Goal: Information Seeking & Learning: Learn about a topic

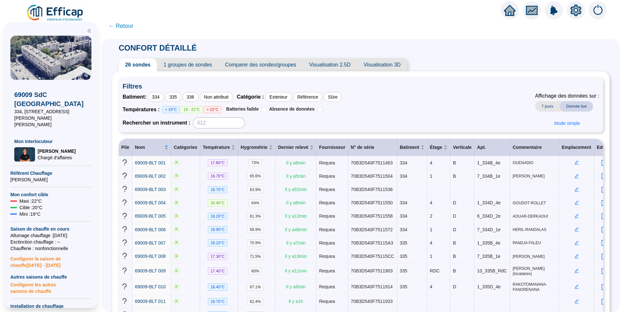
click at [55, 16] on img at bounding box center [55, 13] width 59 height 18
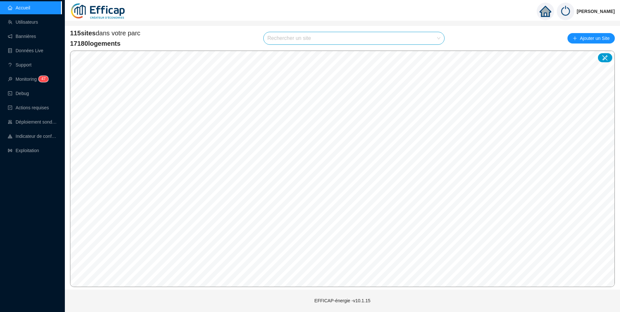
click at [286, 38] on input "search" at bounding box center [351, 38] width 167 height 12
type input "po"
click at [436, 55] on div at bounding box center [433, 54] width 15 height 10
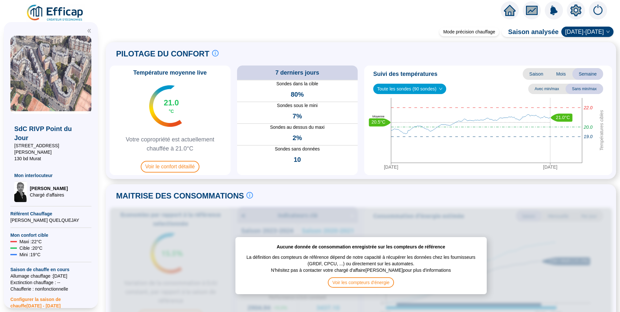
click at [46, 83] on img at bounding box center [50, 75] width 81 height 78
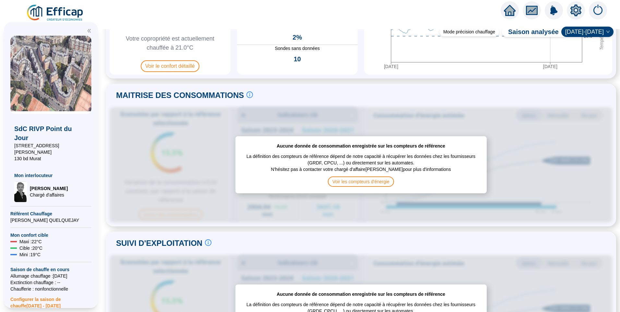
scroll to position [162, 0]
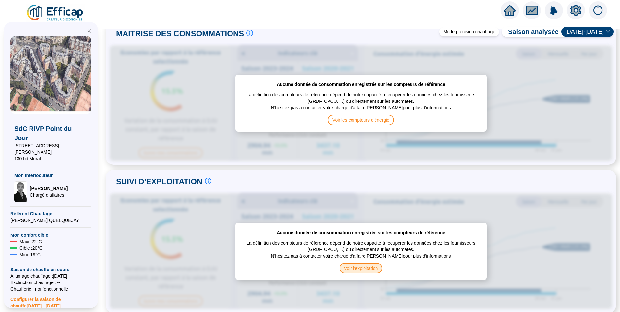
click at [347, 269] on span "Voir l'exploitation" at bounding box center [361, 268] width 43 height 10
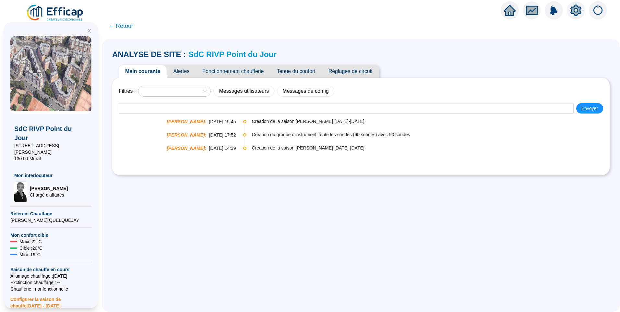
click at [250, 73] on span "Fonctionnement chaufferie" at bounding box center [233, 71] width 74 height 13
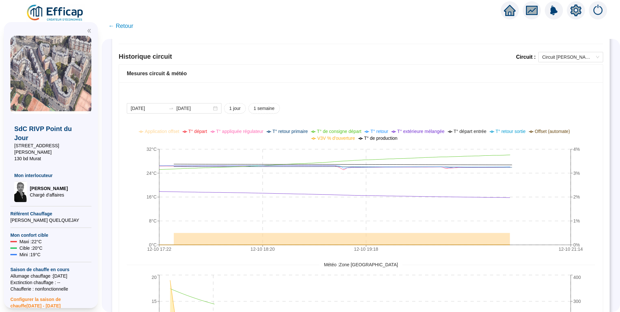
scroll to position [487, 0]
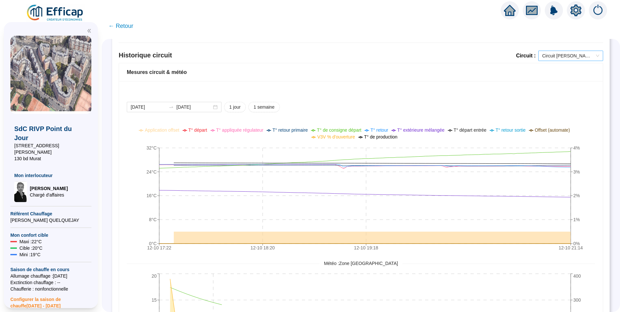
click at [572, 56] on span "Circuit Abel Niox" at bounding box center [571, 56] width 57 height 10
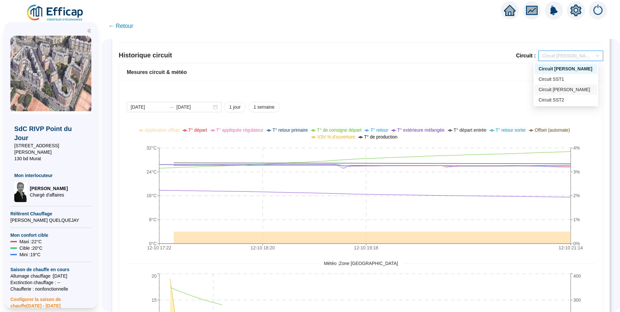
click at [567, 92] on div "Circuit Abel Ferry" at bounding box center [566, 89] width 55 height 7
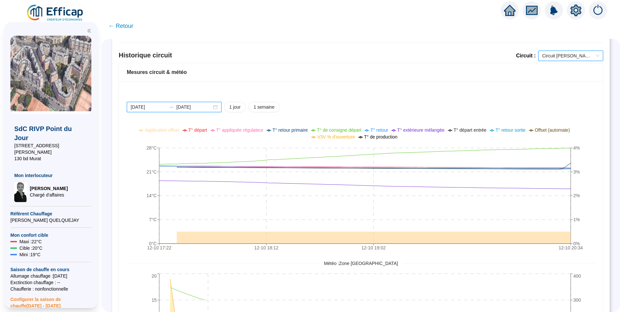
click at [161, 105] on input "2025-10-12" at bounding box center [148, 107] width 35 height 7
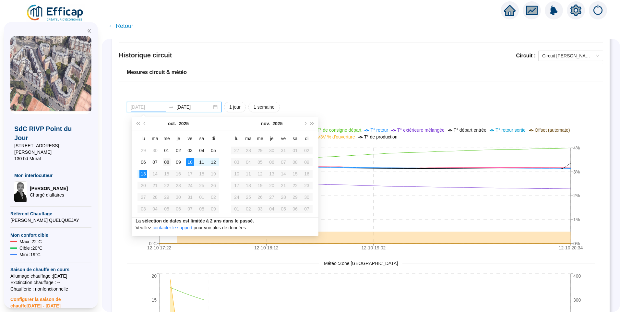
type input "2025-10-08"
click at [167, 163] on div "08" at bounding box center [167, 162] width 8 height 8
click at [144, 176] on div "13" at bounding box center [144, 174] width 8 height 8
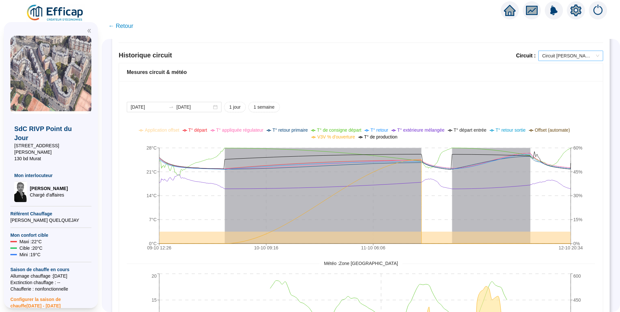
click at [561, 58] on span "Circuit [PERSON_NAME]" at bounding box center [571, 56] width 57 height 10
click at [464, 93] on div "2025-10-08 2025-10-13 1 jour 1 semaine 09-10 12:26 10-10 09:16 11-10 06:06 12-1…" at bounding box center [361, 245] width 484 height 329
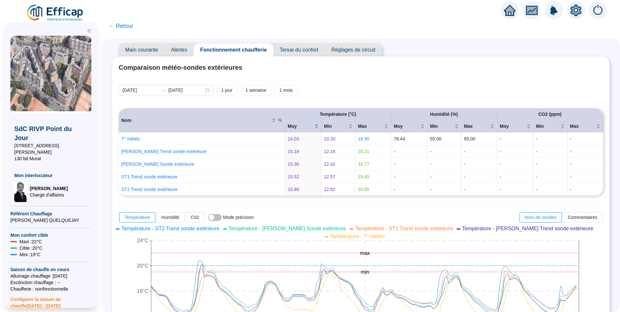
scroll to position [0, 0]
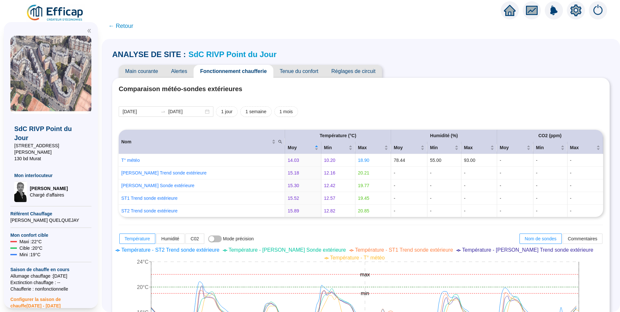
click at [298, 74] on span "Tenue du confort" at bounding box center [300, 71] width 52 height 13
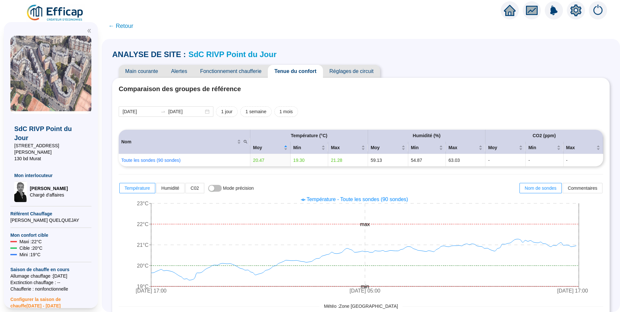
click at [239, 76] on span "Fonctionnement chaufferie" at bounding box center [231, 71] width 74 height 13
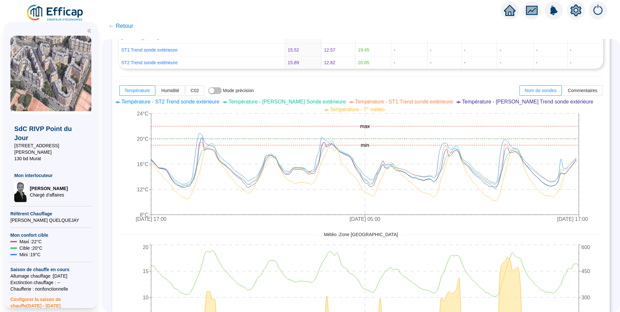
scroll to position [162, 0]
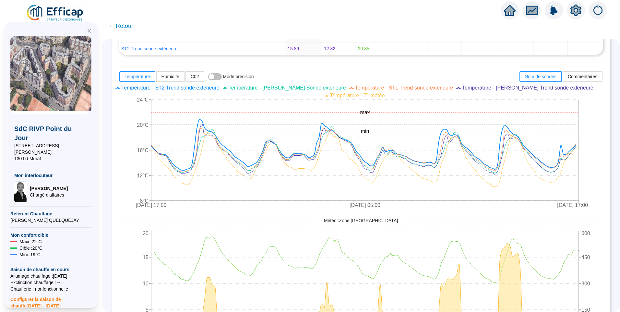
click at [198, 89] on span "Température - ST2 Trend sonde extérieure" at bounding box center [170, 88] width 98 height 6
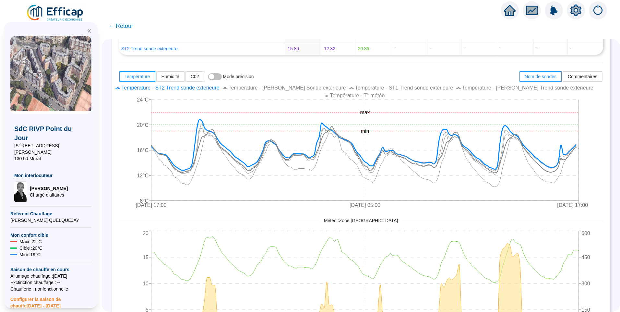
click at [312, 88] on span "Température - [PERSON_NAME] Sonde extérieure" at bounding box center [287, 88] width 117 height 6
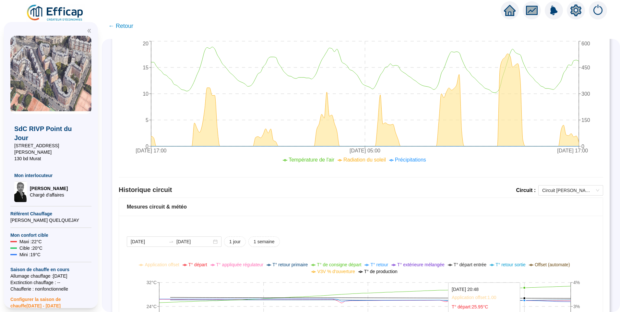
scroll to position [422, 0]
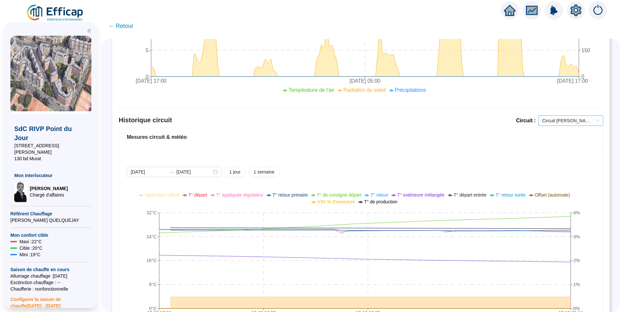
click at [557, 119] on span "Circuit [PERSON_NAME]" at bounding box center [571, 121] width 57 height 10
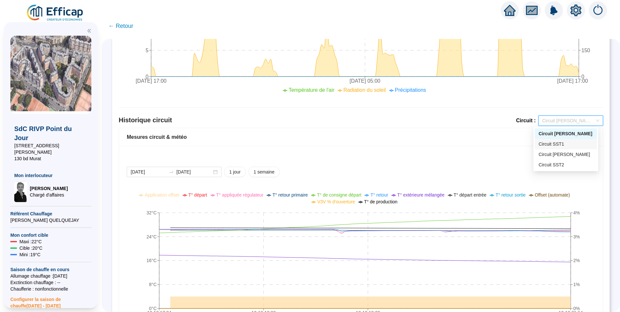
click at [565, 147] on div "Circuit SST1" at bounding box center [566, 144] width 55 height 7
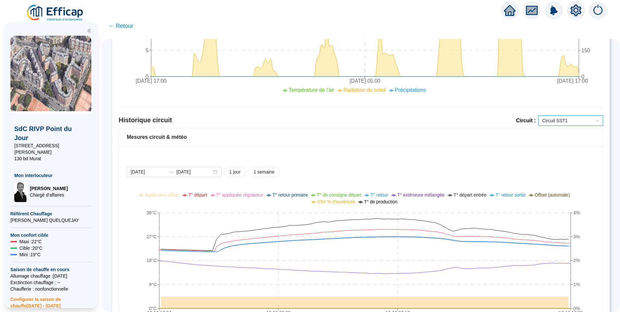
scroll to position [487, 0]
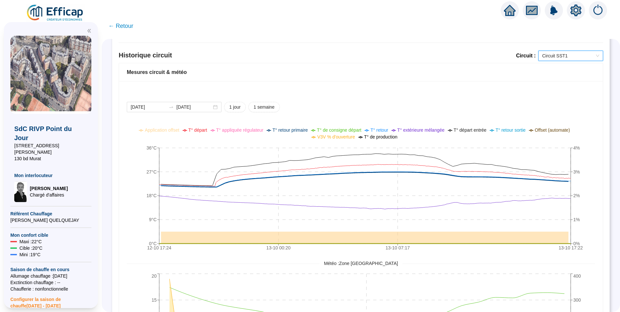
click at [353, 131] on span "T° de consigne départ" at bounding box center [339, 130] width 44 height 5
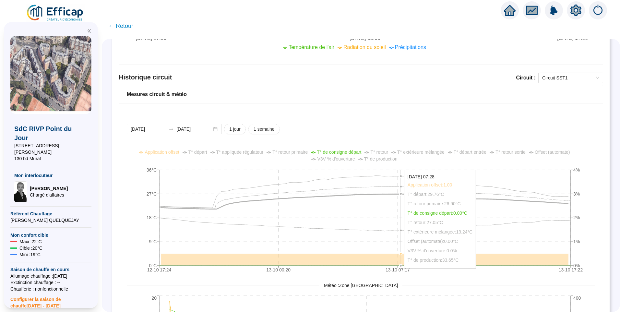
scroll to position [454, 0]
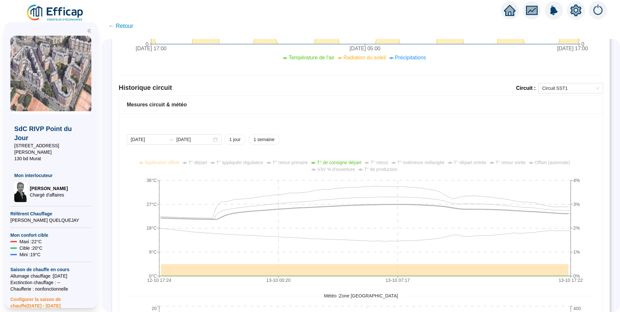
click at [578, 13] on icon "setting" at bounding box center [576, 10] width 11 height 10
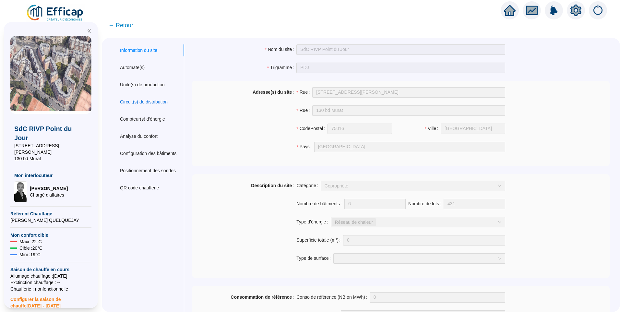
click at [143, 101] on div "Circuit(s) de distribution" at bounding box center [144, 102] width 48 height 7
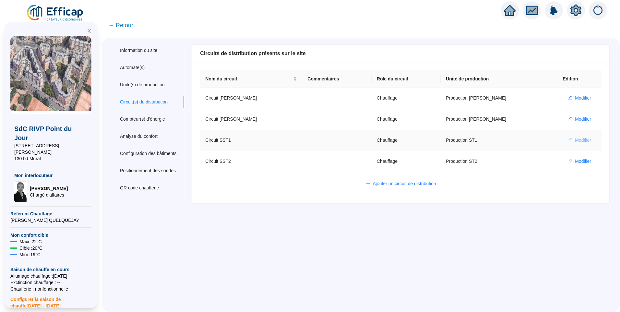
click at [576, 140] on span "Modifier" at bounding box center [583, 140] width 16 height 7
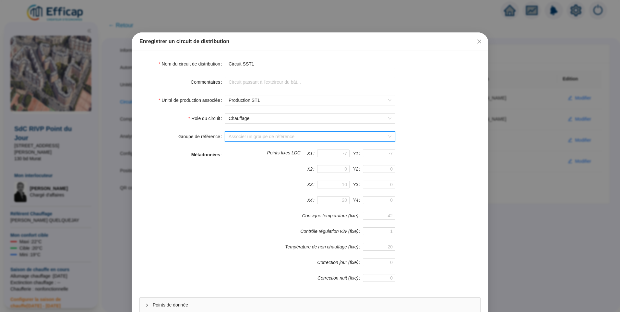
click at [264, 141] on input "Groupe de référence" at bounding box center [307, 137] width 157 height 10
click at [453, 99] on div "Unité de production associée Production ST1" at bounding box center [310, 100] width 341 height 10
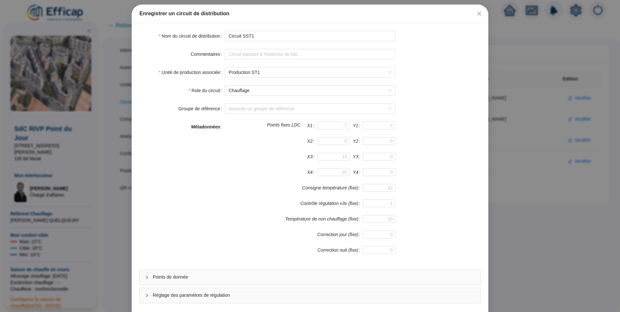
scroll to position [57, 0]
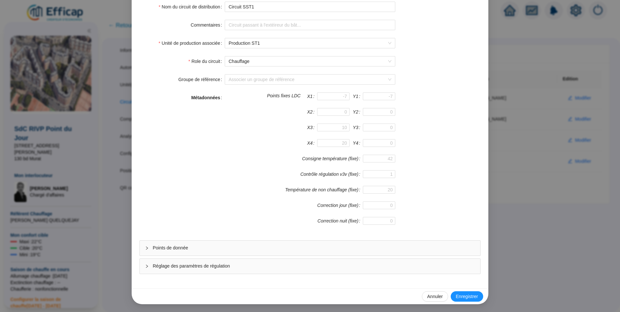
click at [196, 247] on span "Points de donnée" at bounding box center [314, 248] width 323 height 7
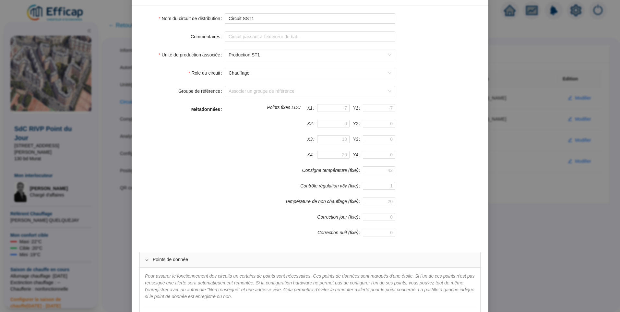
scroll to position [0, 0]
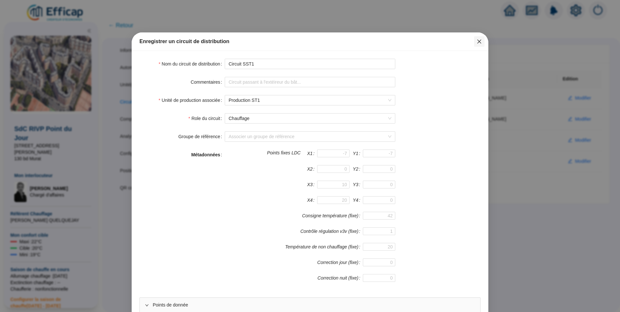
click at [477, 43] on icon "close" at bounding box center [479, 41] width 5 height 5
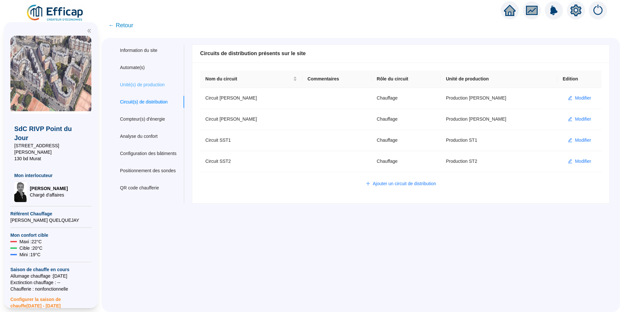
click at [152, 81] on div "Unité(s) de production" at bounding box center [148, 85] width 72 height 12
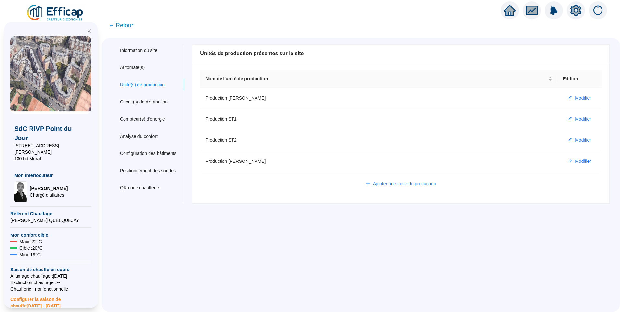
click at [63, 12] on img at bounding box center [55, 13] width 59 height 18
click at [298, 252] on div "Information du site Automate(s) Unité(s) de production Circuit(s) de distributi…" at bounding box center [361, 175] width 519 height 274
click at [133, 25] on span "← Retour" at bounding box center [120, 25] width 25 height 9
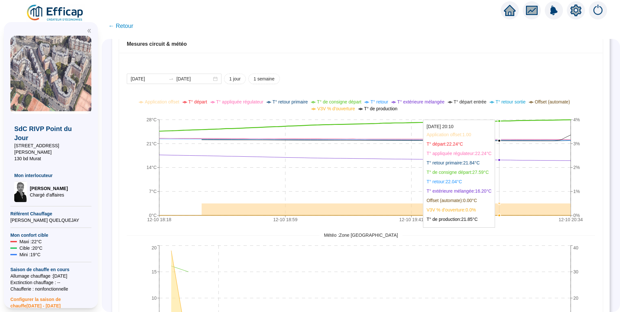
scroll to position [472, 0]
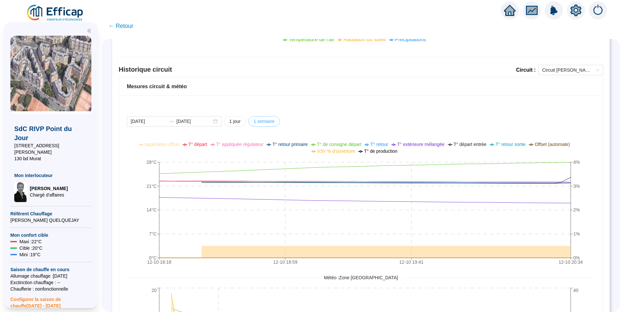
click at [269, 121] on span "1 semaine" at bounding box center [264, 121] width 21 height 7
type input "[DATE]"
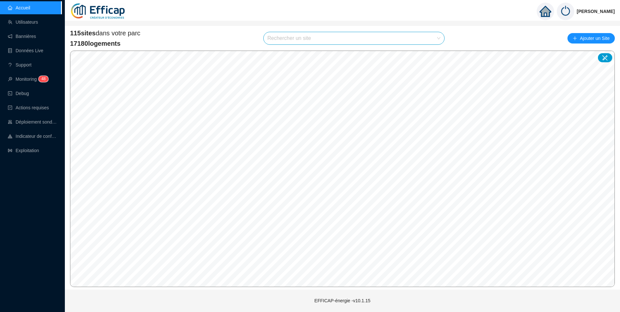
click at [373, 41] on input "search" at bounding box center [351, 38] width 167 height 12
type input "point"
click at [434, 53] on icon at bounding box center [433, 54] width 5 height 5
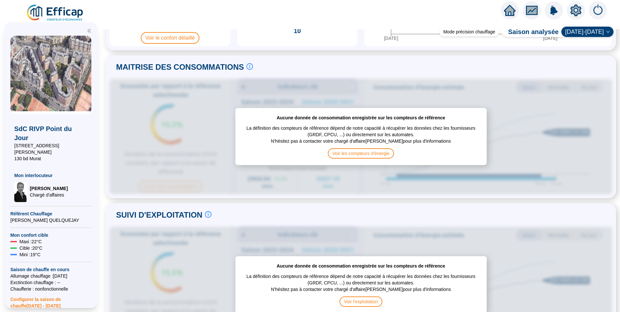
scroll to position [195, 0]
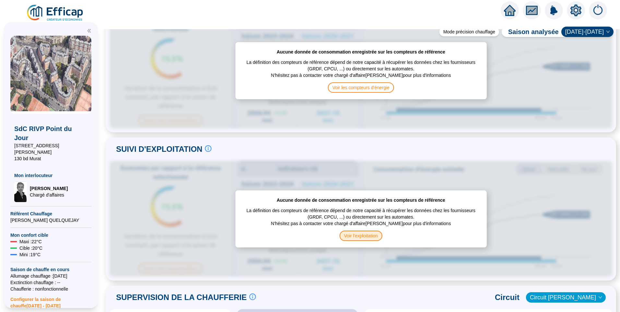
click at [362, 231] on span "Voir l'exploitation" at bounding box center [361, 236] width 43 height 10
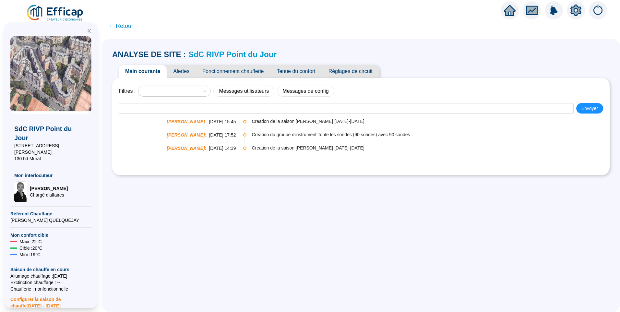
click at [233, 70] on span "Fonctionnement chaufferie" at bounding box center [233, 71] width 74 height 13
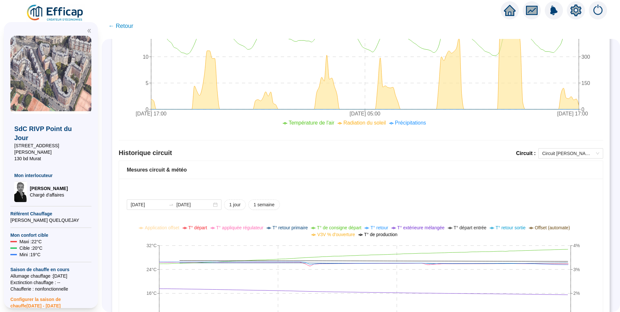
scroll to position [454, 0]
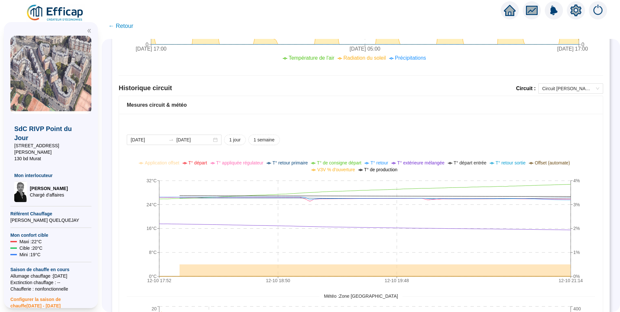
click at [146, 219] on icon "12-10 17:52 12-10 18:50 12-10 19:48 12-10 21:14 0°C 8°C 16°C 24°C 32°C 0% 1% 2%…" at bounding box center [356, 223] width 459 height 130
click at [145, 219] on icon "12-10 17:52 12-10 18:50 12-10 19:48 12-10 21:14 0°C 8°C 16°C 24°C 32°C 0% 1% 2%…" at bounding box center [356, 223] width 459 height 130
click at [529, 137] on div "2025-10-12 2025-10-13 1 jour 1 semaine" at bounding box center [361, 140] width 469 height 10
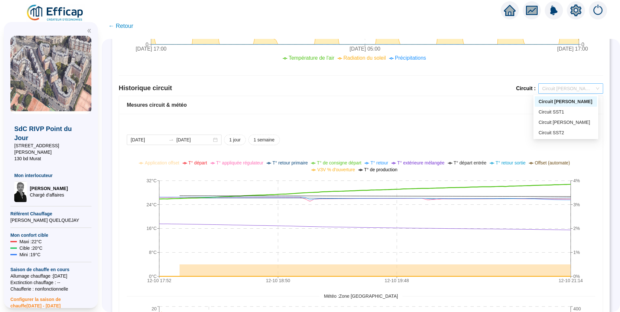
click at [571, 92] on span "Circuit [PERSON_NAME]" at bounding box center [571, 89] width 57 height 10
drag, startPoint x: 549, startPoint y: 116, endPoint x: 555, endPoint y: 9, distance: 106.3
click at [549, 116] on div "Circuit SST1" at bounding box center [566, 112] width 62 height 10
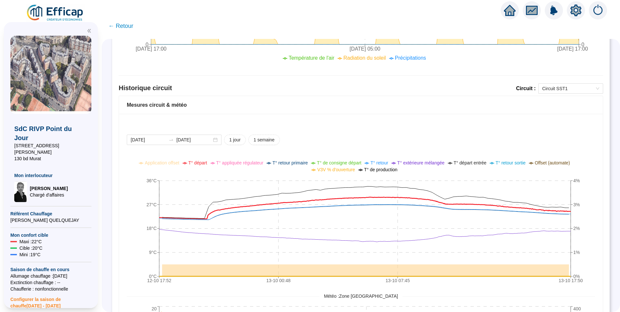
click at [206, 163] on span "T° départ" at bounding box center [198, 162] width 19 height 5
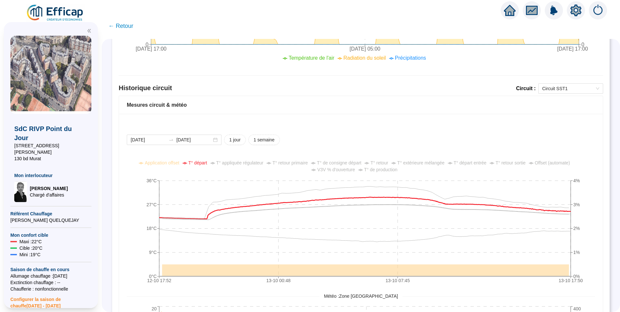
click at [347, 170] on span "V3V % d'ouverture" at bounding box center [336, 169] width 38 height 5
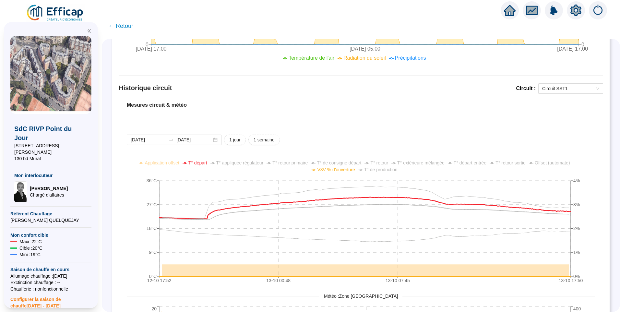
click at [347, 170] on span "V3V % d'ouverture" at bounding box center [336, 169] width 38 height 5
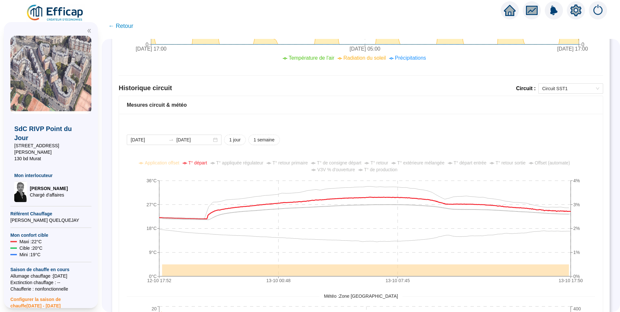
click at [230, 163] on span "T° appliquée régulateur" at bounding box center [239, 162] width 47 height 5
click at [357, 165] on span "T° de consigne départ" at bounding box center [339, 162] width 44 height 5
click at [572, 14] on icon "setting" at bounding box center [576, 11] width 12 height 12
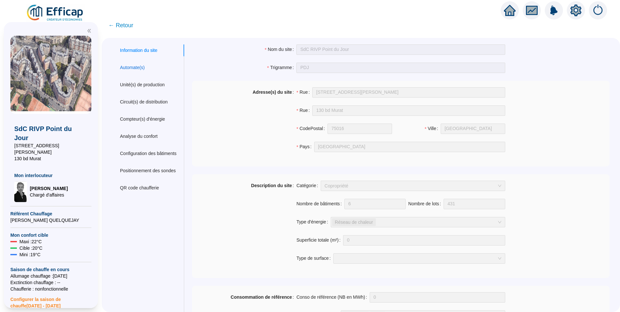
click at [143, 70] on div "Automate(s)" at bounding box center [132, 67] width 25 height 7
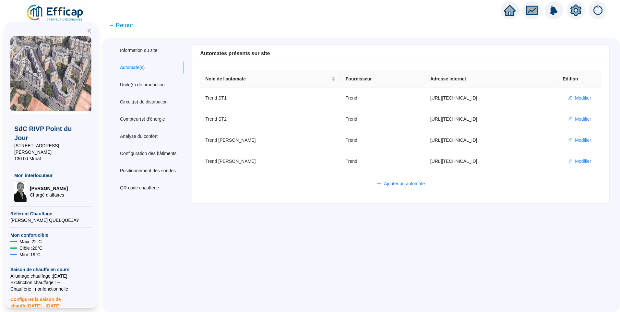
drag, startPoint x: 117, startPoint y: 27, endPoint x: 131, endPoint y: 29, distance: 14.4
click at [117, 27] on span "← Retour" at bounding box center [120, 25] width 25 height 9
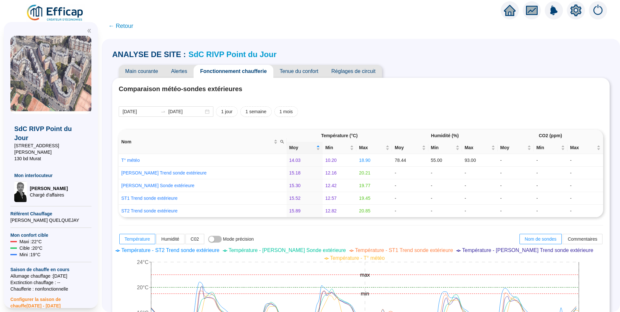
click at [299, 71] on span "Tenue du confort" at bounding box center [300, 71] width 52 height 13
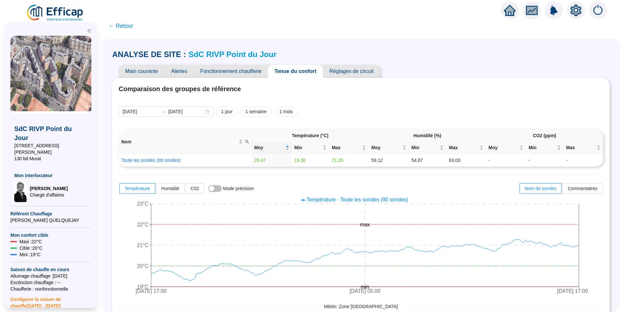
click at [229, 73] on span "Fonctionnement chaufferie" at bounding box center [231, 71] width 74 height 13
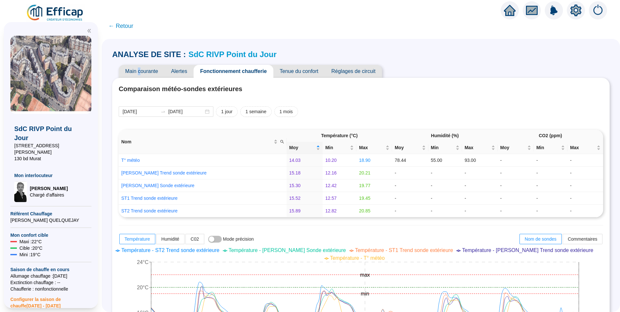
click at [145, 71] on span "Main courante" at bounding box center [142, 71] width 46 height 13
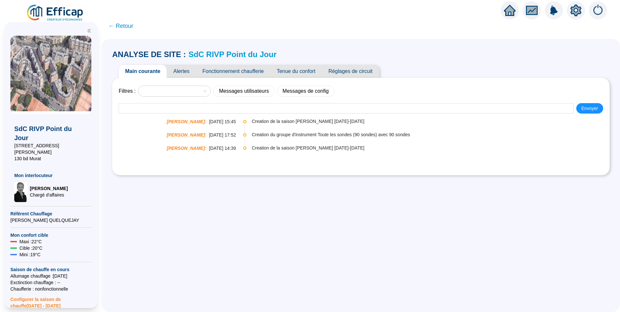
click at [226, 52] on link "SdC RIVP Point du Jour" at bounding box center [233, 54] width 88 height 9
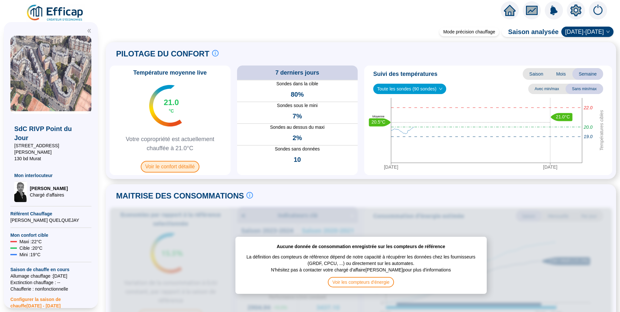
click at [172, 171] on span "Voir le confort détaillé" at bounding box center [170, 167] width 59 height 12
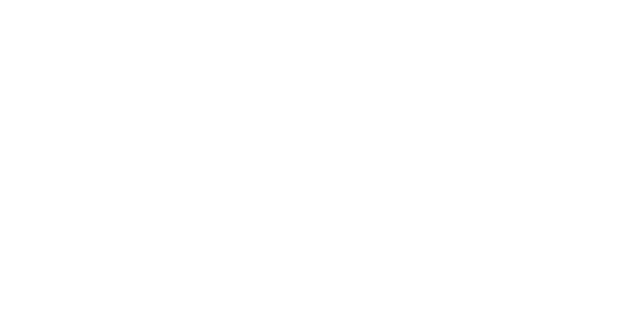
click at [172, 169] on div at bounding box center [310, 156] width 620 height 312
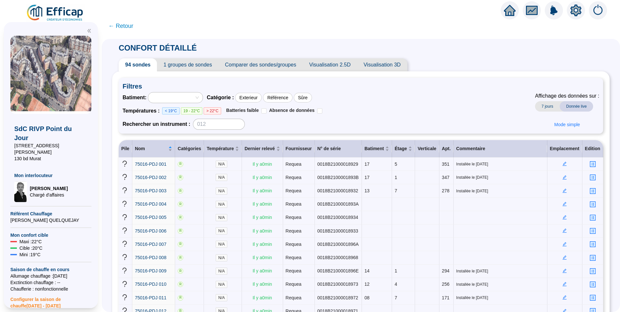
click at [180, 64] on span "1 groupes de sondes" at bounding box center [187, 64] width 61 height 13
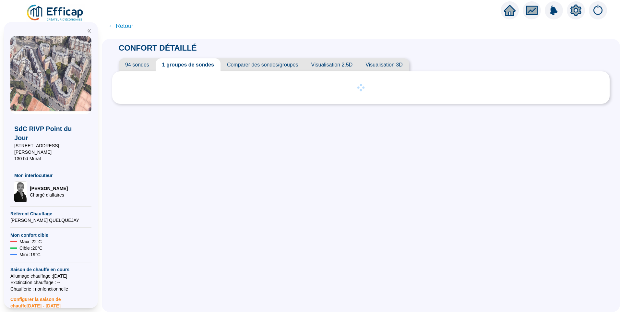
click at [147, 64] on span "94 sondes" at bounding box center [137, 64] width 37 height 13
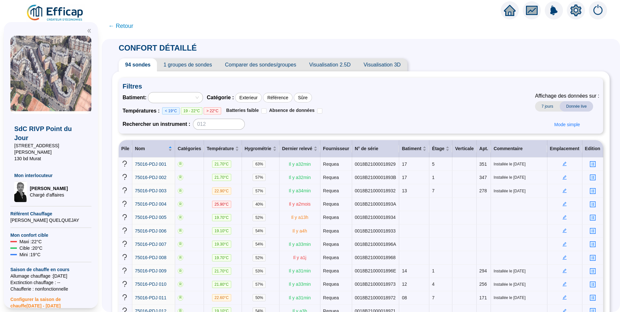
click at [184, 66] on span "1 groupes de sondes" at bounding box center [187, 64] width 61 height 13
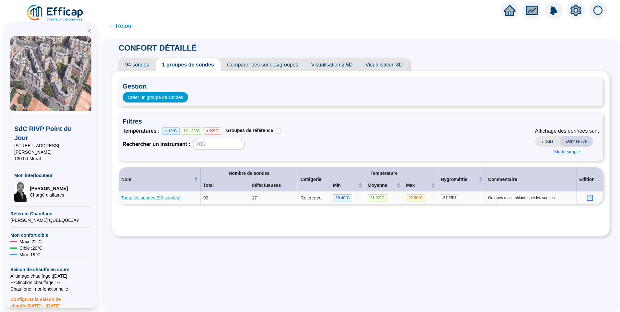
click at [155, 196] on link "Toute les sondes (90 sondes)" at bounding box center [150, 197] width 59 height 5
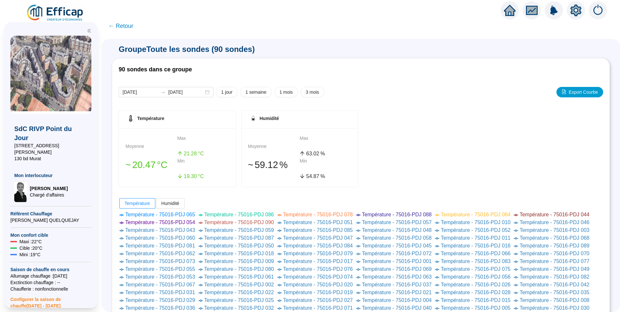
click at [133, 26] on span "← Retour" at bounding box center [120, 25] width 25 height 9
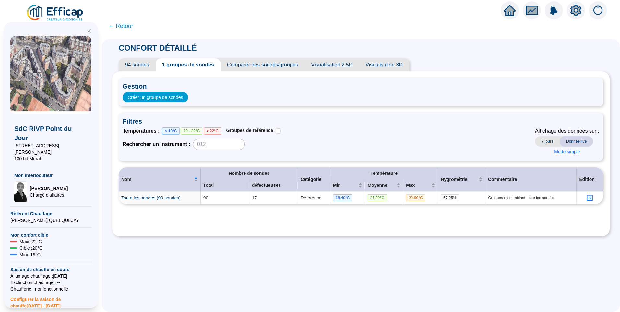
click at [127, 24] on span "← Retour" at bounding box center [120, 25] width 25 height 9
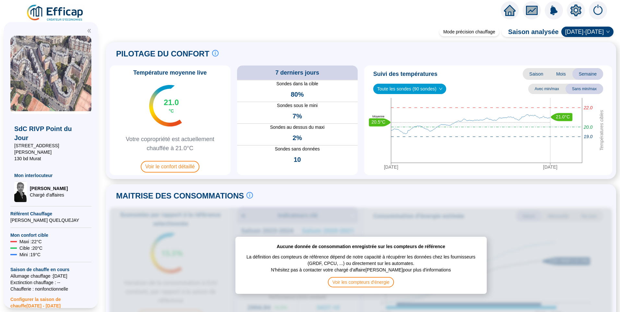
click at [574, 11] on icon "setting" at bounding box center [576, 11] width 12 height 12
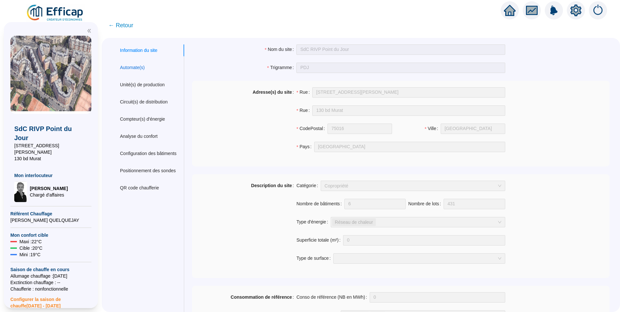
click at [135, 67] on div "Automate(s)" at bounding box center [132, 67] width 25 height 7
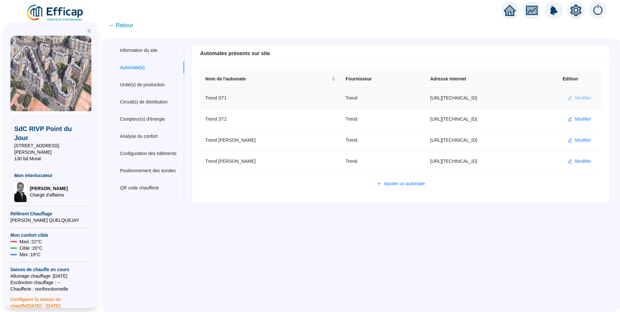
click at [582, 98] on span "Modifier" at bounding box center [583, 98] width 16 height 7
type input "Trend ST1"
type input "http://10.132.0.2:8080/rivp-pdj-st1"
type input "efficap-api"
type input "S1001"
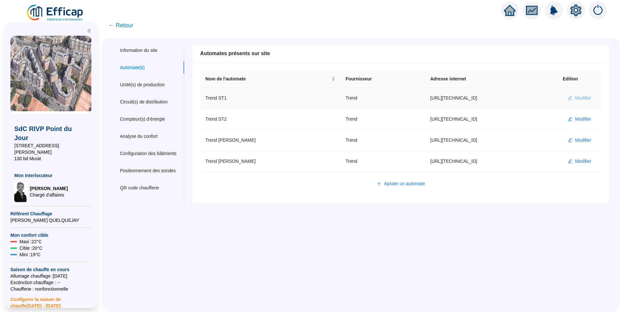
type input "K1000"
type input "I1000"
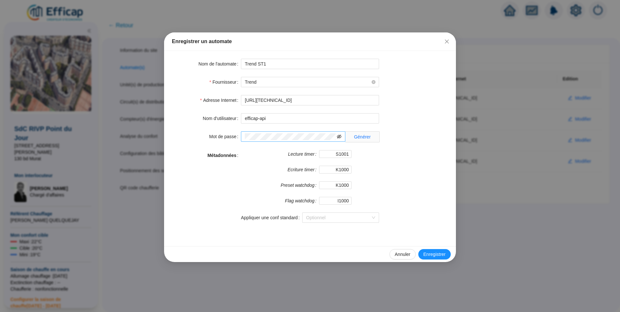
click at [338, 134] on icon "eye-invisible" at bounding box center [339, 136] width 5 height 5
click at [447, 39] on button "Close" at bounding box center [447, 41] width 10 height 10
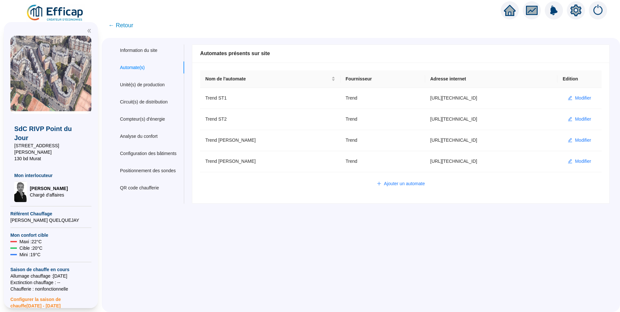
drag, startPoint x: 262, startPoint y: 248, endPoint x: 265, endPoint y: 243, distance: 5.6
click at [262, 248] on div "Information du site Automate(s) Unité(s) de production Circuit(s) de distributi…" at bounding box center [361, 175] width 519 height 274
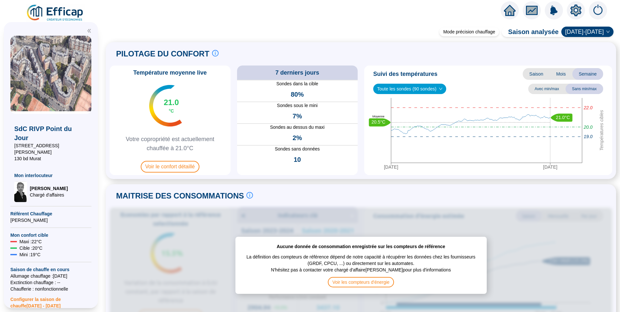
click at [70, 8] on img at bounding box center [55, 13] width 59 height 18
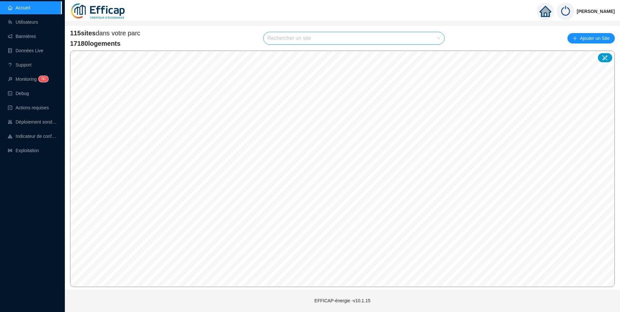
click at [312, 43] on input "search" at bounding box center [351, 38] width 167 height 12
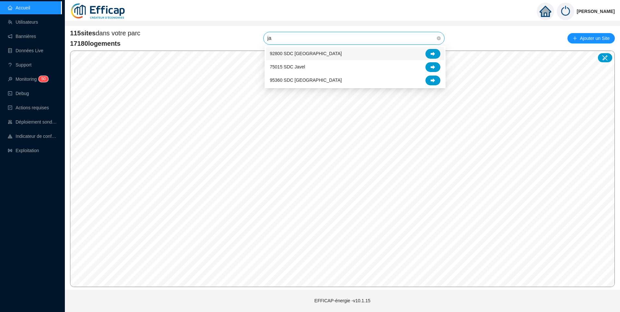
type input "jav"
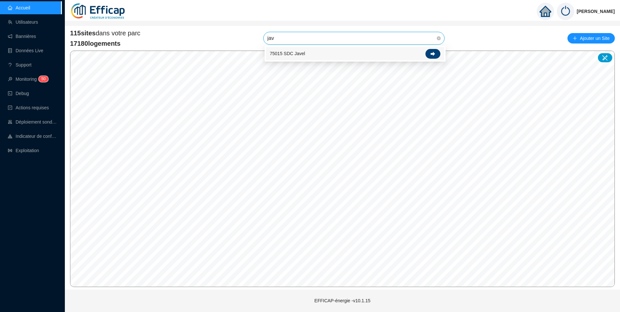
click at [430, 54] on div at bounding box center [433, 54] width 15 height 10
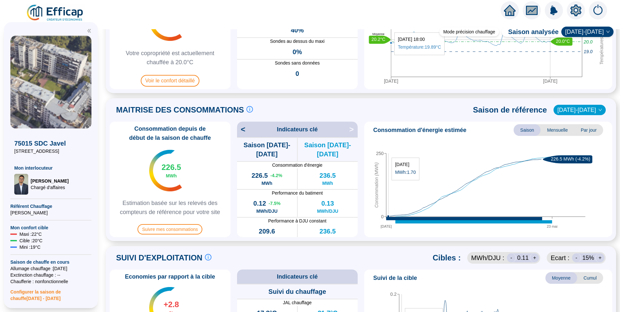
scroll to position [97, 0]
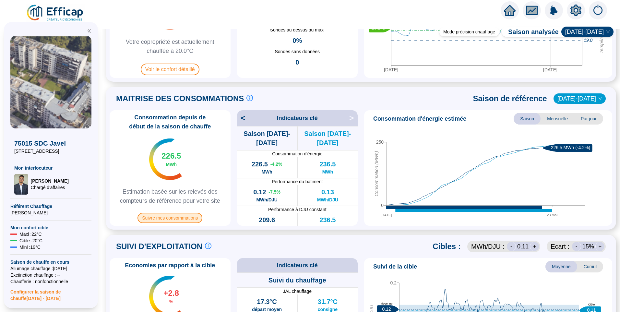
click at [193, 218] on span "Suivre mes consommations" at bounding box center [170, 218] width 65 height 10
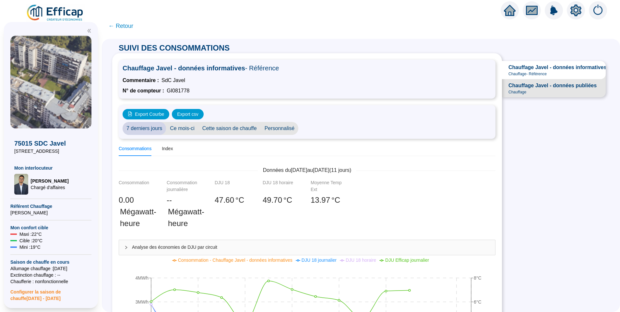
click at [280, 124] on span "Personnalisé" at bounding box center [280, 128] width 38 height 13
click at [325, 128] on input "2025-10-01" at bounding box center [319, 128] width 35 height 7
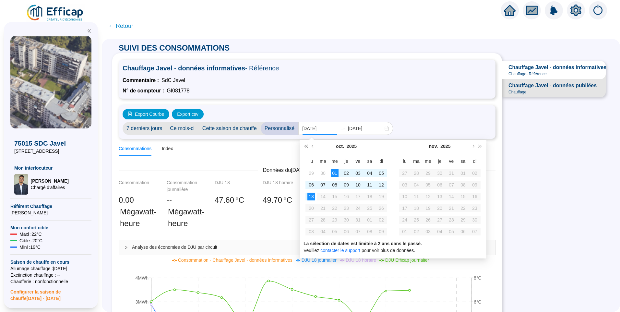
click at [304, 147] on button "Année précédente (Ctrl + gauche)" at bounding box center [305, 146] width 7 height 13
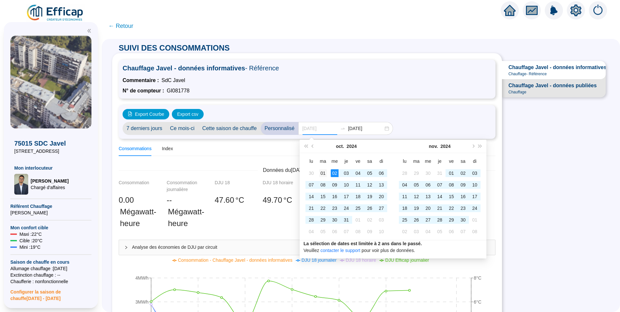
type input "2024-10-01"
click at [322, 176] on div "01" at bounding box center [323, 173] width 8 height 8
click at [473, 146] on span "Mois suivant (PageDown)" at bounding box center [472, 146] width 3 height 3
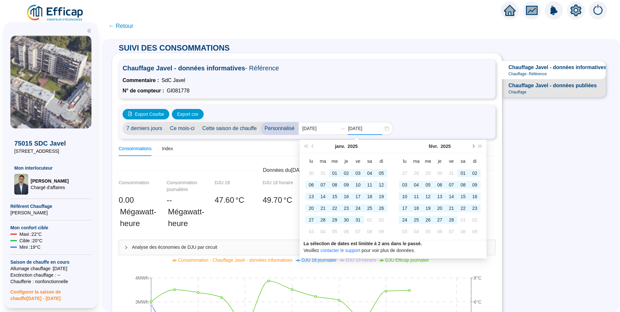
click at [473, 146] on span "Mois suivant (PageDown)" at bounding box center [472, 146] width 3 height 3
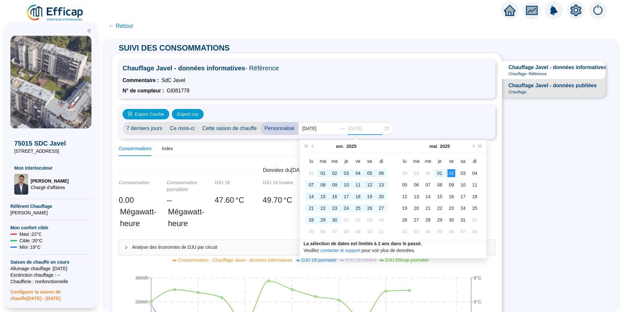
type input "2025-05-09"
click at [455, 186] on div "09" at bounding box center [452, 185] width 8 height 8
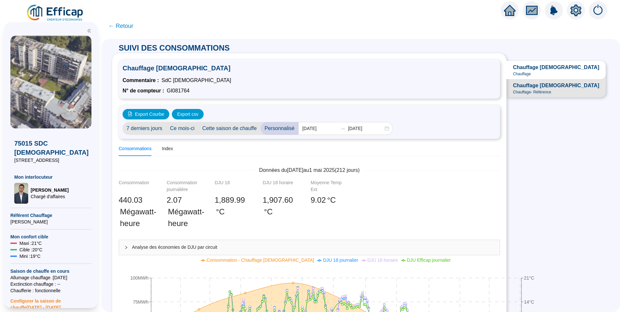
click at [208, 253] on div "Analyse des économies de DJU par circuit" at bounding box center [309, 247] width 381 height 15
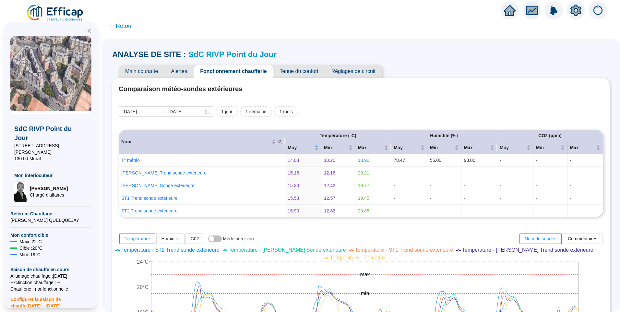
scroll to position [472, 0]
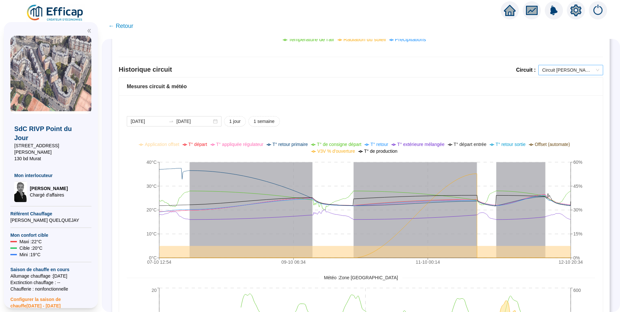
click at [551, 68] on span "Circuit [PERSON_NAME]" at bounding box center [571, 70] width 57 height 10
click at [557, 90] on div "Circuit [PERSON_NAME]" at bounding box center [566, 93] width 55 height 7
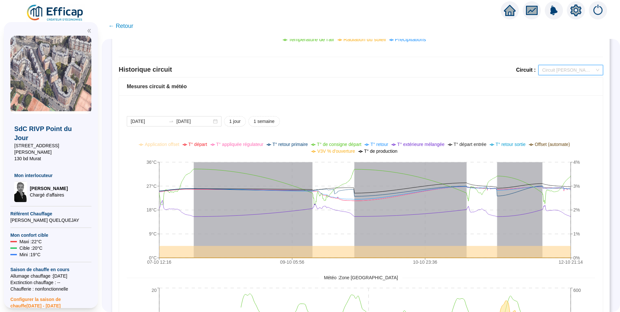
click at [574, 69] on span "Circuit [PERSON_NAME]" at bounding box center [571, 70] width 57 height 10
click at [564, 95] on div "Circuit SST1" at bounding box center [566, 93] width 55 height 7
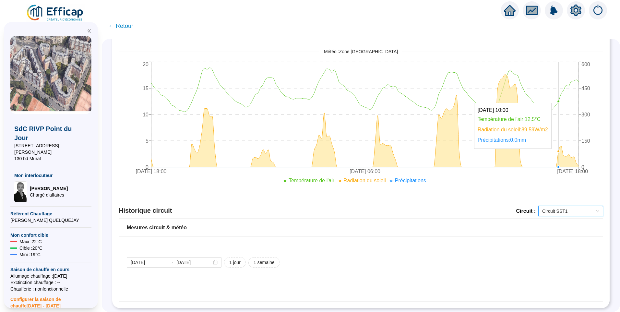
scroll to position [343, 0]
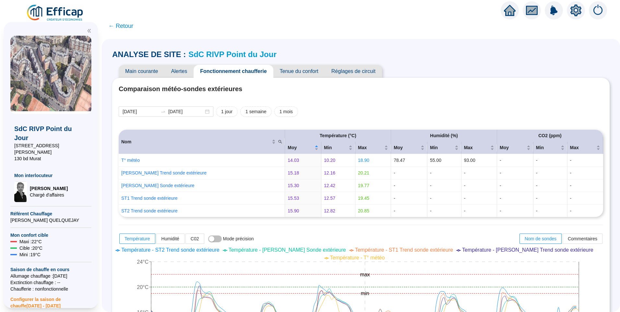
scroll to position [472, 0]
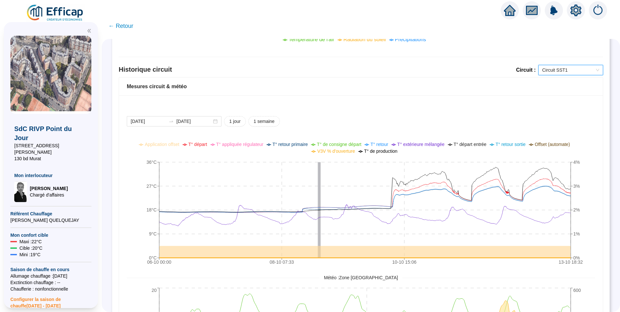
click at [352, 144] on span "T° de consigne départ" at bounding box center [339, 144] width 44 height 5
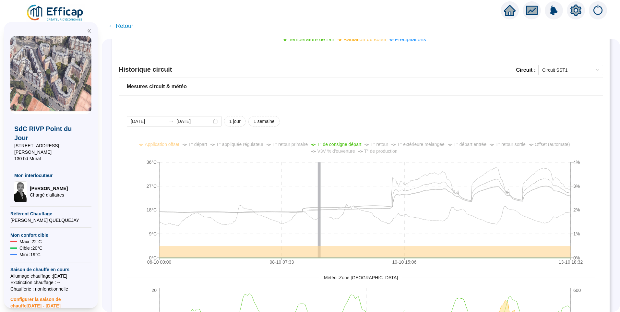
click at [338, 152] on span "V3V % d'ouverture" at bounding box center [336, 151] width 38 height 5
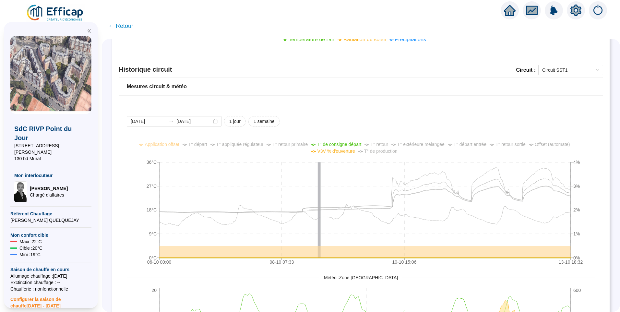
click at [338, 152] on span "V3V % d'ouverture" at bounding box center [336, 151] width 38 height 5
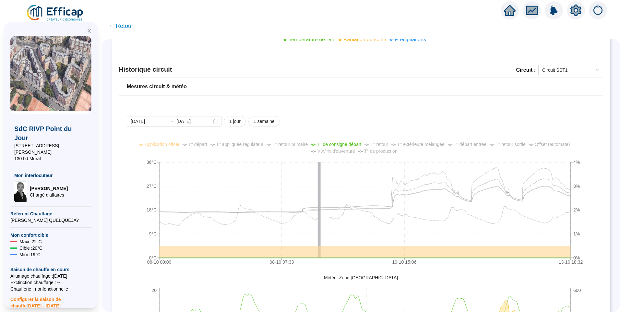
click at [202, 143] on span "T° départ" at bounding box center [198, 144] width 19 height 5
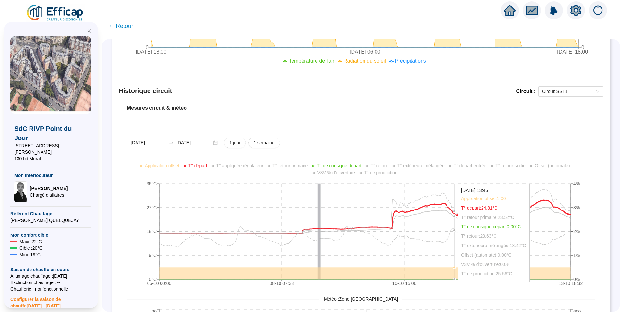
scroll to position [440, 0]
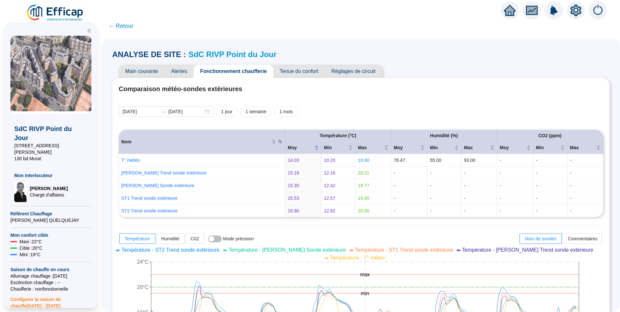
scroll to position [440, 0]
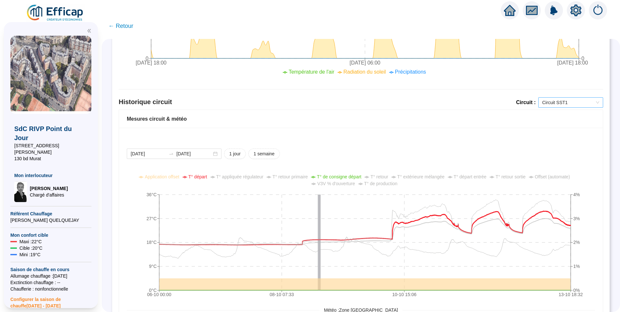
click at [563, 102] on span "Circuit SST1" at bounding box center [571, 103] width 57 height 10
click at [431, 153] on div "[DATE] [DATE] 1 jour 1 semaine" at bounding box center [361, 154] width 469 height 10
click at [559, 97] on div "Circuit SST1" at bounding box center [571, 102] width 65 height 10
click at [551, 147] on div "Circuit SST2" at bounding box center [566, 146] width 55 height 7
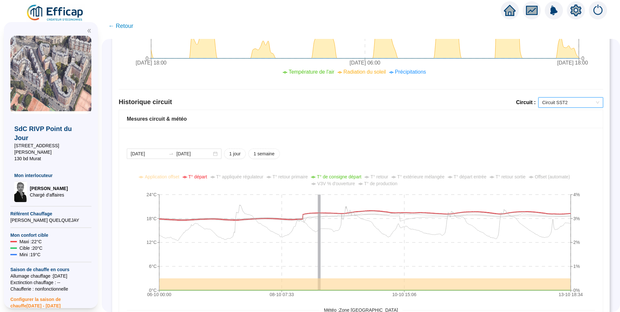
click at [564, 98] on span "Circuit SST2" at bounding box center [571, 103] width 57 height 10
click at [564, 125] on div "Circuit SST1" at bounding box center [566, 126] width 55 height 7
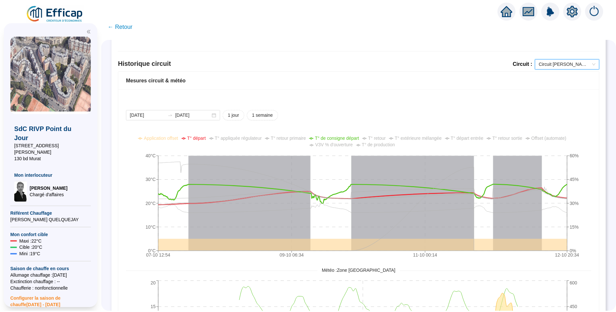
scroll to position [440, 0]
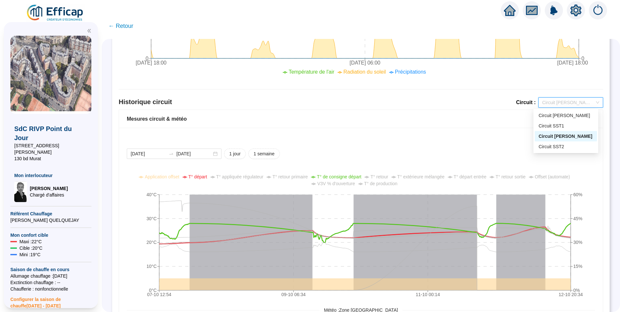
click at [563, 101] on span "Circuit [PERSON_NAME]" at bounding box center [571, 103] width 57 height 10
click at [484, 124] on div "Mesures circuit & météo" at bounding box center [361, 119] width 484 height 18
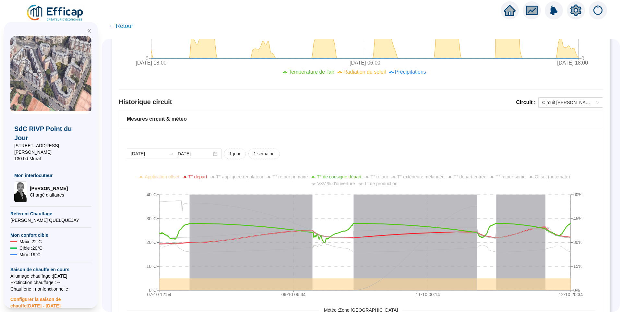
click at [58, 11] on img at bounding box center [55, 13] width 59 height 18
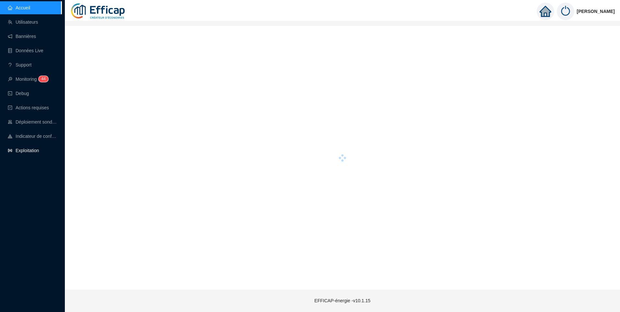
click at [29, 151] on link "Exploitation" at bounding box center [23, 150] width 31 height 5
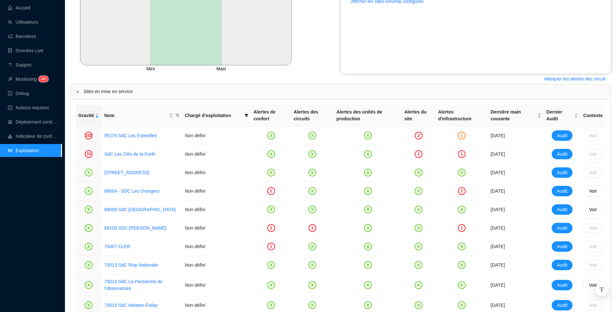
scroll to position [195, 0]
drag, startPoint x: 143, startPoint y: 135, endPoint x: 293, endPoint y: 76, distance: 160.7
click at [293, 76] on div "Masquer les alertes des circuit" at bounding box center [340, 78] width 540 height 10
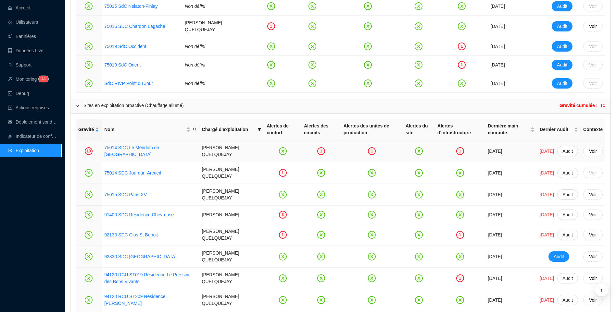
scroll to position [552, 0]
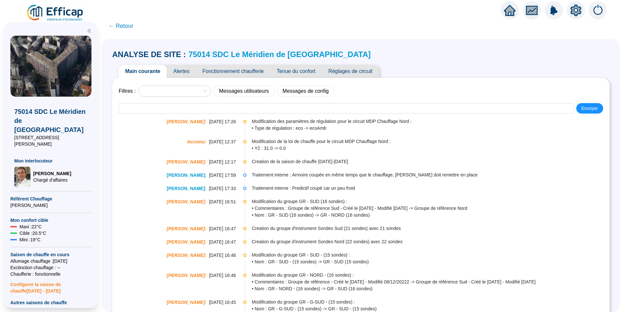
click at [182, 71] on span "Alertes" at bounding box center [181, 71] width 29 height 13
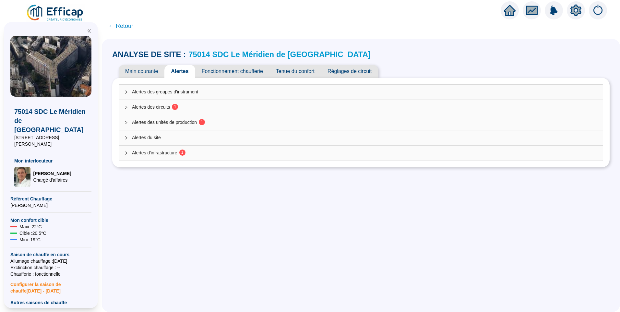
click at [173, 109] on span "Alertes des circuits 1" at bounding box center [365, 107] width 466 height 7
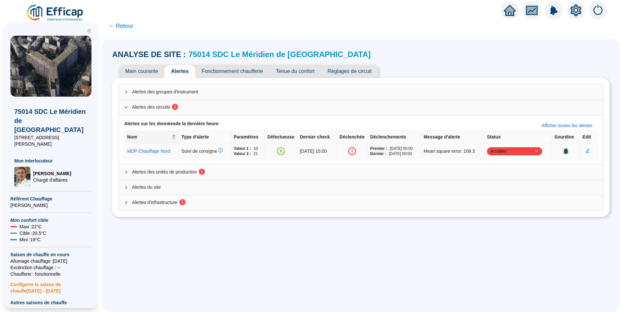
click at [514, 151] on span "A traiter" at bounding box center [514, 151] width 47 height 10
click at [501, 185] on div "Traité" at bounding box center [517, 184] width 45 height 7
click at [204, 174] on sup "1" at bounding box center [202, 172] width 6 height 6
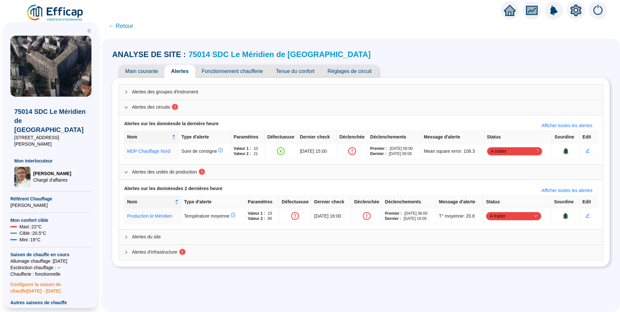
click at [185, 249] on span "Alertes d'infrastructure 1" at bounding box center [365, 252] width 466 height 7
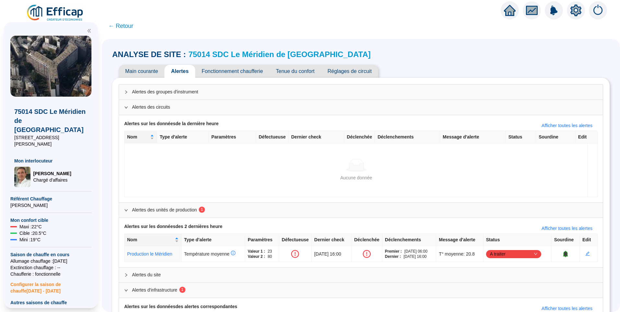
click at [234, 73] on span "Fonctionnement chaufferie" at bounding box center [232, 71] width 74 height 13
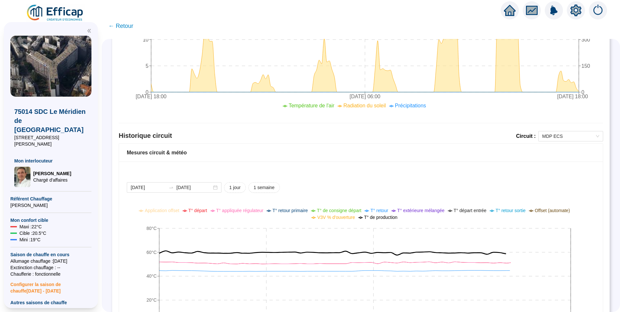
scroll to position [434, 0]
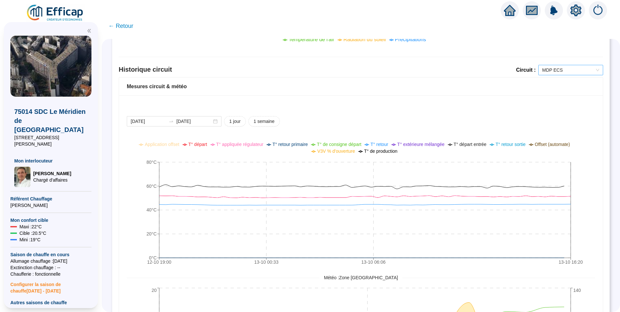
click at [552, 73] on span "MDP ECS" at bounding box center [571, 70] width 57 height 10
click at [552, 92] on div "MDP Chauffage Nord" at bounding box center [566, 93] width 55 height 7
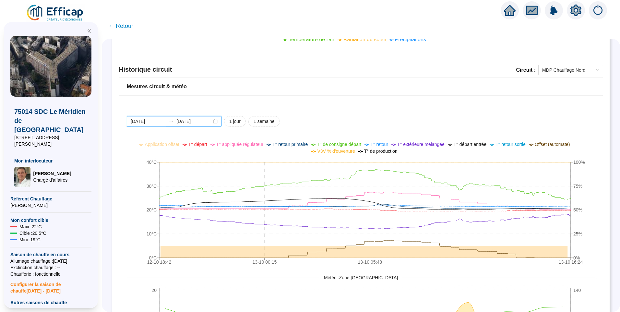
click at [159, 122] on input "[DATE]" at bounding box center [148, 121] width 35 height 7
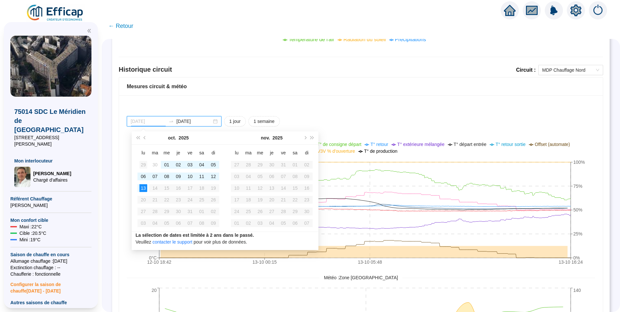
type input "2025-09-29"
click at [143, 165] on div "29" at bounding box center [144, 165] width 8 height 8
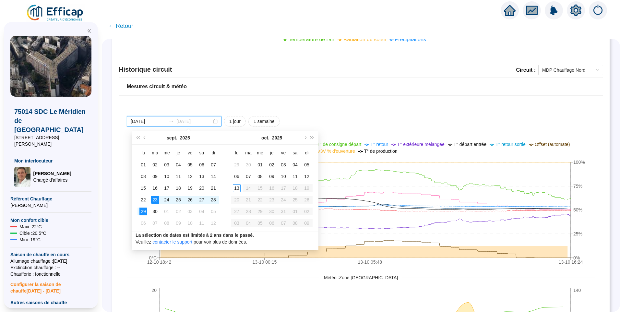
type input "[DATE]"
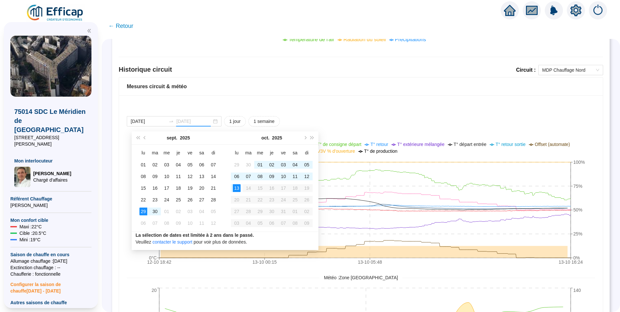
click at [237, 189] on div "13" at bounding box center [237, 188] width 8 height 8
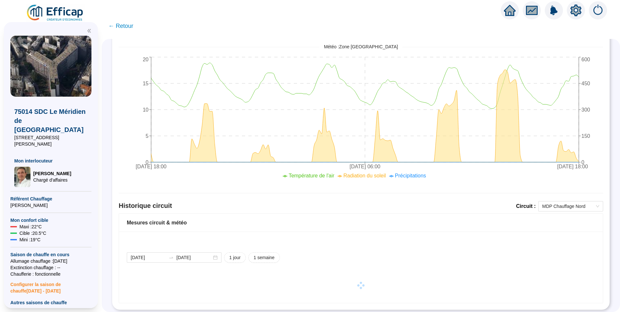
scroll to position [305, 0]
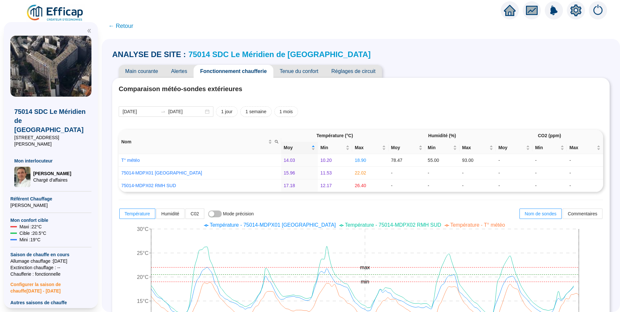
click at [180, 75] on span "Alertes" at bounding box center [179, 71] width 29 height 13
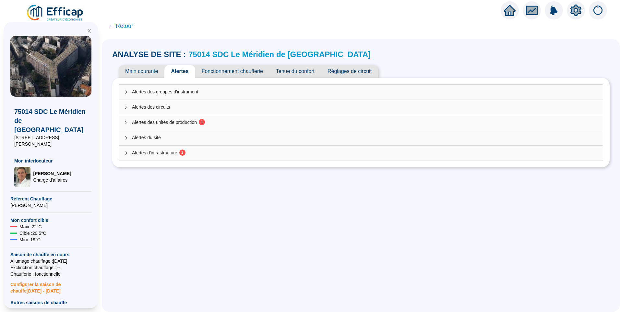
click at [169, 124] on span "Alertes des unités de production 1" at bounding box center [365, 122] width 466 height 7
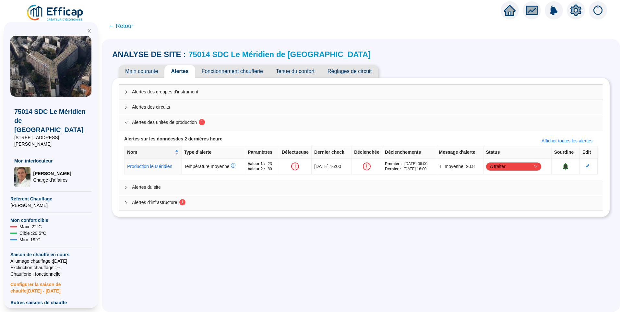
click at [180, 201] on span "Alertes d'infrastructure 1" at bounding box center [365, 202] width 466 height 7
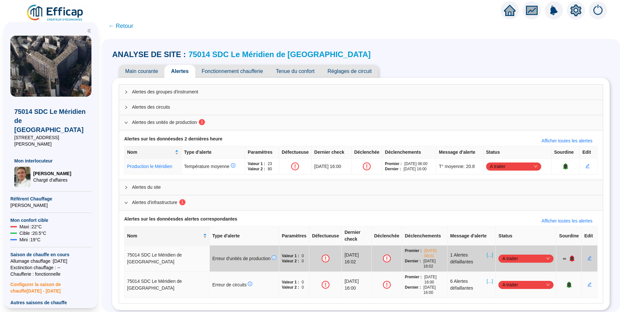
click at [487, 278] on span "[...]" at bounding box center [490, 285] width 6 height 14
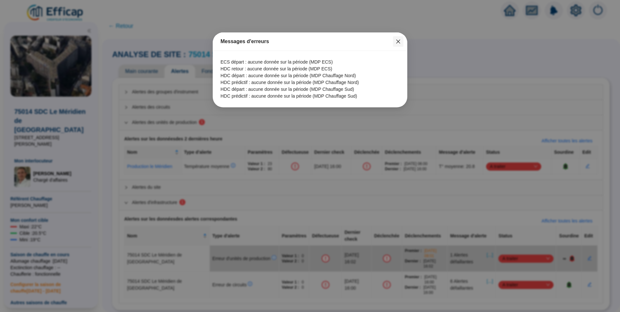
click at [401, 43] on icon "close" at bounding box center [398, 41] width 5 height 5
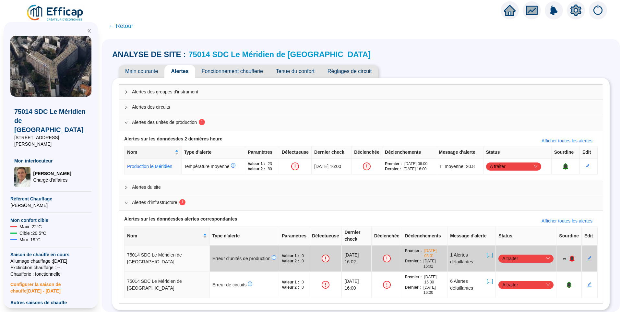
click at [245, 71] on span "Fonctionnement chaufferie" at bounding box center [232, 71] width 74 height 13
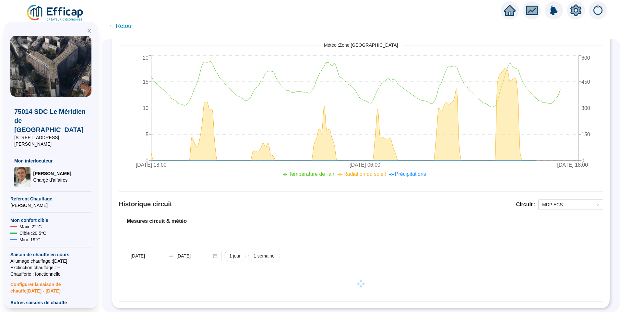
scroll to position [305, 0]
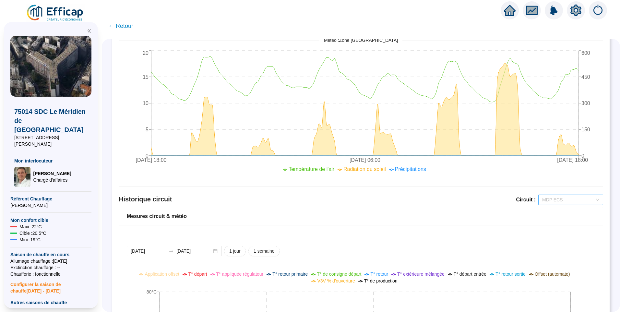
click at [569, 201] on span "MDP ECS" at bounding box center [571, 200] width 57 height 10
click at [561, 229] on div "MDP Chauffage Sud" at bounding box center [566, 233] width 62 height 10
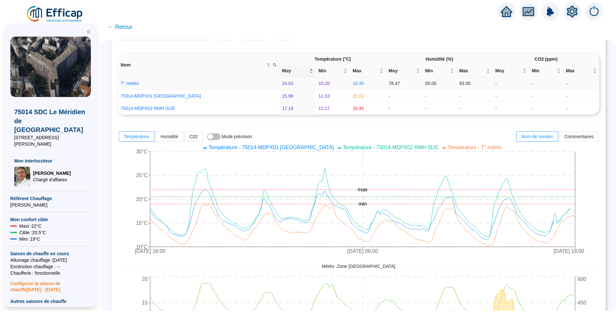
scroll to position [0, 0]
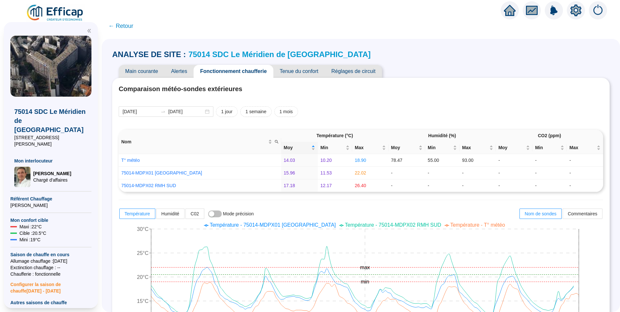
click at [64, 5] on img at bounding box center [55, 13] width 59 height 18
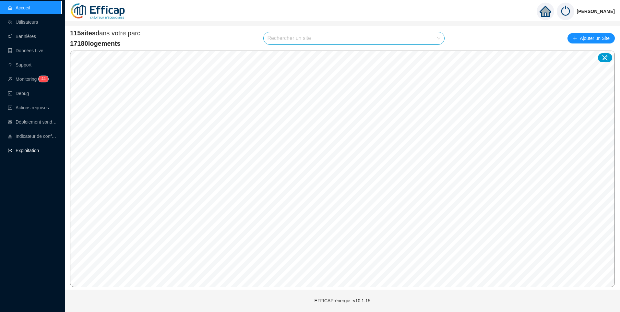
click at [25, 153] on link "Exploitation" at bounding box center [23, 150] width 31 height 5
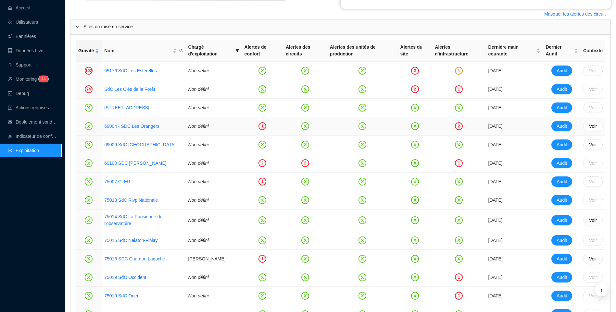
scroll to position [260, 0]
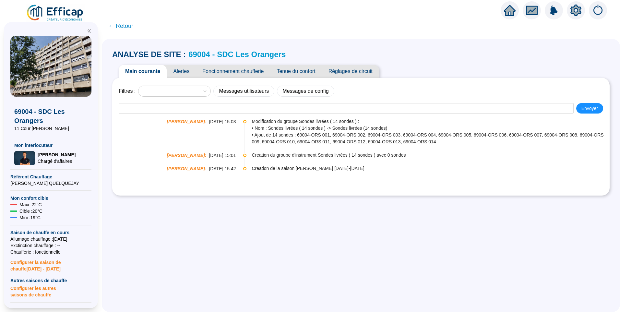
click at [182, 72] on span "Alertes" at bounding box center [181, 71] width 29 height 13
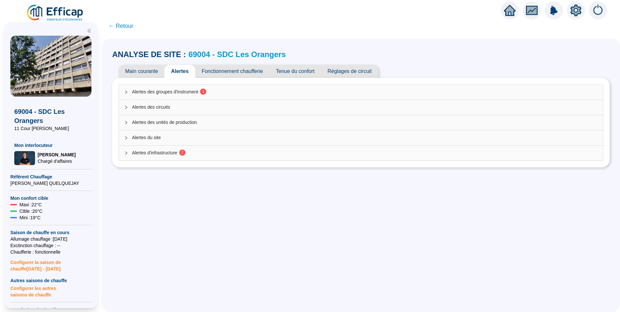
click at [202, 89] on span "Alertes des groupes d'instrument 1" at bounding box center [365, 92] width 466 height 7
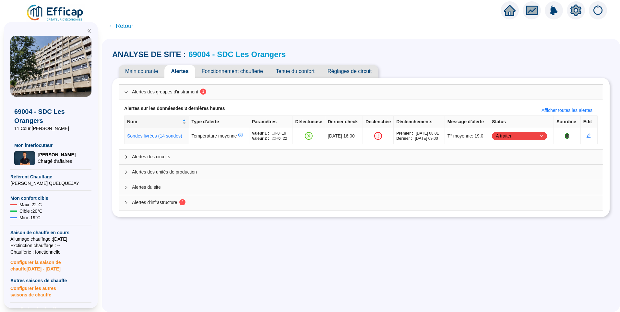
click at [310, 69] on span "Tenue du confort" at bounding box center [296, 71] width 52 height 13
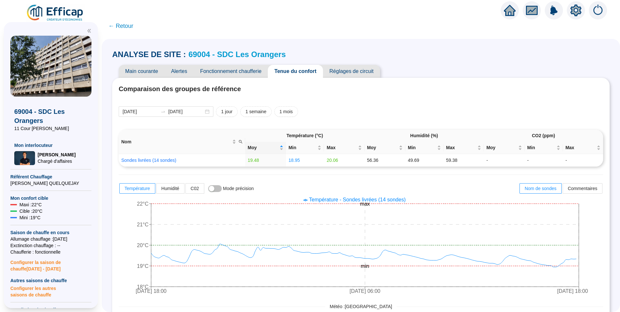
click at [235, 75] on span "Fonctionnement chaufferie" at bounding box center [231, 71] width 74 height 13
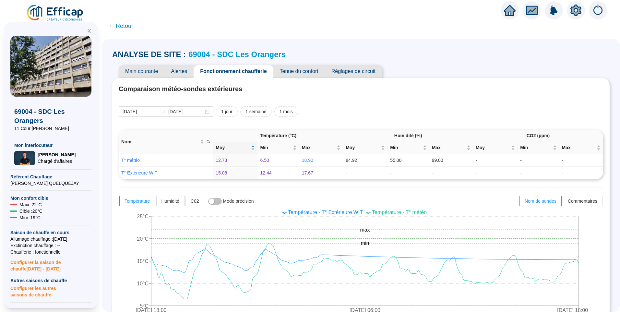
click at [176, 71] on span "Alertes" at bounding box center [179, 71] width 29 height 13
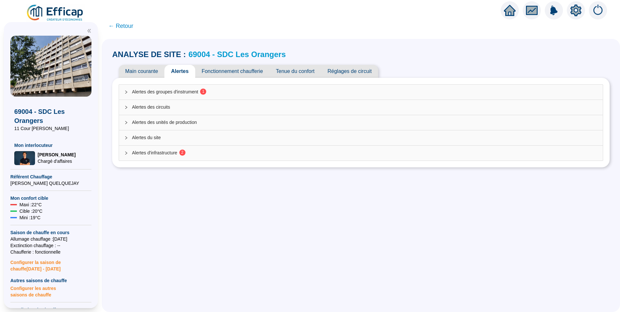
click at [217, 75] on span "Fonctionnement chaufferie" at bounding box center [232, 71] width 74 height 13
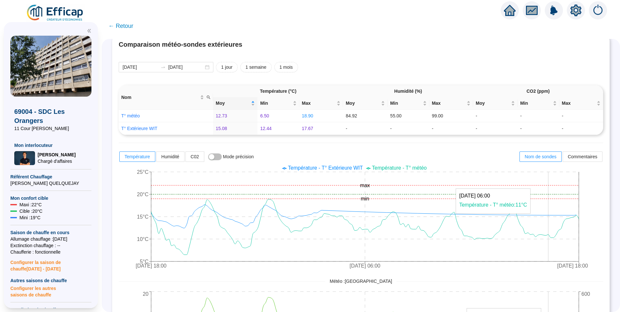
scroll to position [65, 0]
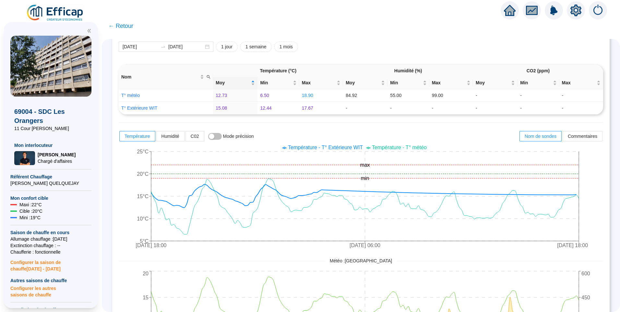
click at [324, 150] on span "Température - T° Extérieure WIT" at bounding box center [325, 148] width 75 height 6
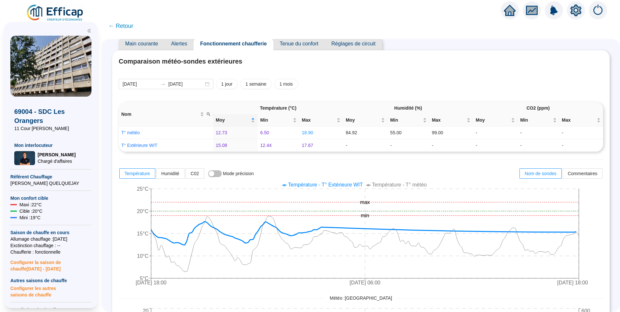
scroll to position [0, 0]
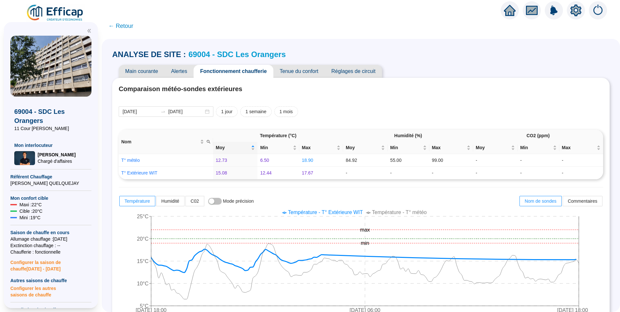
click at [185, 75] on span "Alertes" at bounding box center [179, 71] width 29 height 13
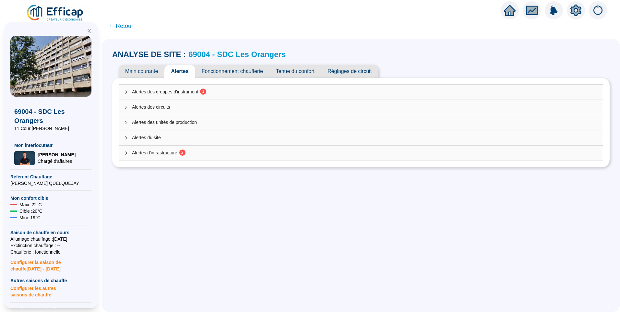
click at [187, 89] on span "Alertes des groupes d'instrument 1" at bounding box center [365, 92] width 466 height 7
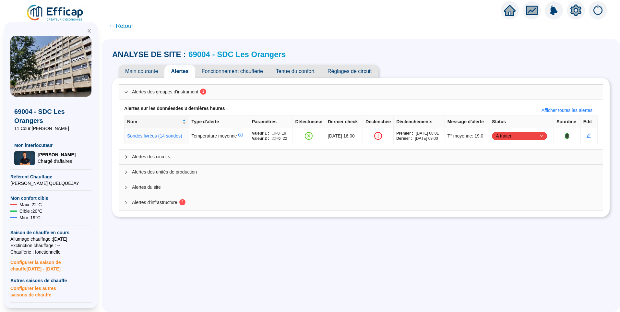
click at [232, 197] on div "Alertes d'infrastructure 2" at bounding box center [361, 202] width 484 height 15
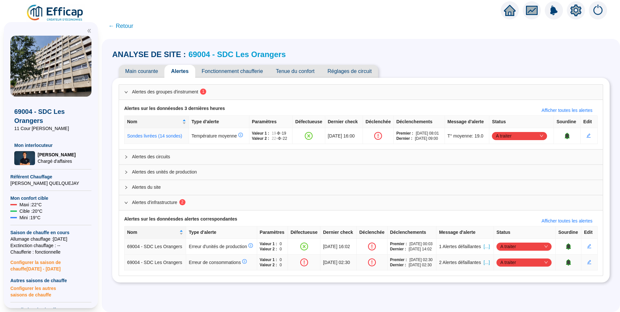
click at [487, 266] on span "[...]" at bounding box center [487, 262] width 6 height 7
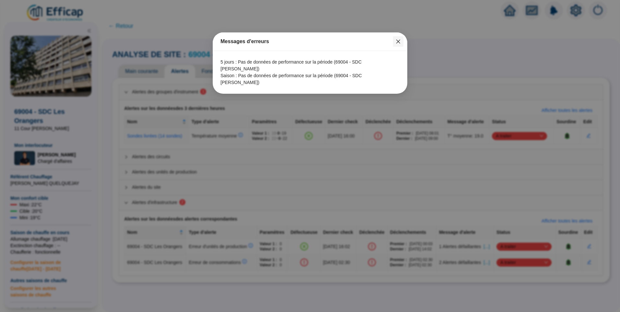
click at [399, 41] on icon "close" at bounding box center [399, 42] width 4 height 4
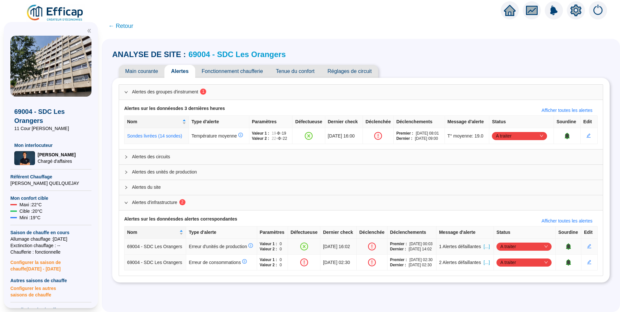
click at [486, 248] on span "[...]" at bounding box center [487, 246] width 6 height 7
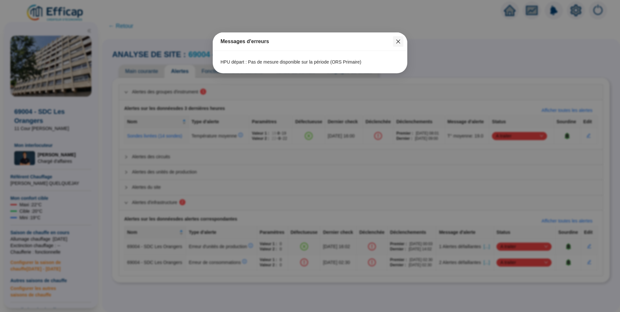
click at [399, 43] on icon "close" at bounding box center [399, 42] width 4 height 4
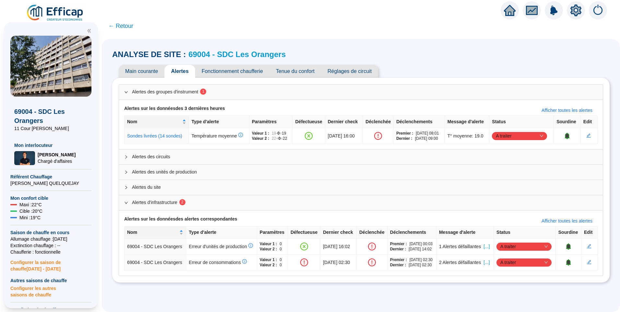
click at [224, 68] on span "Fonctionnement chaufferie" at bounding box center [232, 71] width 74 height 13
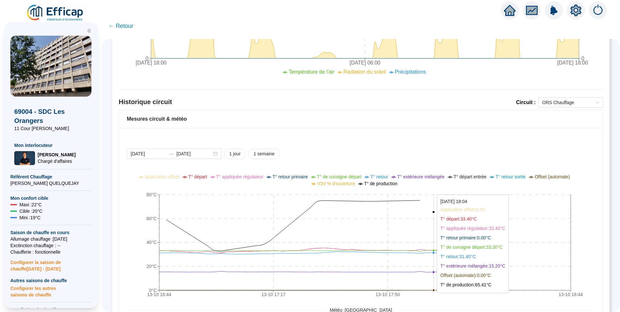
scroll to position [448, 0]
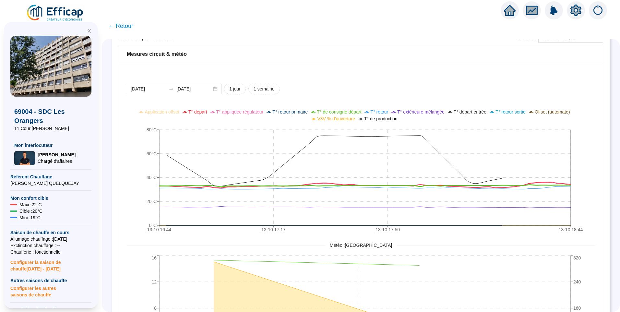
drag, startPoint x: 203, startPoint y: 111, endPoint x: 286, endPoint y: 113, distance: 82.8
click at [203, 111] on span "T° départ" at bounding box center [198, 111] width 19 height 5
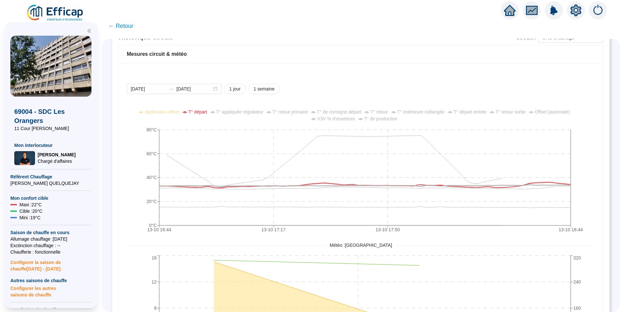
click at [355, 110] on span "T° de consigne départ" at bounding box center [339, 111] width 44 height 5
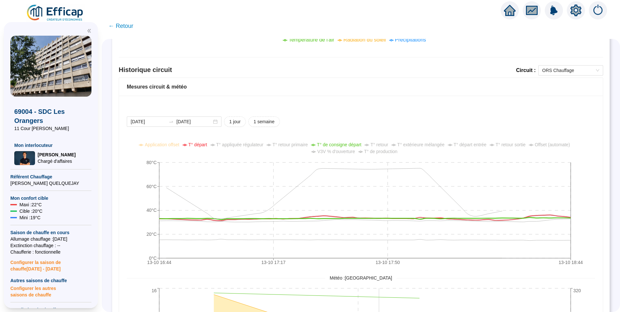
scroll to position [478, 0]
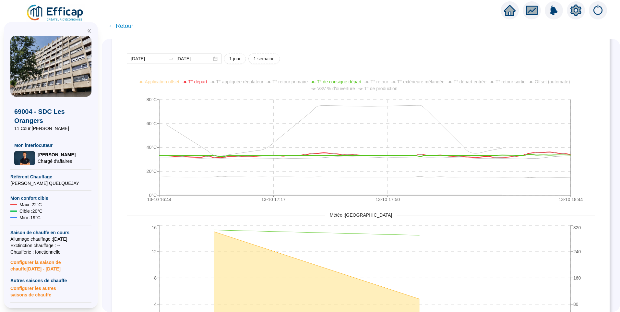
click at [339, 88] on span "V3V % d'ouverture" at bounding box center [336, 88] width 38 height 5
drag, startPoint x: 343, startPoint y: 89, endPoint x: 380, endPoint y: 91, distance: 37.7
click at [345, 89] on span "V3V % d'ouverture" at bounding box center [336, 88] width 38 height 5
click at [382, 91] on span "T° de production" at bounding box center [380, 88] width 33 height 5
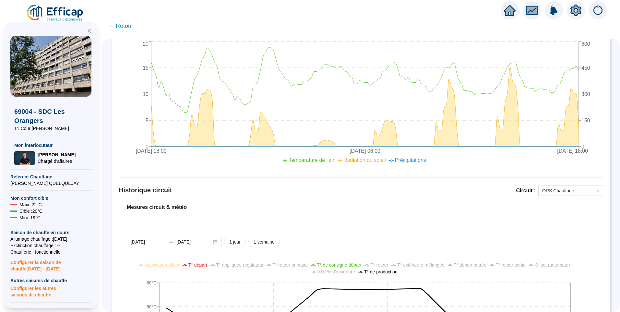
scroll to position [283, 0]
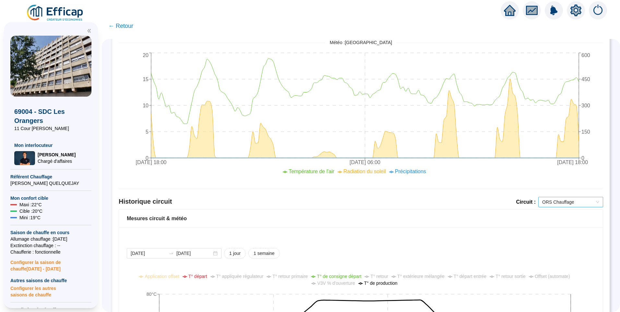
click at [559, 203] on span "ORS Chauffage" at bounding box center [571, 202] width 57 height 10
click at [557, 230] on div "ORS ECS" at bounding box center [566, 225] width 62 height 10
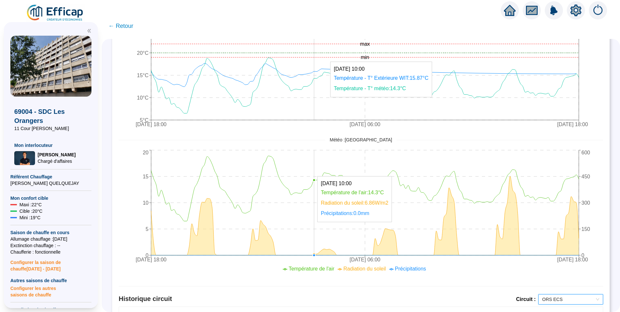
scroll to position [0, 0]
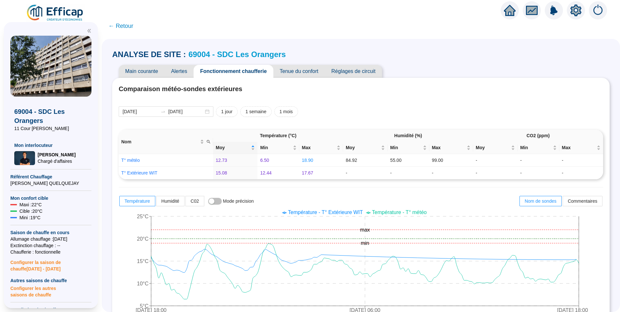
click at [126, 28] on span "← Retour" at bounding box center [120, 25] width 25 height 9
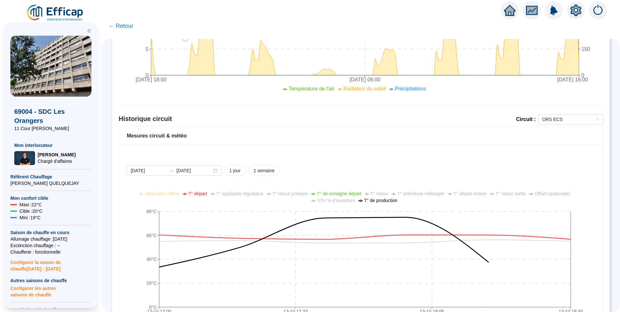
scroll to position [357, 0]
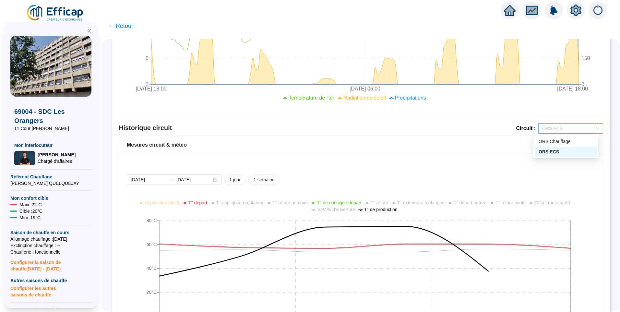
click at [552, 132] on span "ORS ECS" at bounding box center [571, 129] width 57 height 10
click at [563, 141] on div "ORS Chauffage" at bounding box center [566, 141] width 55 height 7
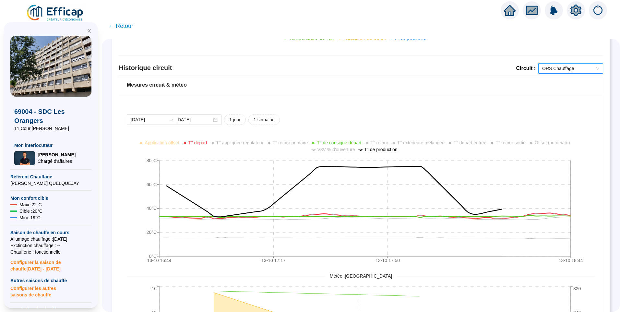
scroll to position [413, 0]
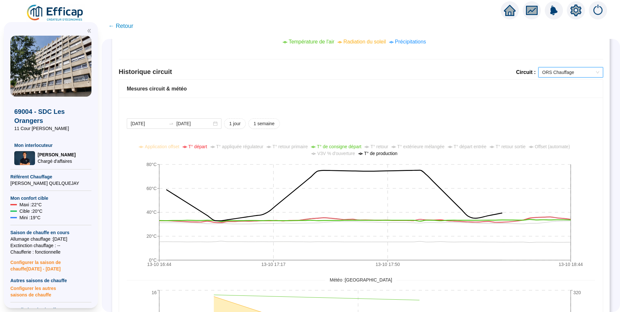
click at [474, 115] on div "2025-10-12 2025-10-13 1 jour 1 semaine 13-10 16:44 13-10 17:17 13-10 17:50 13-1…" at bounding box center [361, 262] width 484 height 329
click at [489, 113] on div "2025-10-12 2025-10-13 1 jour 1 semaine 13-10 16:44 13-10 17:17 13-10 17:50 13-1…" at bounding box center [361, 262] width 484 height 329
click at [383, 149] on span "T° retour" at bounding box center [380, 146] width 18 height 5
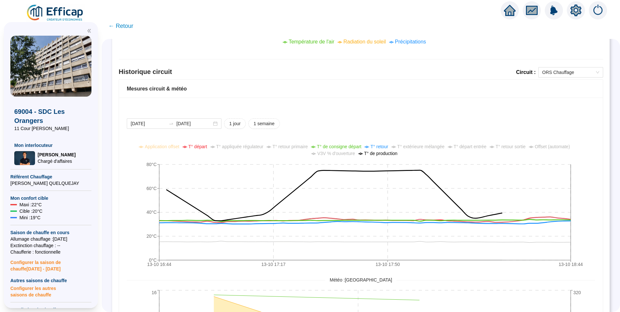
click at [388, 147] on span "T° retour" at bounding box center [380, 146] width 18 height 5
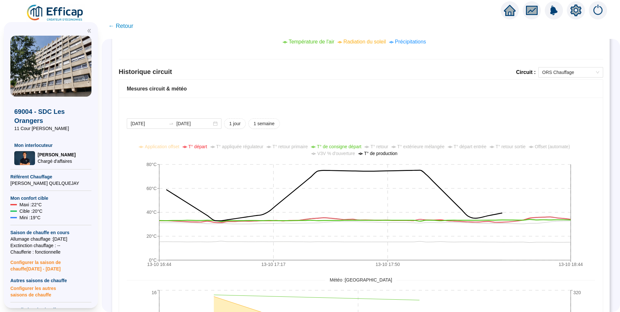
click at [240, 149] on span "T° appliquée régulateur" at bounding box center [239, 146] width 47 height 5
click at [379, 130] on div "2025-10-12 2025-10-13 1 jour 1 semaine 13-10 16:44 13-10 17:17 13-10 17:50 13-1…" at bounding box center [361, 268] width 469 height 300
click at [406, 119] on div "2025-10-12 2025-10-13 1 jour 1 semaine" at bounding box center [361, 123] width 469 height 10
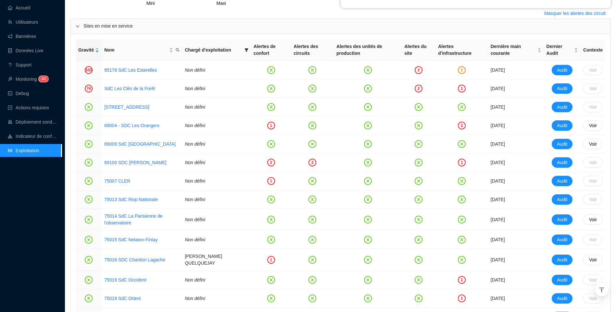
scroll to position [260, 0]
click at [131, 88] on link "SdC Les Clés de la Forêt" at bounding box center [129, 88] width 51 height 5
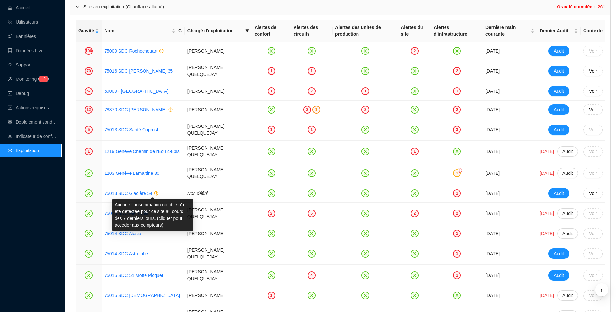
scroll to position [1121, 0]
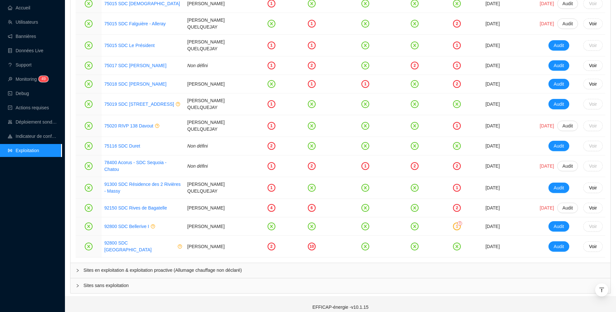
drag, startPoint x: 250, startPoint y: 261, endPoint x: 310, endPoint y: 218, distance: 73.9
click at [250, 267] on span "Sites en exploitation & exploitation proactive (Allumage chauffage non déclaré)" at bounding box center [343, 270] width 521 height 7
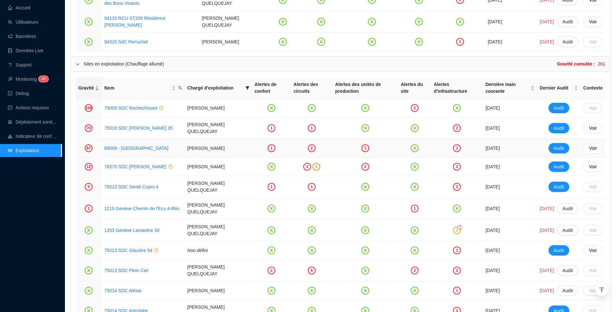
scroll to position [764, 0]
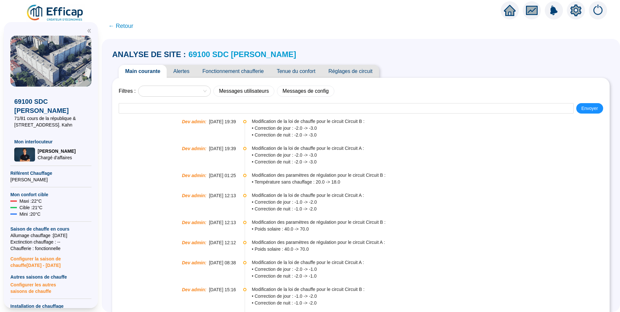
click at [303, 71] on span "Tenue du confort" at bounding box center [296, 71] width 52 height 13
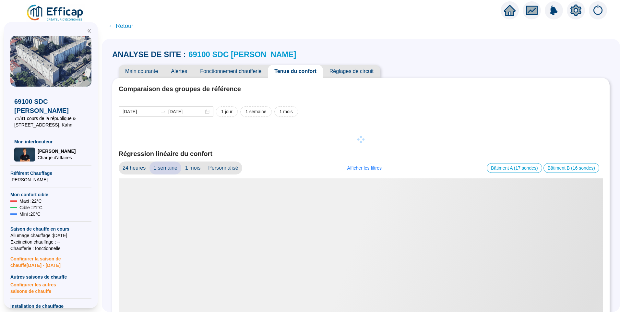
click at [185, 74] on span "Alertes" at bounding box center [179, 71] width 29 height 13
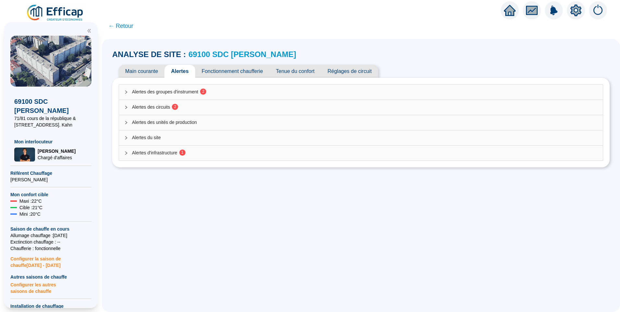
click at [163, 107] on span "Alertes des circuits 2" at bounding box center [365, 107] width 466 height 7
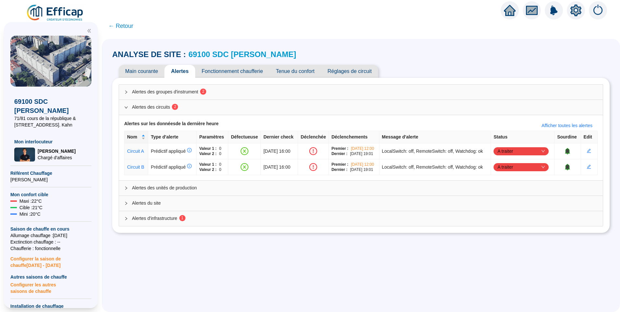
click at [171, 91] on span "Alertes des groupes d'instrument 2" at bounding box center [365, 92] width 466 height 7
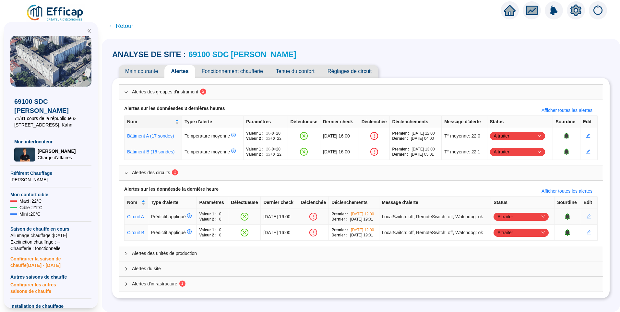
click at [507, 222] on span "A traiter" at bounding box center [521, 217] width 47 height 10
click at [507, 251] on div "Traité" at bounding box center [522, 252] width 45 height 7
click at [512, 238] on span "A traiter" at bounding box center [521, 233] width 47 height 10
drag, startPoint x: 504, startPoint y: 275, endPoint x: 456, endPoint y: 275, distance: 47.4
click at [503, 275] on div "Traité" at bounding box center [522, 273] width 45 height 7
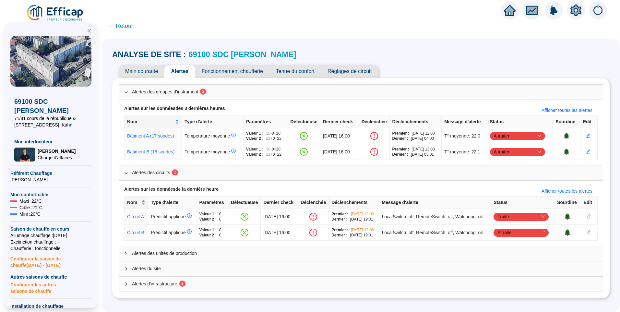
click at [203, 287] on span "Alertes d'infrastructure 1" at bounding box center [365, 284] width 466 height 7
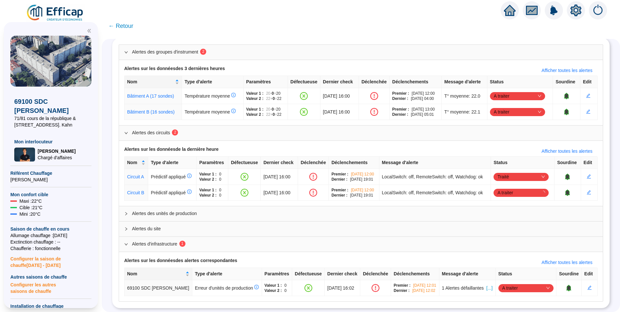
scroll to position [66, 0]
click at [499, 284] on div "A traiter" at bounding box center [526, 288] width 55 height 8
click at [507, 266] on div "Traité" at bounding box center [522, 266] width 45 height 7
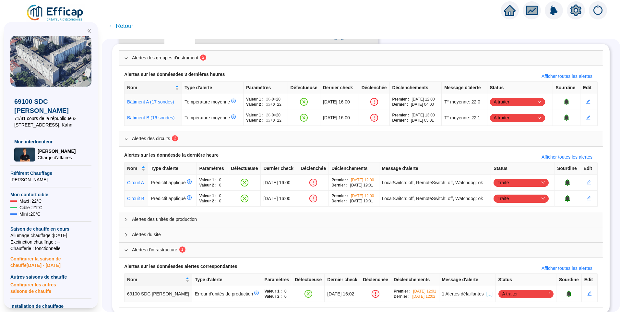
scroll to position [0, 0]
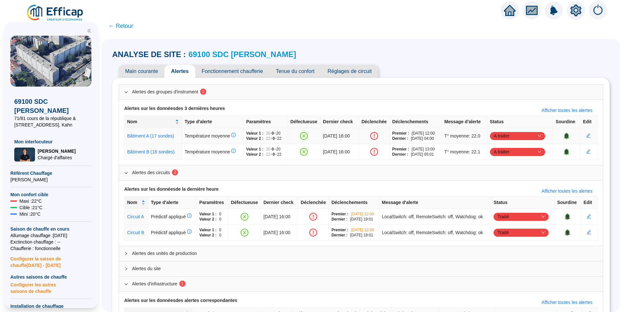
click at [504, 138] on span "A traiter" at bounding box center [517, 136] width 47 height 10
click at [506, 168] on div "Traité" at bounding box center [520, 168] width 45 height 7
click at [509, 152] on span "A traiter" at bounding box center [517, 152] width 47 height 10
click at [511, 184] on div "Traité" at bounding box center [520, 184] width 45 height 7
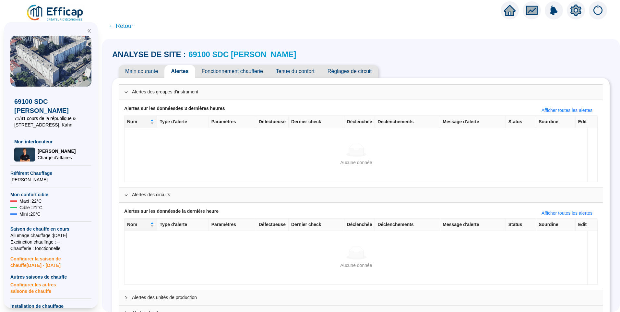
click at [128, 29] on span "← Retour" at bounding box center [120, 25] width 25 height 9
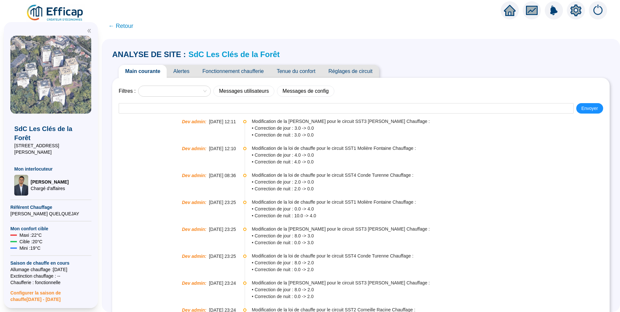
click at [186, 74] on span "Alertes" at bounding box center [181, 71] width 29 height 13
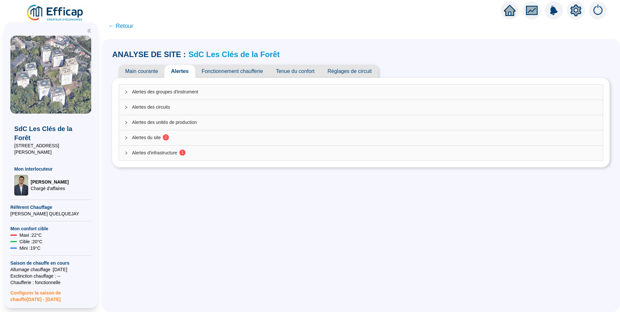
click at [167, 137] on sup "2" at bounding box center [166, 137] width 6 height 6
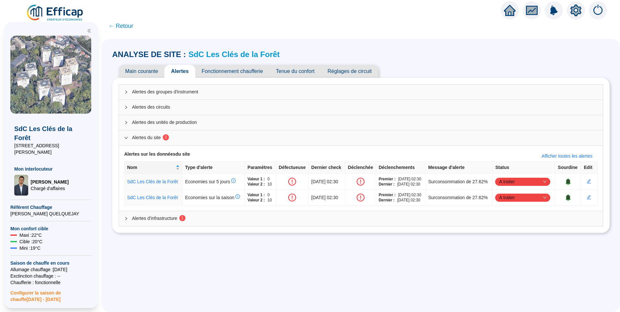
click at [266, 222] on span "Alertes d'infrastructure 1" at bounding box center [365, 218] width 466 height 7
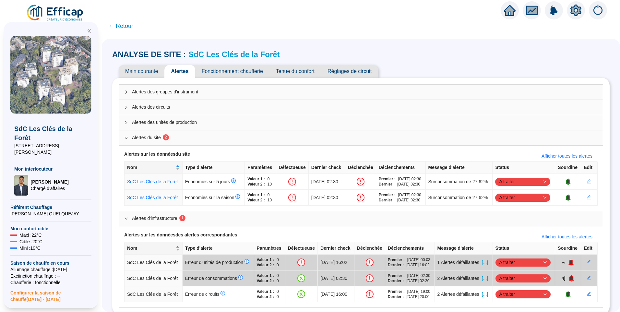
scroll to position [53, 0]
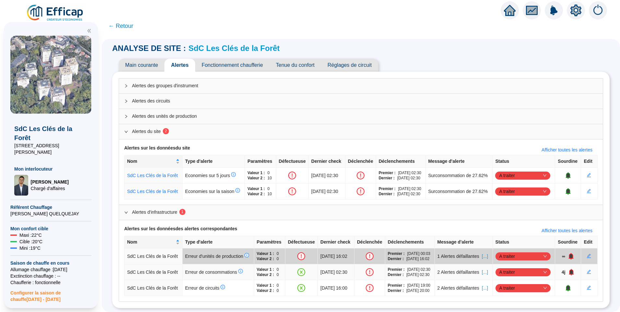
click at [487, 269] on span "[...]" at bounding box center [485, 272] width 6 height 7
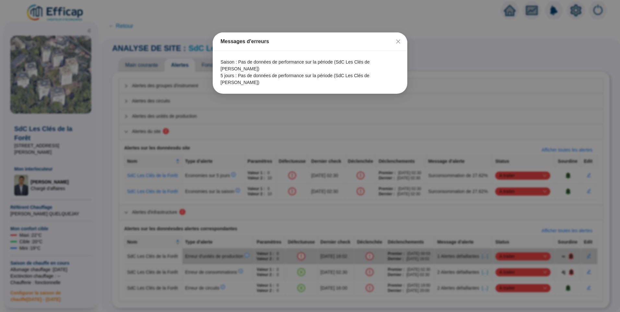
click at [400, 42] on icon "close" at bounding box center [398, 41] width 5 height 5
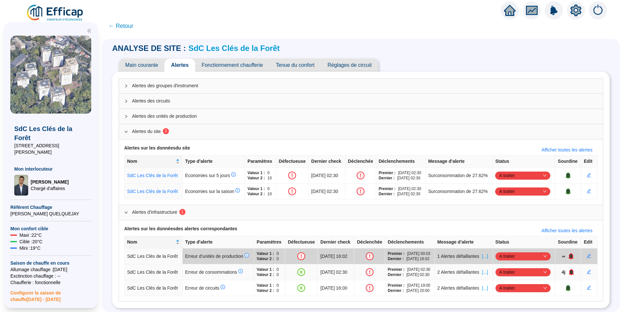
click at [524, 267] on span "A traiter" at bounding box center [523, 272] width 47 height 10
click at [516, 287] on div "Traité" at bounding box center [522, 284] width 45 height 7
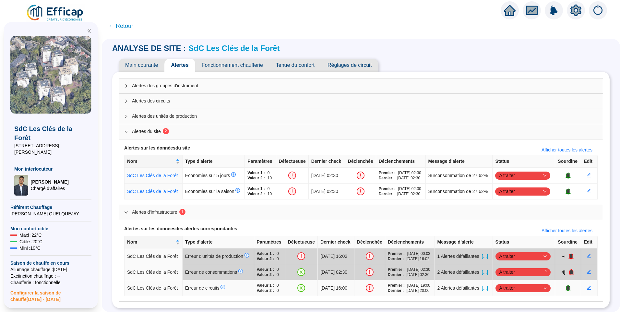
click at [517, 283] on span "A traiter" at bounding box center [523, 288] width 47 height 10
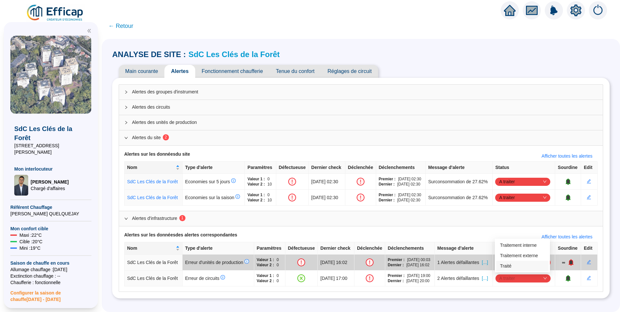
click at [511, 265] on div "Traité" at bounding box center [522, 266] width 45 height 7
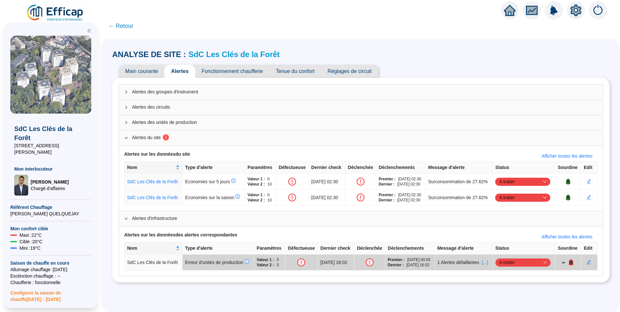
click at [251, 70] on span "Fonctionnement chaufferie" at bounding box center [232, 71] width 74 height 13
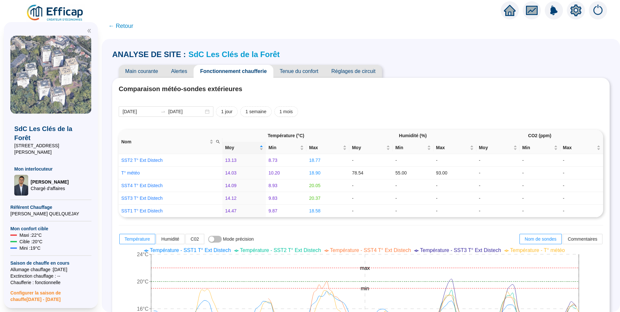
click at [200, 54] on link "SdC Les Clés de la Forêt" at bounding box center [234, 54] width 91 height 9
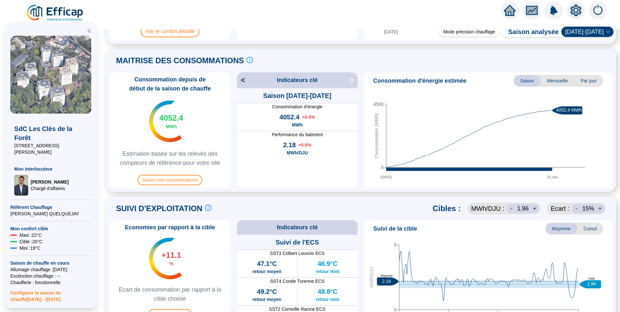
scroll to position [227, 0]
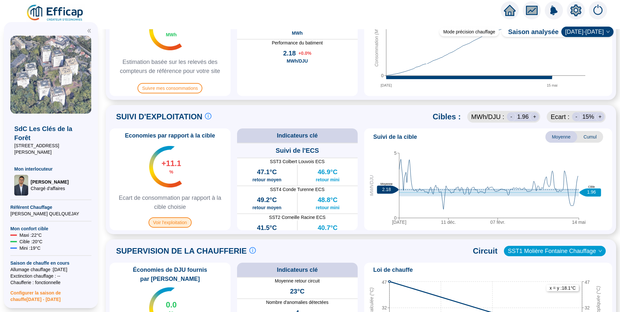
click at [166, 219] on span "Voir l'exploitation" at bounding box center [170, 222] width 43 height 10
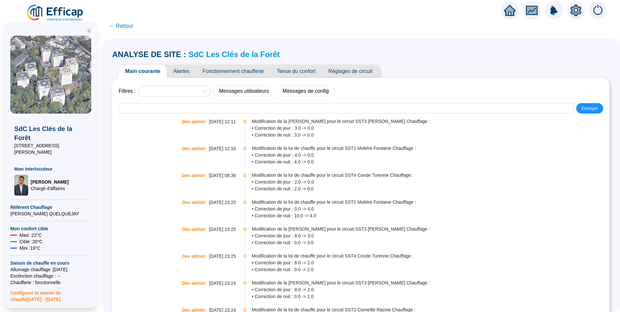
click at [356, 69] on span "Réglages de circuit" at bounding box center [350, 71] width 57 height 13
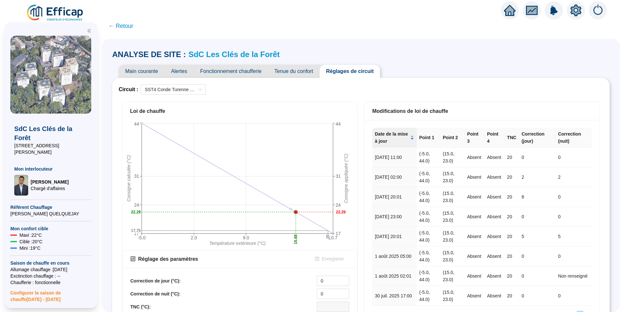
click at [185, 73] on span "Alertes" at bounding box center [179, 71] width 29 height 13
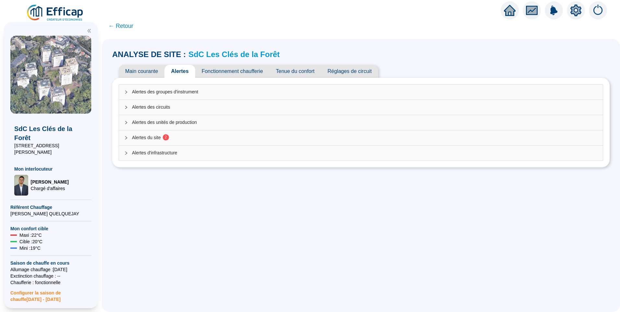
click at [166, 140] on span "2" at bounding box center [164, 137] width 6 height 5
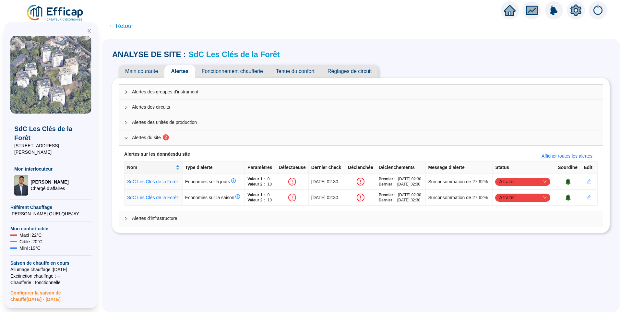
click at [367, 74] on span "Réglages de circuit" at bounding box center [349, 71] width 57 height 13
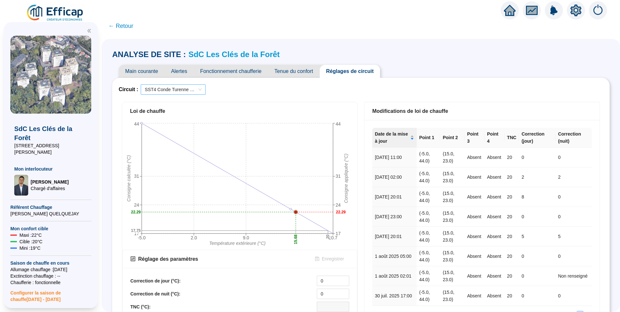
click at [180, 91] on span "SST4 Conde Turenne Chauffage" at bounding box center [173, 90] width 57 height 10
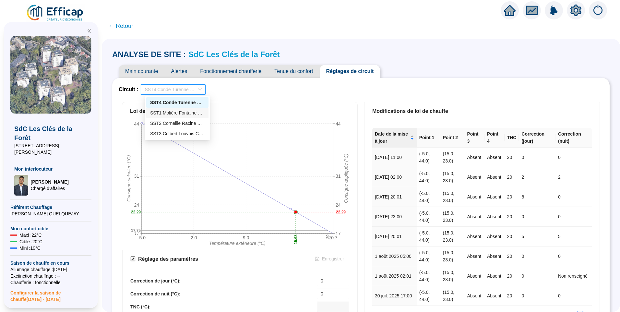
click at [184, 113] on div "SST1 Molière Fontaine Chauffage" at bounding box center [177, 113] width 55 height 7
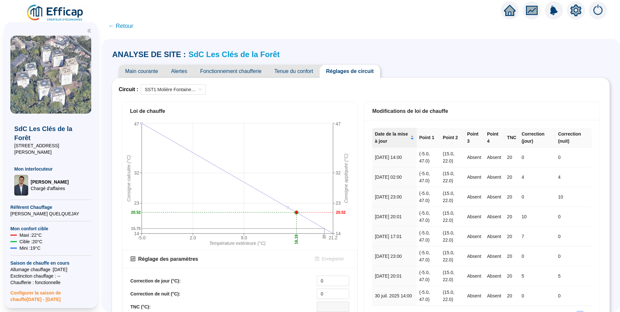
click at [237, 70] on span "Fonctionnement chaufferie" at bounding box center [231, 71] width 74 height 13
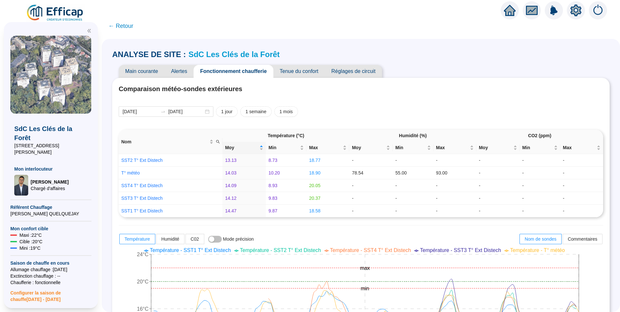
click at [145, 69] on span "Main courante" at bounding box center [142, 71] width 46 height 13
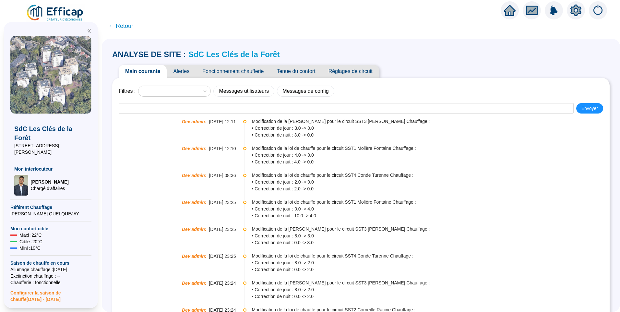
click at [249, 70] on span "Fonctionnement chaufferie" at bounding box center [233, 71] width 74 height 13
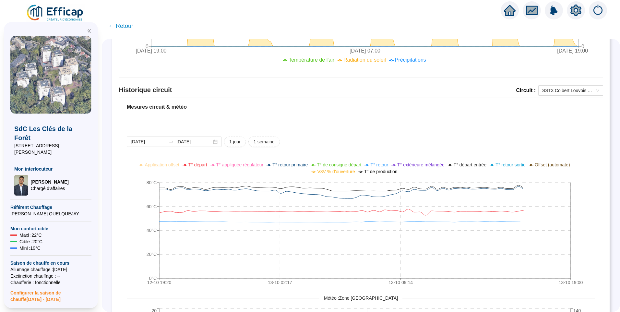
scroll to position [454, 0]
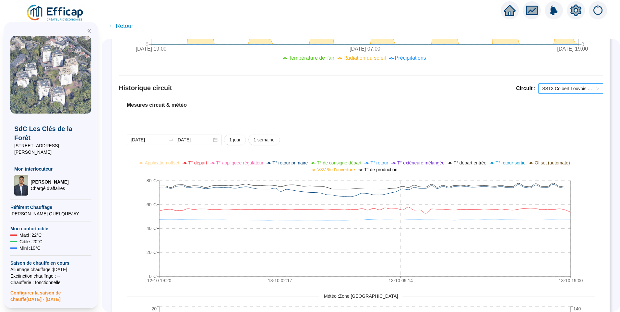
click at [572, 88] on span "SST3 Colbert Louvois ECS" at bounding box center [571, 89] width 57 height 10
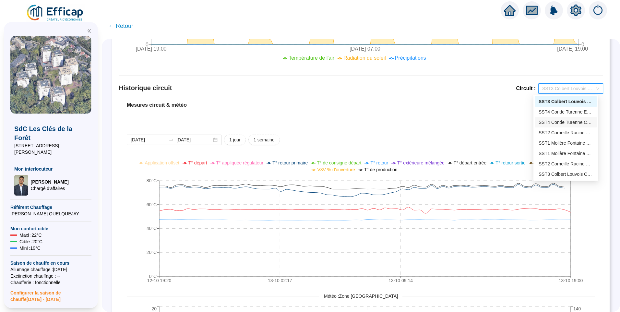
click at [569, 122] on div "SST4 Conde Turenne Chauffage" at bounding box center [566, 122] width 55 height 7
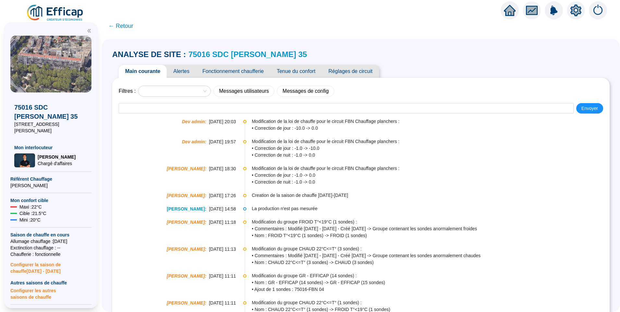
click at [239, 71] on span "Fonctionnement chaufferie" at bounding box center [233, 71] width 74 height 13
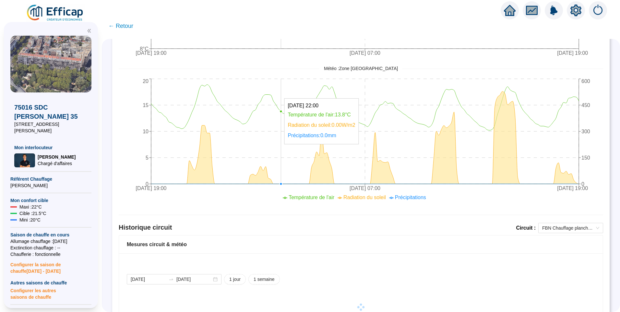
scroll to position [266, 0]
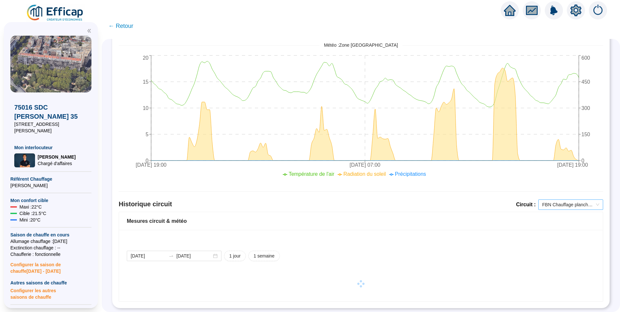
click at [577, 200] on span "FBN Chauffage planchers" at bounding box center [571, 205] width 57 height 10
click at [458, 200] on div "Historique circuit Circuit : FBN Chauffage planchers" at bounding box center [361, 206] width 485 height 12
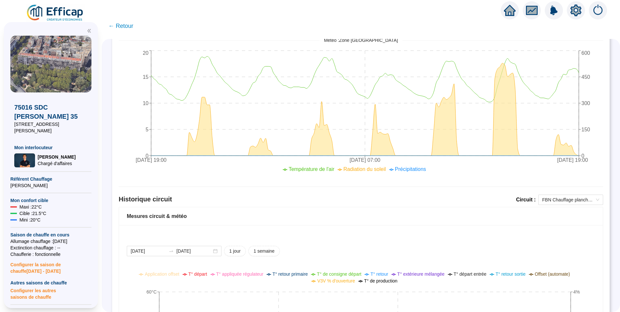
scroll to position [429, 0]
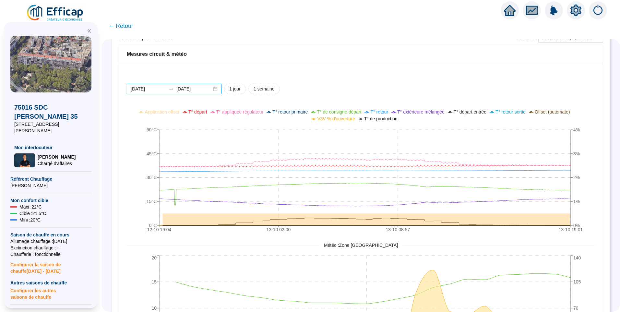
click at [164, 92] on input "[DATE]" at bounding box center [148, 89] width 35 height 7
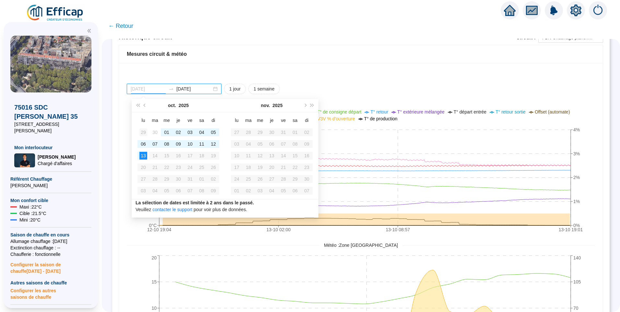
type input "[DATE]"
click at [141, 134] on div "29" at bounding box center [144, 132] width 8 height 8
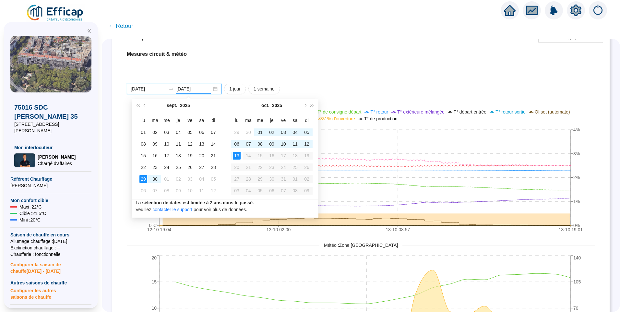
type input "[DATE]"
click at [236, 153] on div "13" at bounding box center [237, 156] width 8 height 8
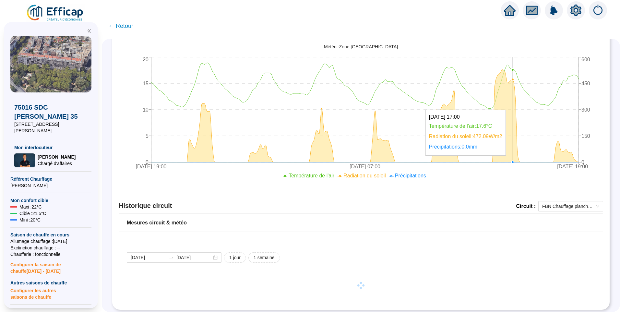
scroll to position [266, 0]
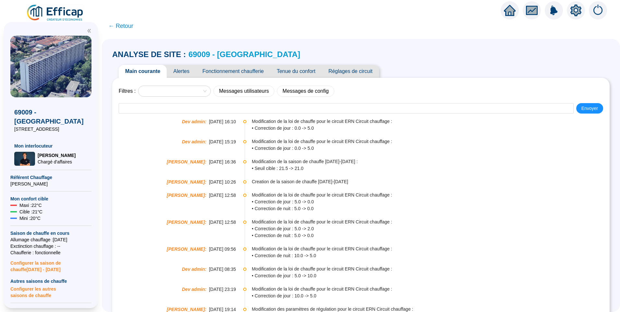
click at [185, 74] on span "Alertes" at bounding box center [181, 71] width 29 height 13
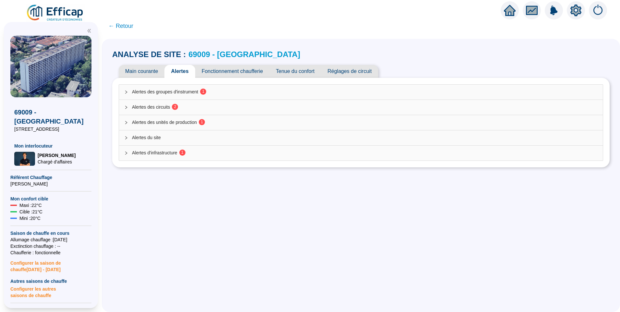
click at [176, 110] on span "2" at bounding box center [173, 107] width 6 height 5
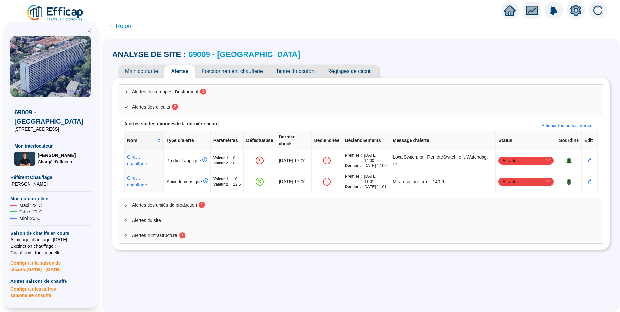
click at [181, 209] on span "Alertes des unités de production 1" at bounding box center [365, 205] width 466 height 7
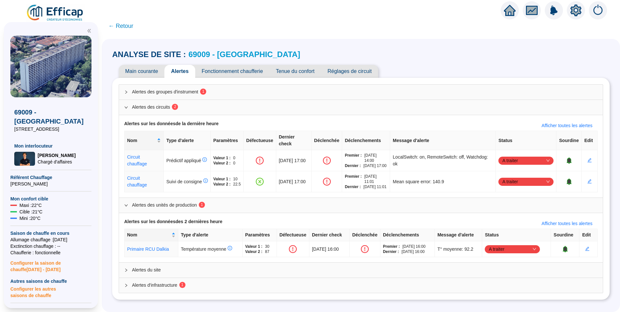
click at [184, 90] on span "Alertes des groupes d'instrument 1" at bounding box center [365, 92] width 466 height 7
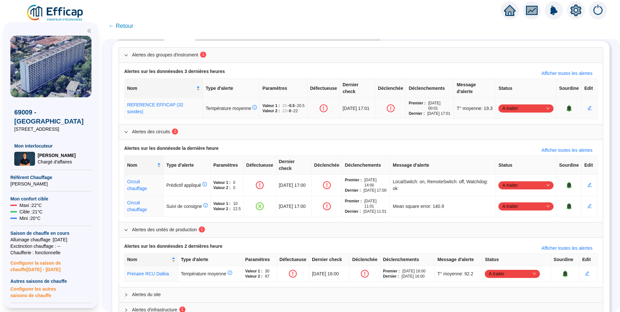
scroll to position [67, 0]
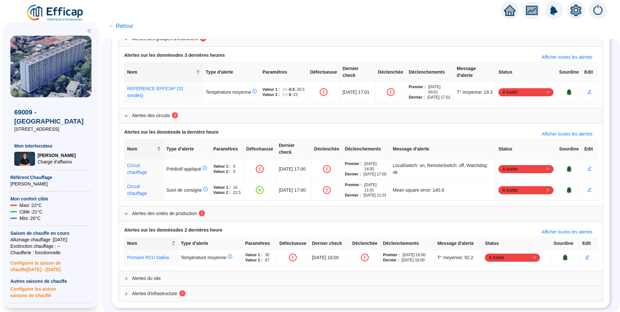
click at [166, 291] on span "Alertes d'infrastructure 1" at bounding box center [365, 293] width 466 height 7
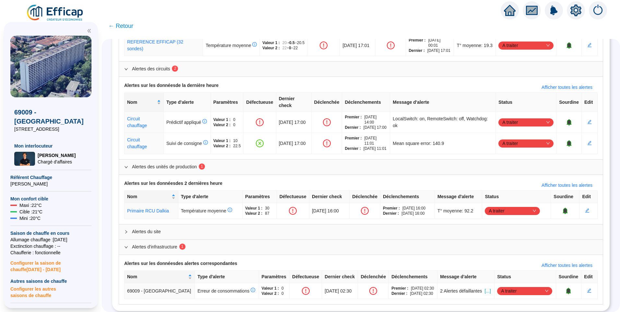
scroll to position [122, 0]
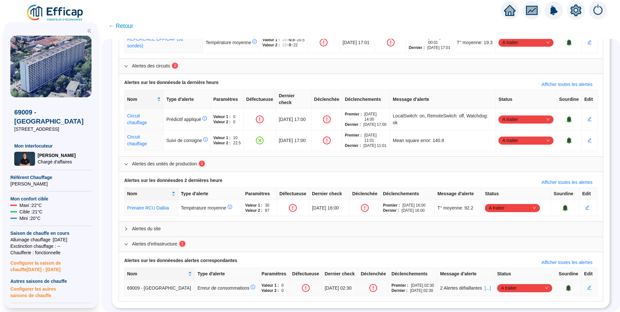
click at [485, 285] on span "[...]" at bounding box center [488, 288] width 6 height 7
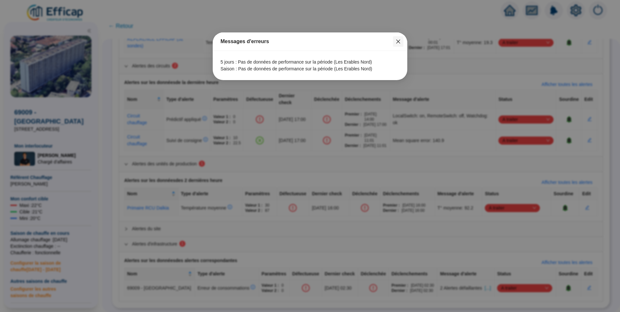
click at [400, 40] on icon "close" at bounding box center [399, 42] width 4 height 4
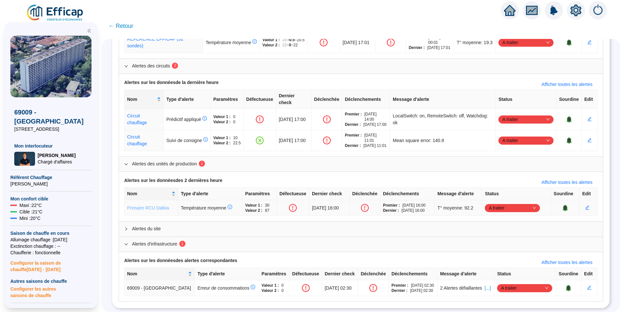
click at [155, 205] on link "Primaire RCU Dalkia" at bounding box center [148, 207] width 42 height 5
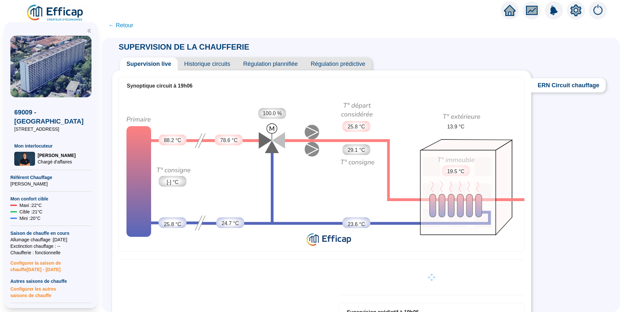
click at [199, 63] on span "Historique circuits" at bounding box center [207, 63] width 59 height 13
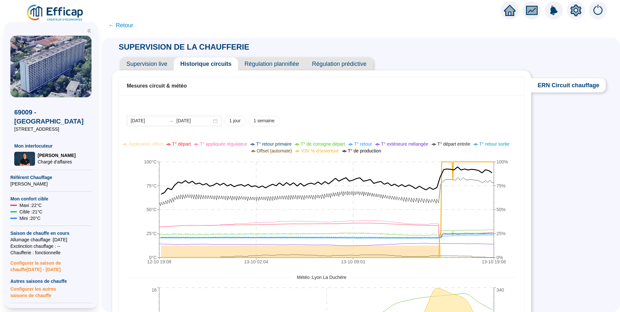
click at [366, 151] on span "T° de production" at bounding box center [364, 150] width 33 height 5
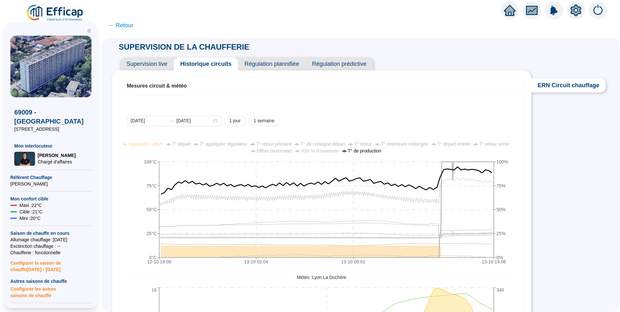
click at [191, 144] on span "T° départ" at bounding box center [181, 143] width 19 height 5
click at [150, 65] on span "Supervision live" at bounding box center [147, 63] width 54 height 13
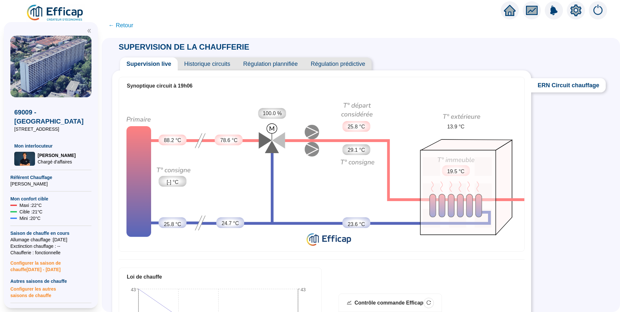
click at [202, 65] on span "Historique circuits" at bounding box center [207, 63] width 59 height 13
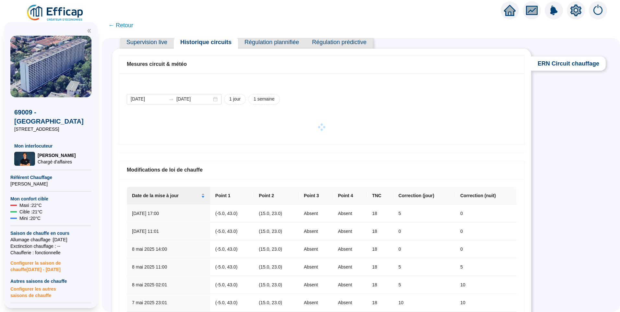
scroll to position [32, 0]
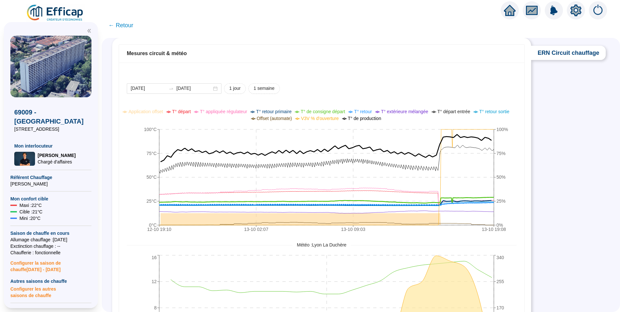
click at [273, 111] on span "T° retour primaire" at bounding box center [273, 111] width 35 height 5
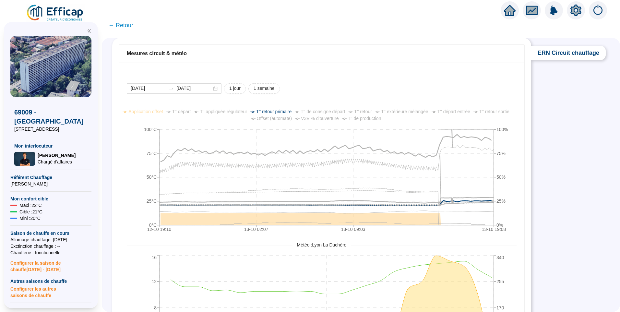
click at [273, 111] on span "T° retour primaire" at bounding box center [273, 111] width 35 height 5
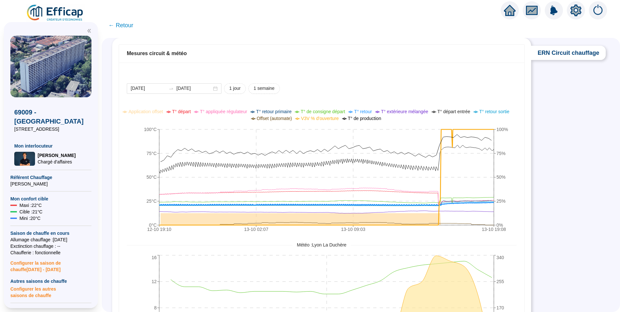
drag, startPoint x: 358, startPoint y: 96, endPoint x: 450, endPoint y: 121, distance: 95.0
click at [360, 96] on div "2025-10-12 2025-10-13 1 jour 1 semaine 12-10 19:10 13-10 02:07 13-10 09:03 13-1…" at bounding box center [322, 233] width 390 height 300
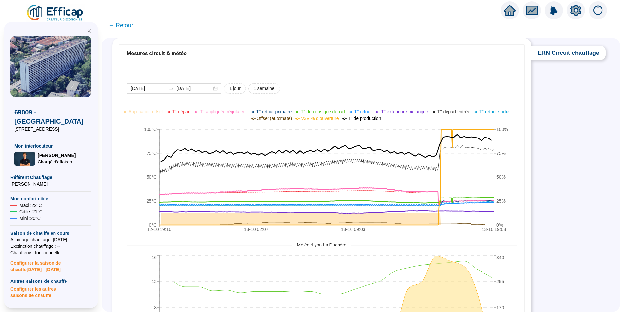
drag, startPoint x: 454, startPoint y: 89, endPoint x: 458, endPoint y: 79, distance: 10.9
click at [457, 89] on div "2025-10-12 2025-10-13 1 jour 1 semaine" at bounding box center [322, 88] width 390 height 10
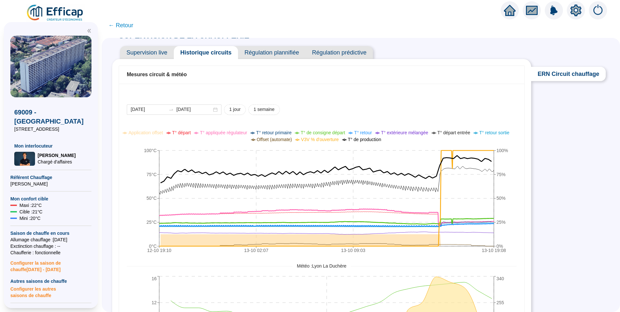
scroll to position [0, 0]
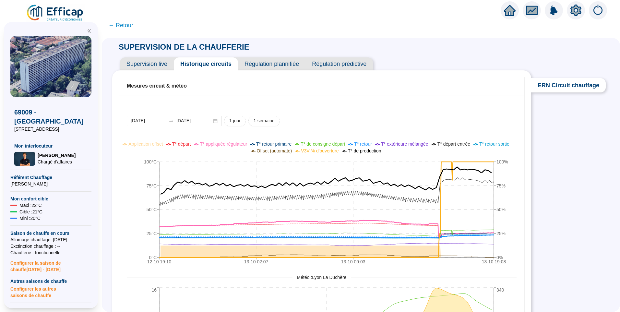
click at [333, 61] on span "Régulation prédictive" at bounding box center [339, 63] width 67 height 13
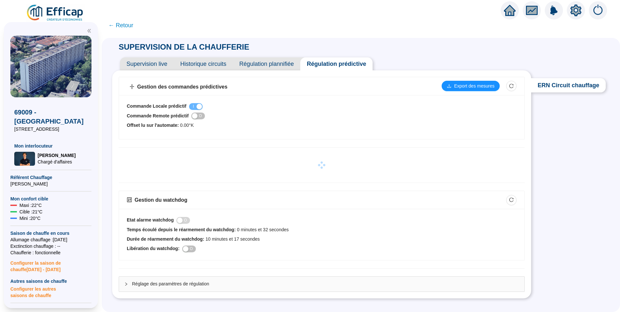
click at [279, 66] on span "Régulation plannifiée" at bounding box center [266, 63] width 67 height 13
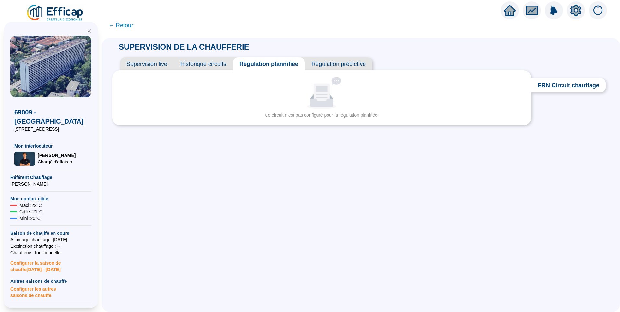
click at [207, 69] on span "Historique circuits" at bounding box center [203, 63] width 59 height 13
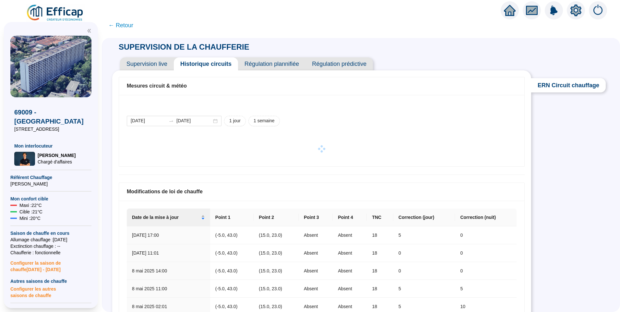
click at [357, 62] on span "Régulation prédictive" at bounding box center [339, 63] width 67 height 13
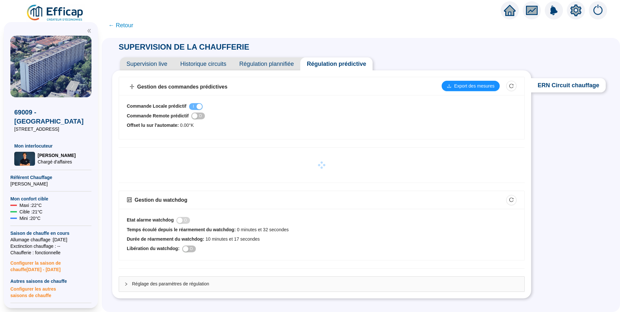
click at [150, 66] on span "Supervision live" at bounding box center [147, 63] width 54 height 13
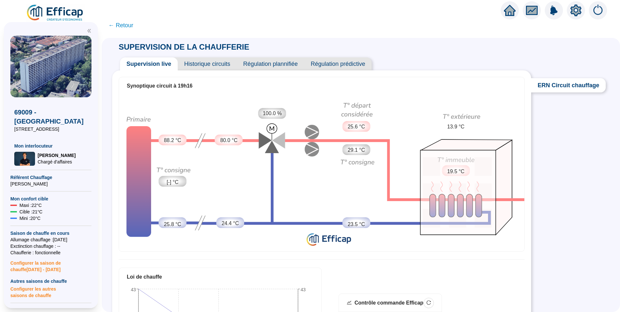
click at [338, 65] on span "Régulation prédictive" at bounding box center [337, 63] width 67 height 13
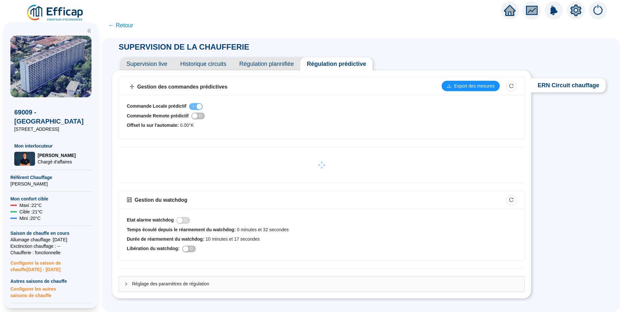
click at [135, 66] on span "Supervision live" at bounding box center [147, 63] width 54 height 13
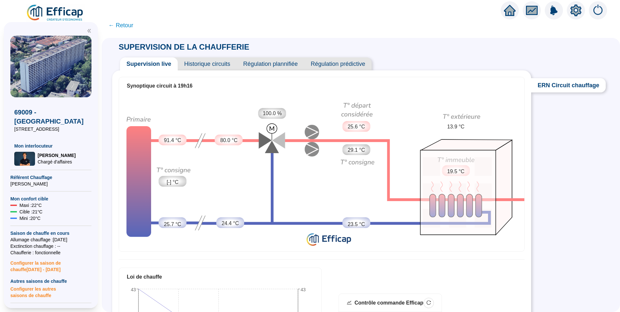
click at [348, 67] on span "Régulation prédictive" at bounding box center [337, 63] width 67 height 13
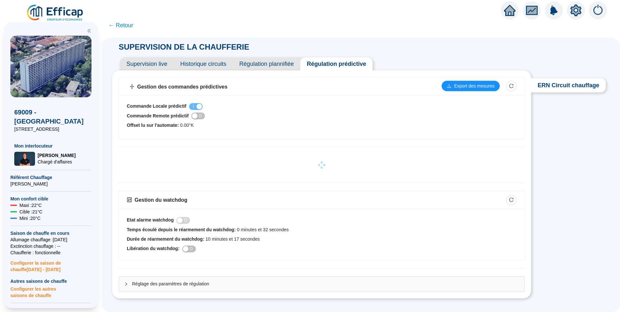
click at [270, 64] on span "Régulation plannifiée" at bounding box center [266, 63] width 67 height 13
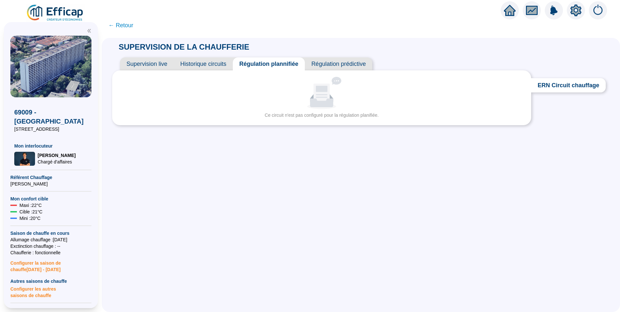
click at [330, 62] on span "Régulation prédictive" at bounding box center [338, 63] width 67 height 13
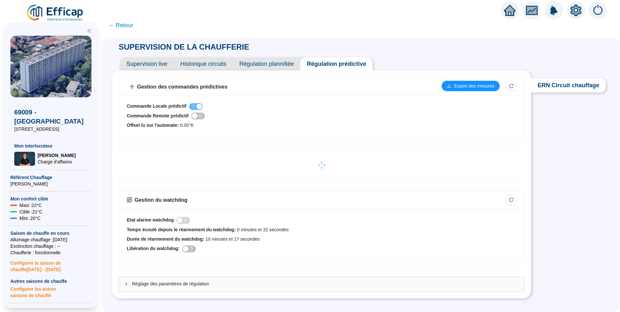
click at [276, 66] on span "Régulation plannifiée" at bounding box center [266, 63] width 67 height 13
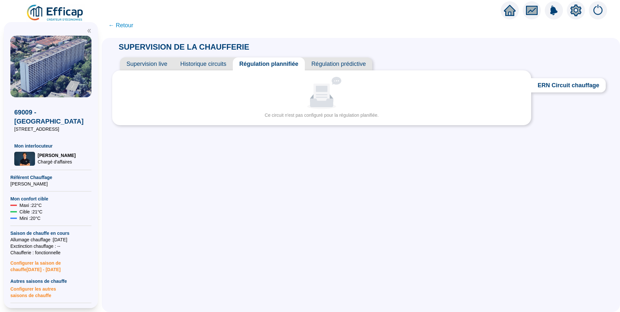
click at [206, 62] on span "Historique circuits" at bounding box center [203, 63] width 59 height 13
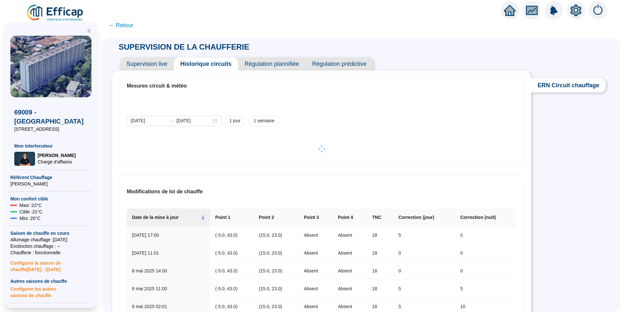
click at [336, 62] on span "Régulation prédictive" at bounding box center [339, 63] width 67 height 13
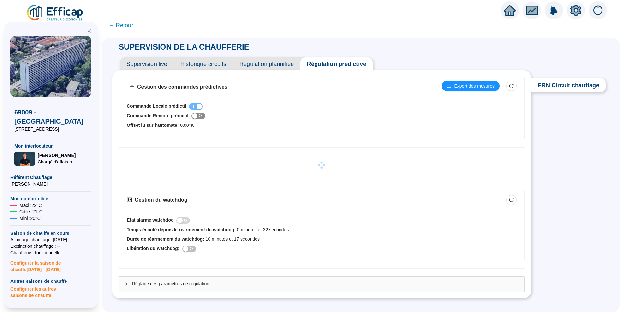
click at [203, 116] on span "I O" at bounding box center [198, 116] width 14 height 7
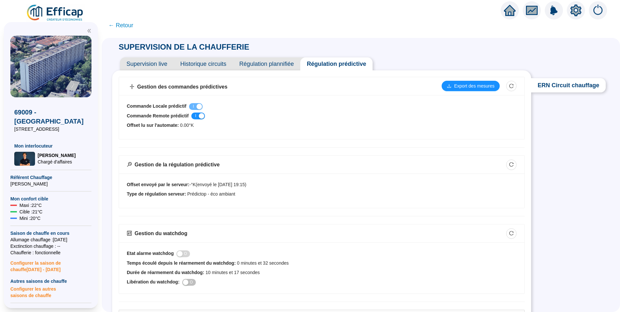
click at [216, 66] on span "Historique circuits" at bounding box center [203, 63] width 59 height 13
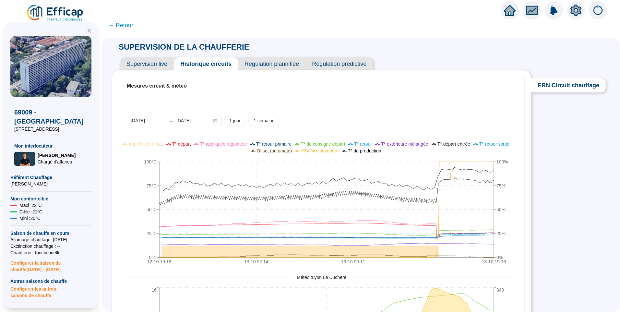
click at [348, 56] on div "Supervision live Historique circuits Régulation plannifiée Régulation prédictive" at bounding box center [321, 61] width 419 height 18
click at [337, 66] on span "Régulation prédictive" at bounding box center [339, 63] width 67 height 13
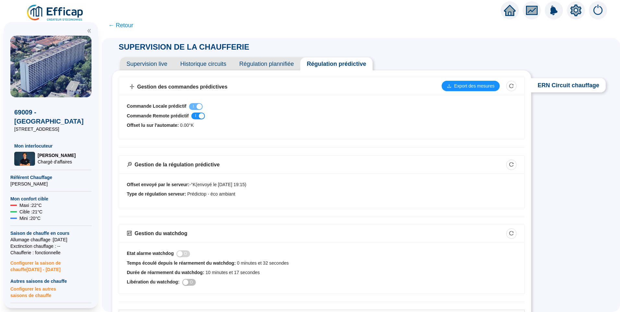
click at [200, 65] on span "Historique circuits" at bounding box center [203, 63] width 59 height 13
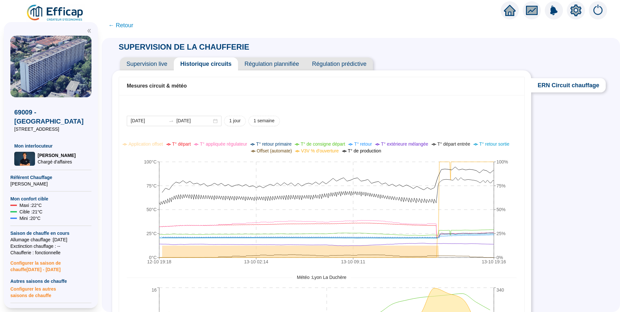
click at [561, 148] on div "SUPERVISION DE LA CHAUFFERIE Supervision live Historique circuits Régulation pl…" at bounding box center [361, 175] width 519 height 274
click at [335, 59] on span "Régulation prédictive" at bounding box center [339, 63] width 67 height 13
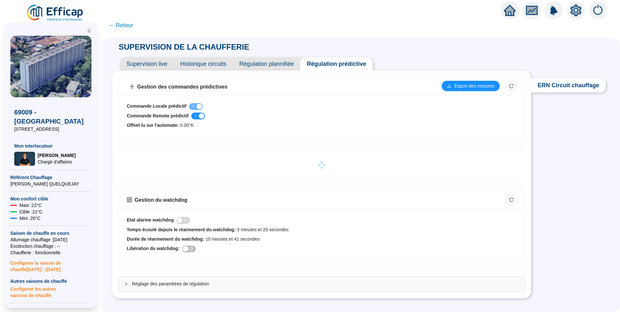
click at [199, 65] on span "Historique circuits" at bounding box center [203, 63] width 59 height 13
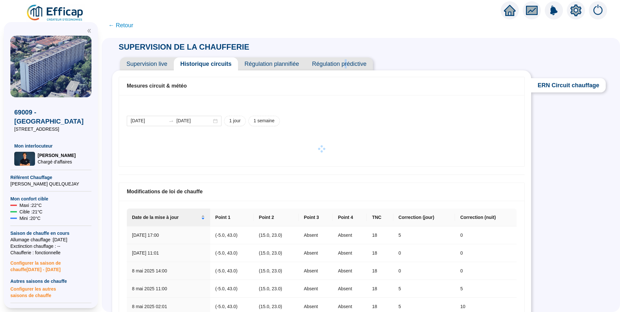
click at [349, 64] on span "Régulation prédictive" at bounding box center [339, 63] width 67 height 13
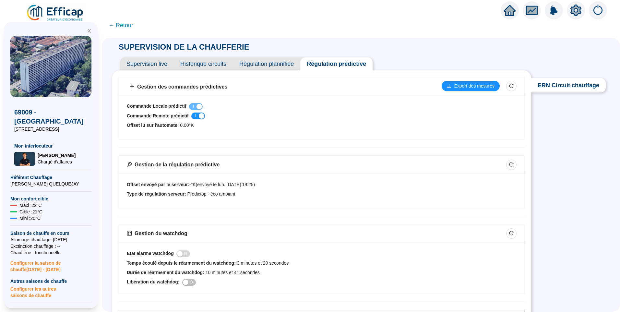
click at [273, 67] on span "Régulation plannifiée" at bounding box center [266, 63] width 67 height 13
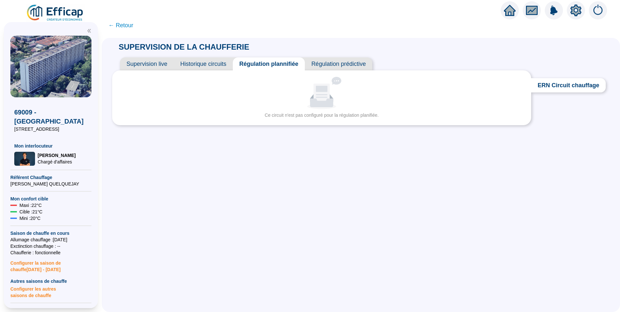
click at [202, 60] on span "Historique circuits" at bounding box center [203, 63] width 59 height 13
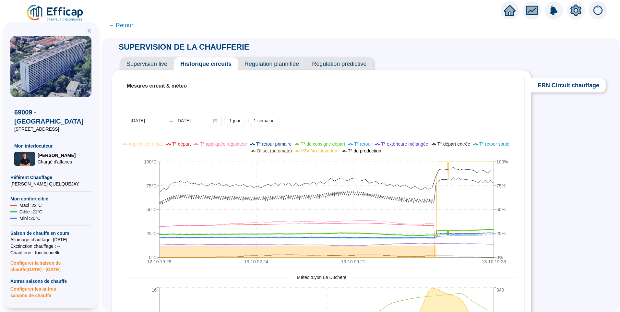
click at [316, 144] on span "T° de consigne départ" at bounding box center [323, 143] width 44 height 5
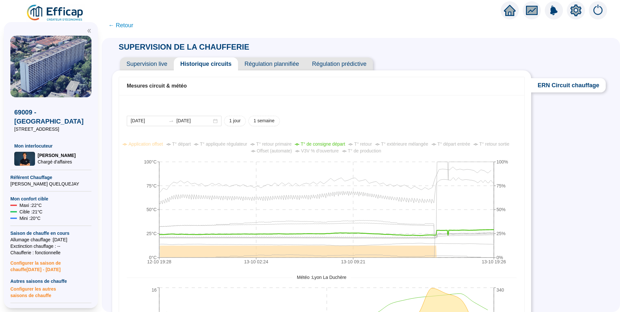
click at [360, 153] on span "T° de production" at bounding box center [364, 150] width 33 height 5
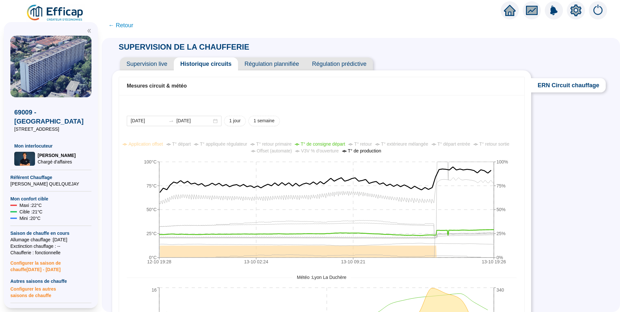
click at [360, 153] on span "T° de production" at bounding box center [364, 150] width 33 height 5
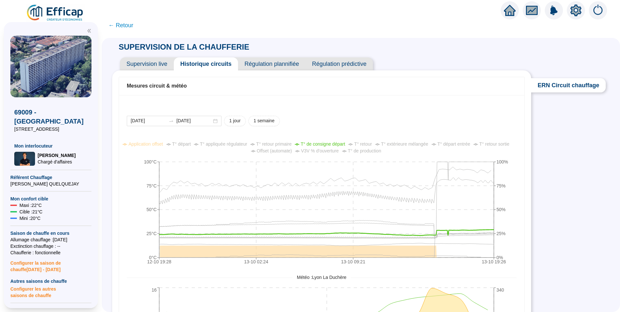
click at [360, 153] on span "T° de production" at bounding box center [364, 150] width 33 height 5
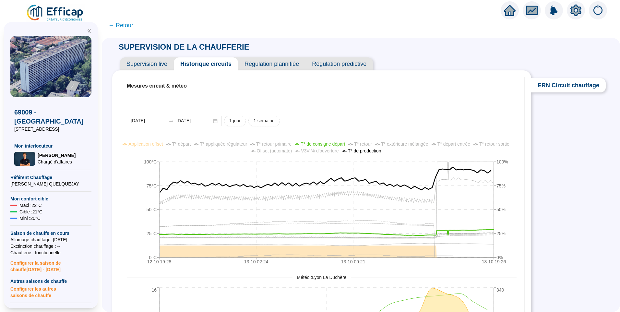
click at [360, 153] on span "T° de production" at bounding box center [364, 150] width 33 height 5
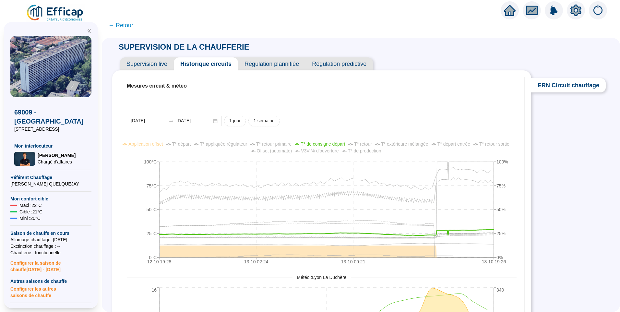
click at [187, 145] on span "T° départ" at bounding box center [181, 143] width 19 height 5
click at [228, 144] on span "T° appliquée régulateur" at bounding box center [223, 143] width 47 height 5
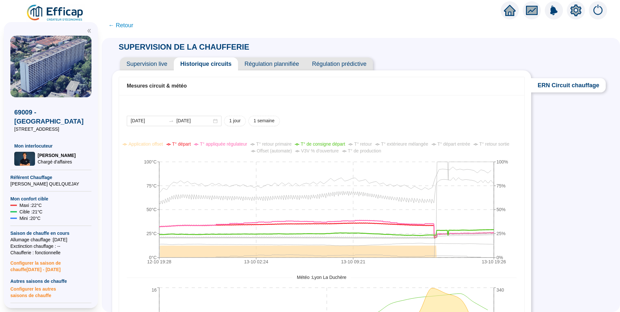
click at [234, 148] on ul "Application offset T° départ T° appliquée régulateur T° retour primaire T° de c…" at bounding box center [317, 148] width 395 height 14
click at [189, 143] on span "T° départ" at bounding box center [181, 143] width 19 height 5
click at [219, 145] on span "T° appliquée régulateur" at bounding box center [223, 143] width 47 height 5
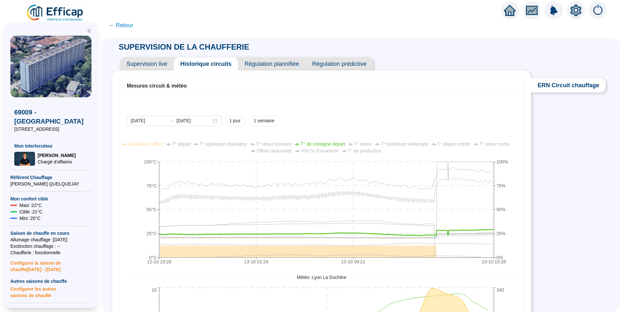
click at [219, 145] on span "T° appliquée régulateur" at bounding box center [223, 143] width 47 height 5
click at [189, 142] on span "T° départ" at bounding box center [181, 143] width 19 height 5
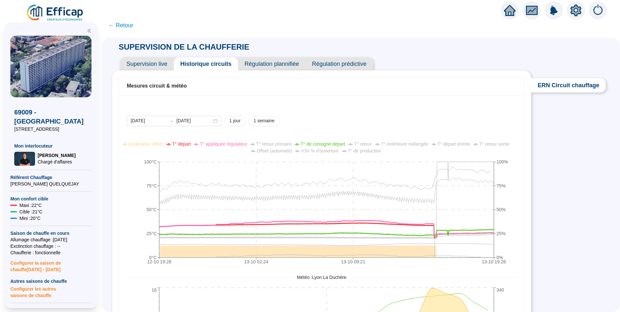
click at [346, 67] on span "Régulation prédictive" at bounding box center [339, 63] width 67 height 13
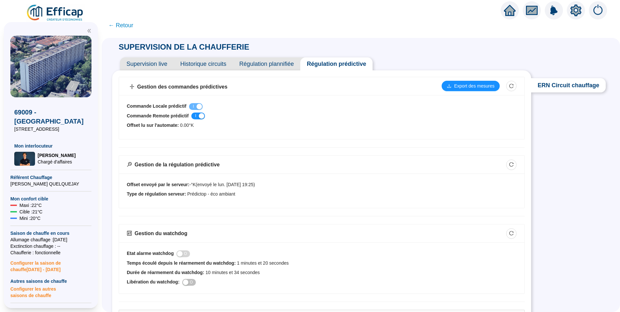
click at [276, 66] on span "Régulation plannifiée" at bounding box center [266, 63] width 67 height 13
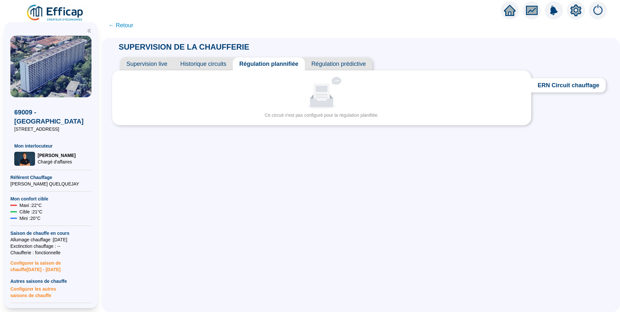
click at [202, 61] on span "Historique circuits" at bounding box center [203, 63] width 59 height 13
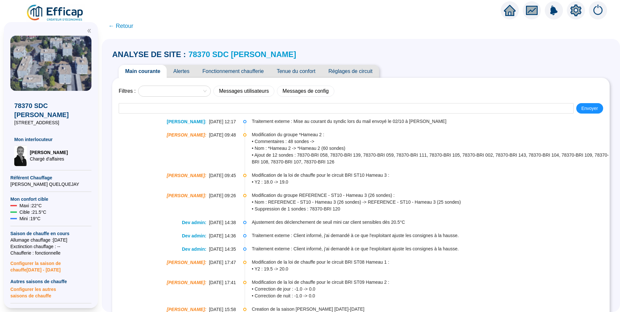
click at [188, 72] on span "Alertes" at bounding box center [181, 71] width 29 height 13
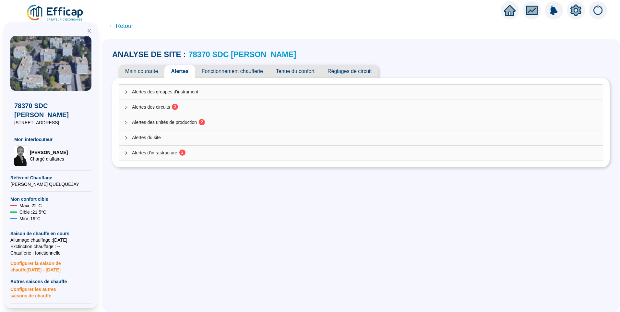
click at [162, 108] on span "Alertes des circuits 3" at bounding box center [365, 107] width 466 height 7
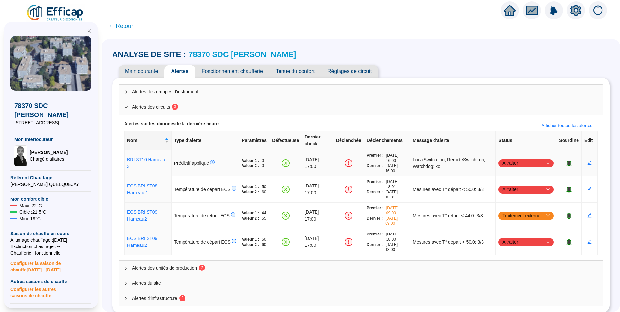
click at [492, 159] on td "LocalSwitch: on, RemoteSwitch: on, Watchdog: ko" at bounding box center [453, 163] width 86 height 26
click at [504, 158] on span "A traiter" at bounding box center [526, 163] width 47 height 10
click at [518, 191] on div "Traité" at bounding box center [522, 189] width 45 height 7
click at [520, 185] on span "A traiter" at bounding box center [526, 190] width 47 height 10
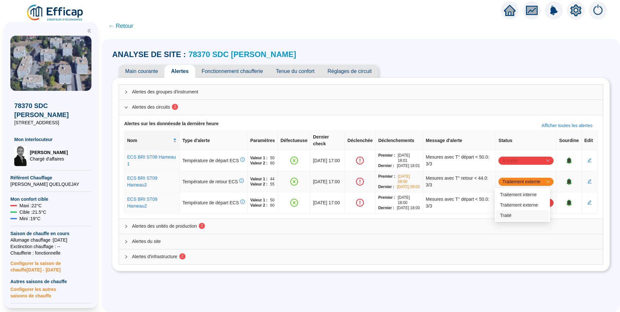
click at [518, 215] on div "Traité" at bounding box center [522, 215] width 45 height 7
click at [521, 208] on span "A traiter" at bounding box center [526, 203] width 47 height 10
click at [511, 242] on div "Traité" at bounding box center [522, 241] width 45 height 7
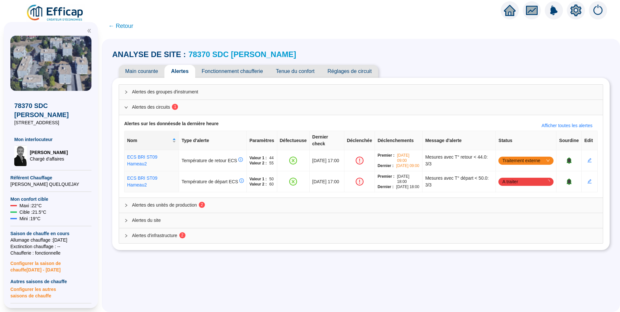
click at [205, 236] on div "Alertes d'infrastructure 2" at bounding box center [361, 235] width 484 height 15
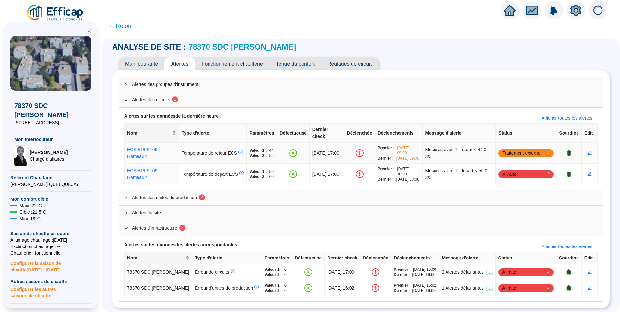
scroll to position [16, 0]
click at [516, 267] on span "A traiter" at bounding box center [526, 272] width 47 height 10
click at [504, 302] on div "Traité" at bounding box center [521, 300] width 45 height 7
click at [510, 285] on span "A traiter" at bounding box center [526, 288] width 47 height 10
click at [508, 275] on div "Traité" at bounding box center [521, 271] width 53 height 10
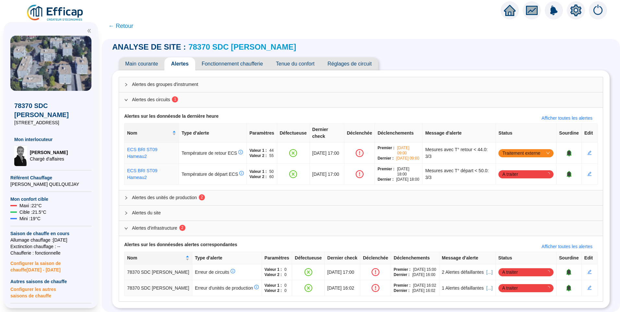
click at [175, 194] on span "Alertes des unités de production 2" at bounding box center [365, 197] width 466 height 7
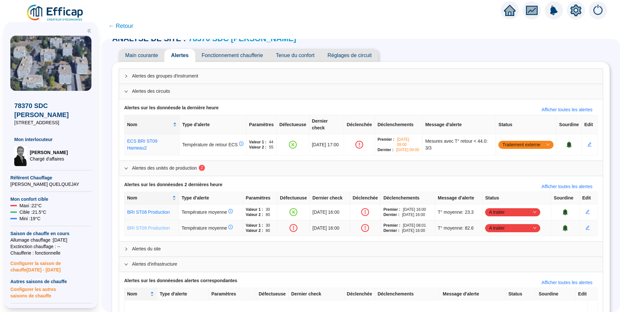
click at [155, 226] on link "BRI ST09 Production" at bounding box center [148, 228] width 43 height 5
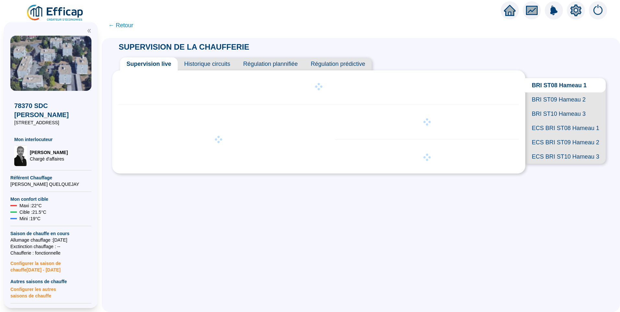
click at [214, 63] on span "Historique circuits" at bounding box center [207, 63] width 59 height 13
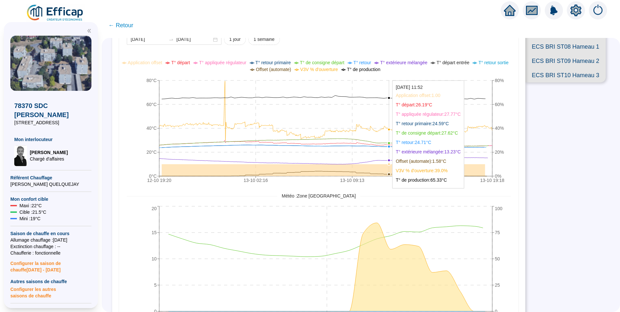
scroll to position [32, 0]
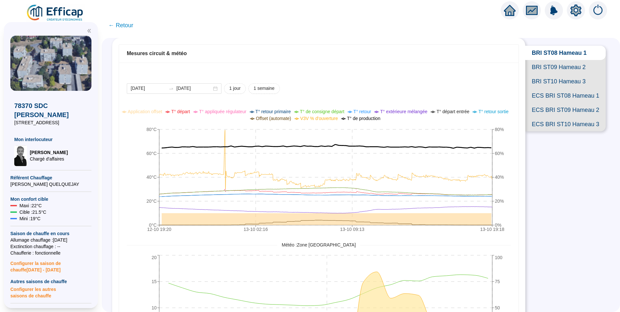
click at [364, 119] on span "T° de production" at bounding box center [363, 118] width 33 height 5
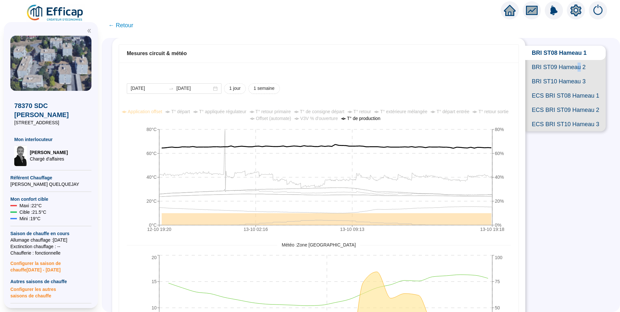
click at [577, 73] on span "BRI ST09 Hameau 2" at bounding box center [566, 67] width 80 height 14
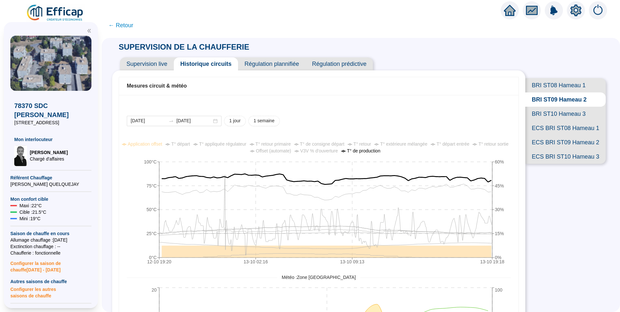
click at [160, 60] on span "Supervision live" at bounding box center [147, 63] width 54 height 13
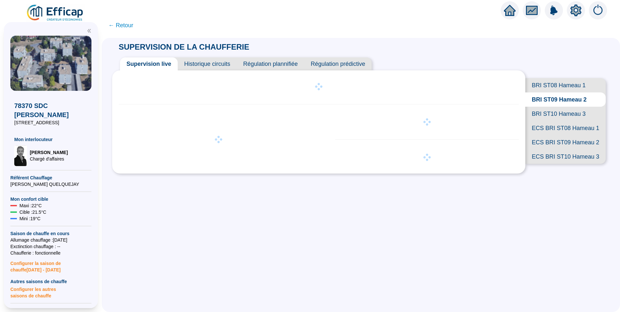
click at [125, 27] on span "← Retour" at bounding box center [120, 25] width 25 height 9
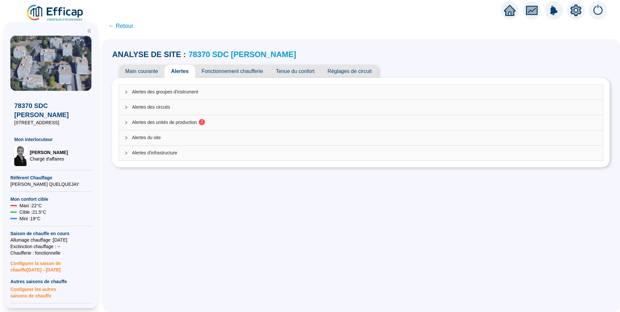
click at [171, 107] on span "Alertes des circuits" at bounding box center [365, 107] width 466 height 7
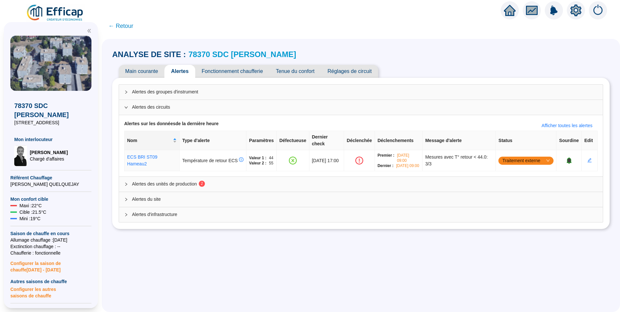
click at [185, 183] on span "Alertes des unités de production 2" at bounding box center [365, 184] width 466 height 7
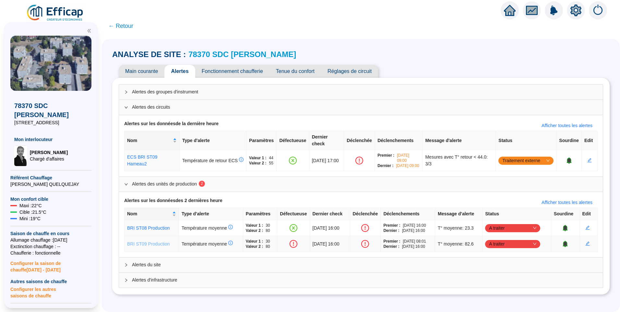
click at [154, 244] on link "BRI ST09 Production" at bounding box center [148, 243] width 43 height 5
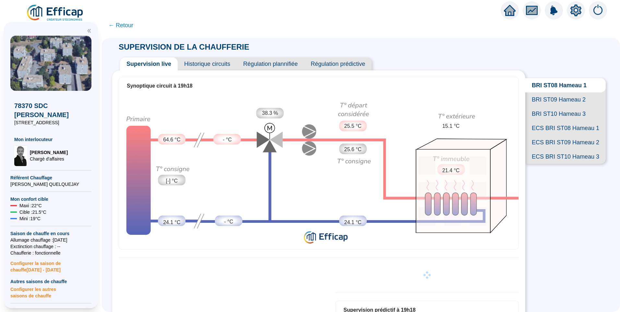
click at [214, 62] on span "Historique circuits" at bounding box center [207, 63] width 59 height 13
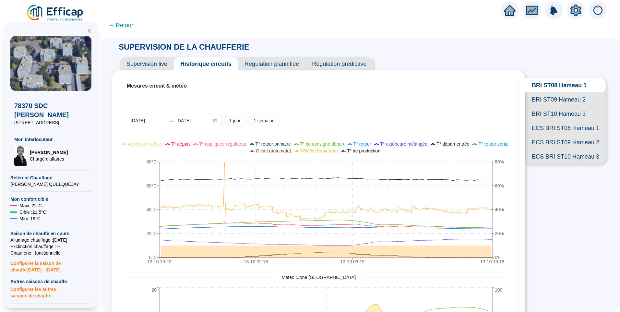
click at [557, 106] on span "BRI ST09 Hameau 2" at bounding box center [566, 99] width 80 height 14
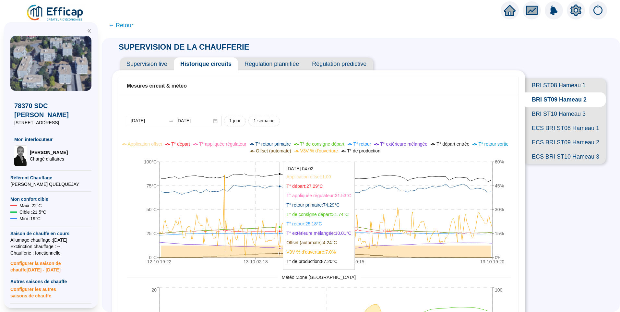
click at [285, 194] on icon "12-10 19:22 13-10 02:18 13-10 09:15 13-10 19:20 0°C 25°C 50°C 75°C 100°C 0% 15%…" at bounding box center [317, 204] width 380 height 130
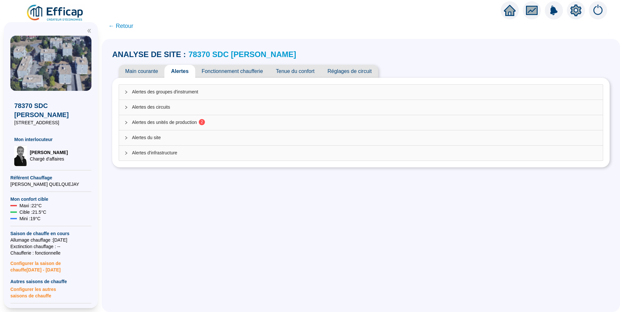
click at [153, 122] on span "Alertes des unités de production 2" at bounding box center [365, 122] width 466 height 7
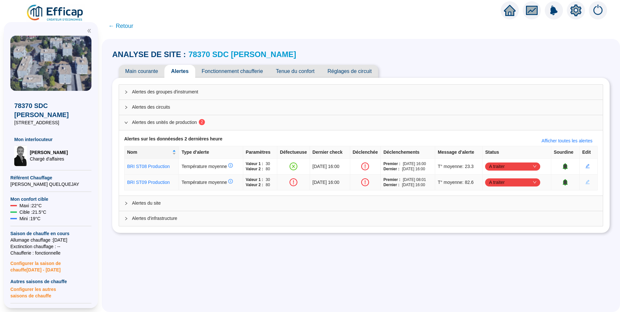
click at [586, 183] on icon "edit" at bounding box center [588, 182] width 5 height 5
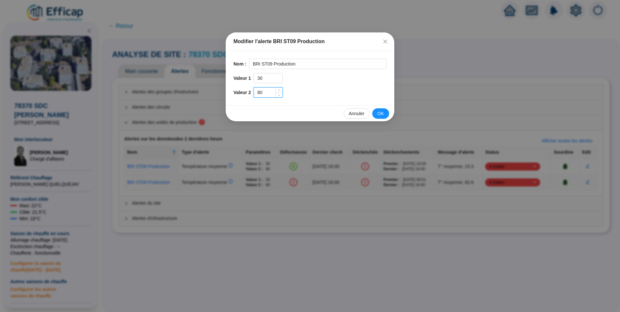
drag, startPoint x: 266, startPoint y: 94, endPoint x: 261, endPoint y: 96, distance: 5.4
click at [261, 96] on input "80" at bounding box center [268, 93] width 29 height 10
type input "88"
click at [383, 116] on span "OK" at bounding box center [381, 113] width 6 height 7
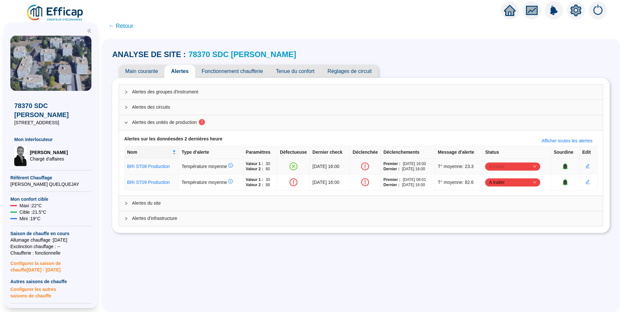
click at [502, 167] on span "A traiter" at bounding box center [512, 167] width 47 height 10
click at [503, 199] on div "Traité" at bounding box center [515, 199] width 45 height 7
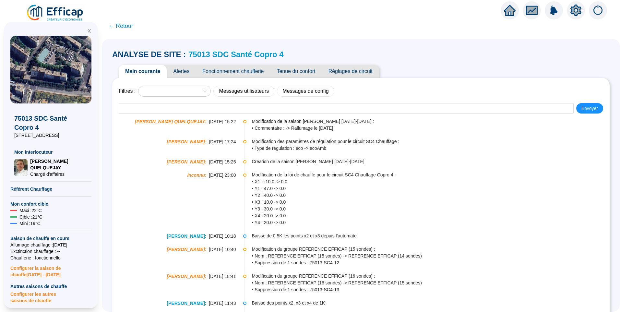
click at [184, 70] on span "Alertes" at bounding box center [181, 71] width 29 height 13
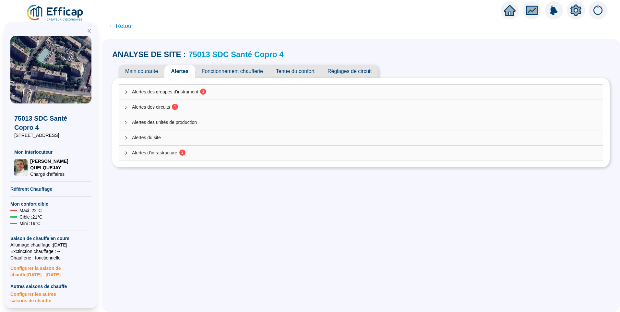
click at [156, 105] on span "Alertes des circuits 1" at bounding box center [365, 107] width 466 height 7
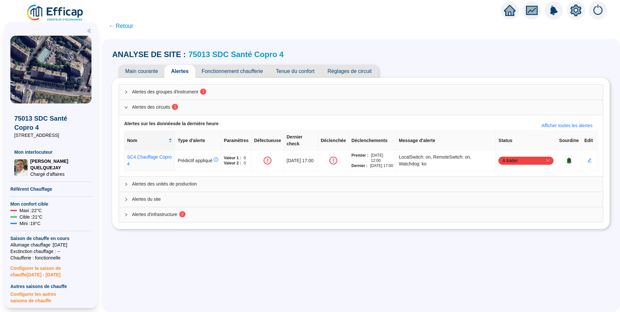
click at [175, 92] on span "Alertes des groupes d'instrument 1" at bounding box center [365, 92] width 466 height 7
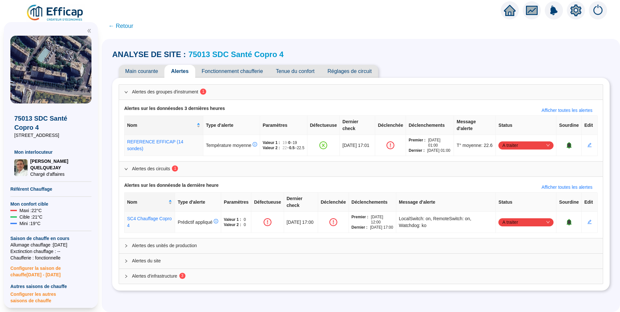
click at [576, 12] on icon "setting" at bounding box center [576, 10] width 5 height 5
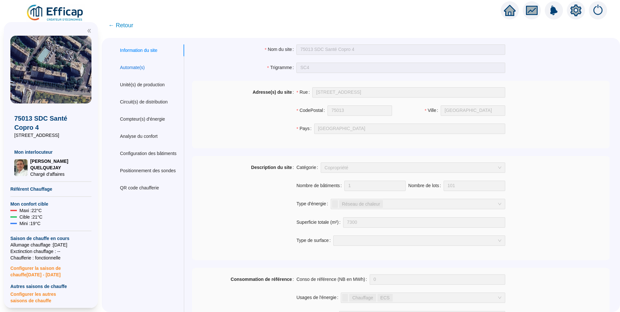
click at [132, 68] on div "Automate(s)" at bounding box center [132, 67] width 25 height 7
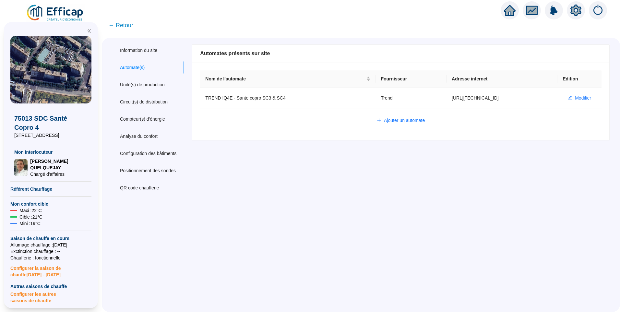
click at [116, 21] on span "← Retour" at bounding box center [120, 25] width 25 height 9
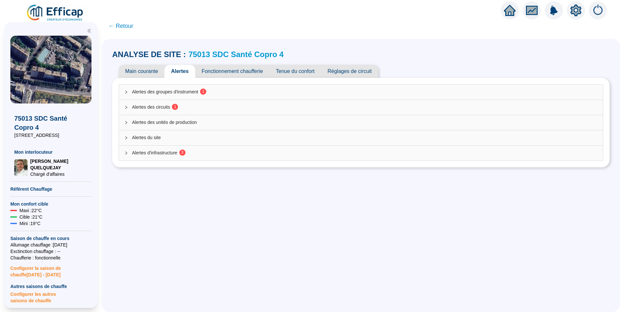
click at [175, 153] on span "Alertes d'infrastructure 3" at bounding box center [365, 153] width 466 height 7
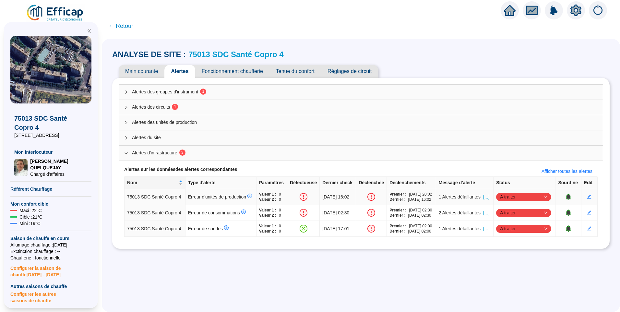
click at [487, 198] on span "[...]" at bounding box center [486, 197] width 6 height 7
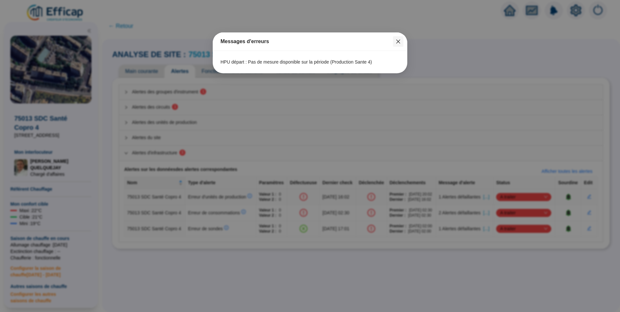
click at [401, 42] on icon "close" at bounding box center [398, 41] width 5 height 5
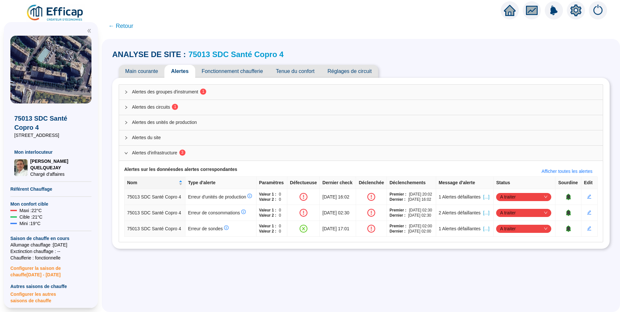
click at [576, 11] on icon "setting" at bounding box center [576, 11] width 12 height 12
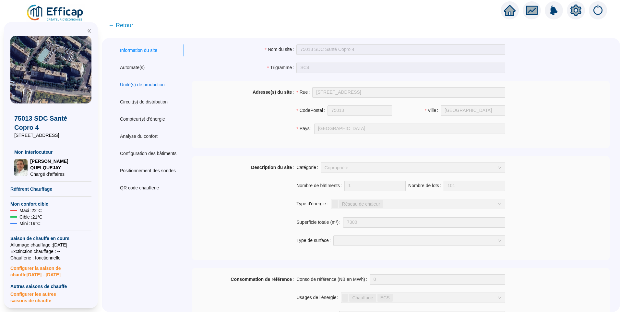
click at [149, 87] on div "Unité(s) de production" at bounding box center [142, 84] width 45 height 7
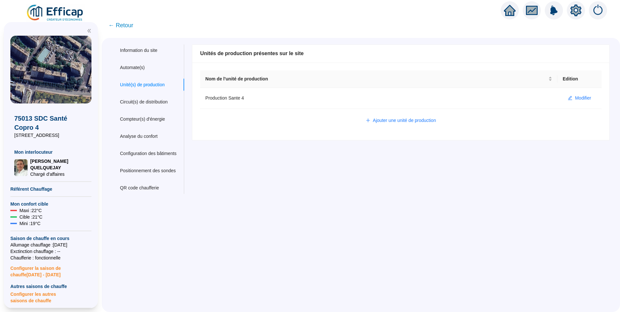
click at [121, 24] on span "← Retour" at bounding box center [120, 25] width 25 height 9
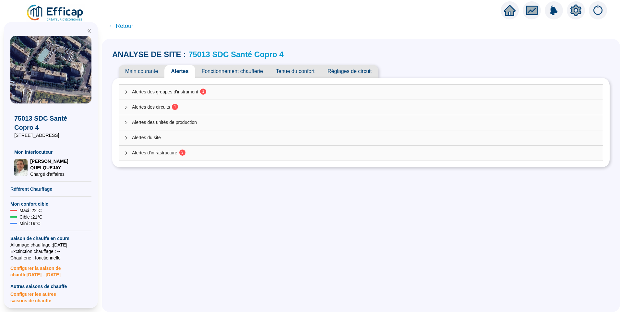
click at [217, 71] on span "Fonctionnement chaufferie" at bounding box center [232, 71] width 74 height 13
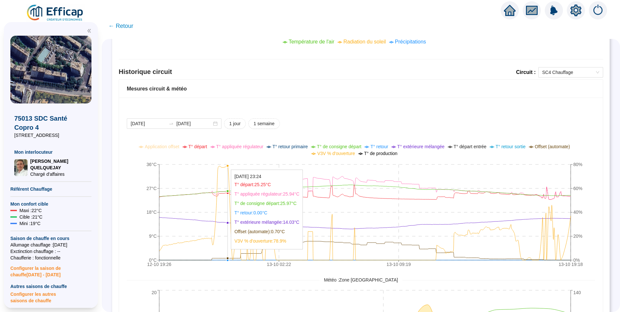
scroll to position [429, 0]
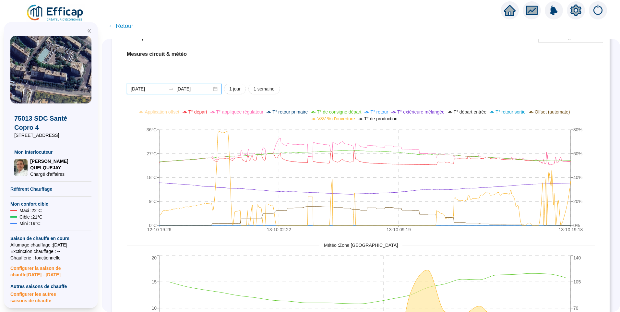
click at [163, 89] on input "[DATE]" at bounding box center [148, 89] width 35 height 7
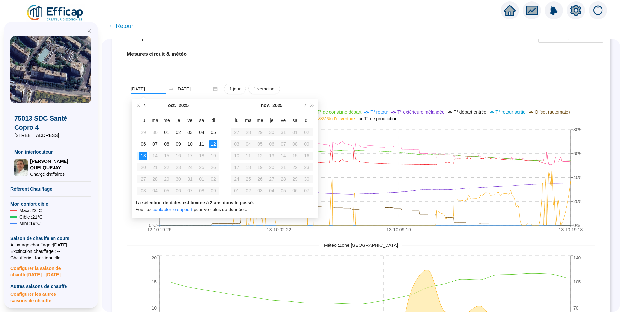
click at [144, 101] on button "Mois précédent (PageUp)" at bounding box center [144, 105] width 7 height 13
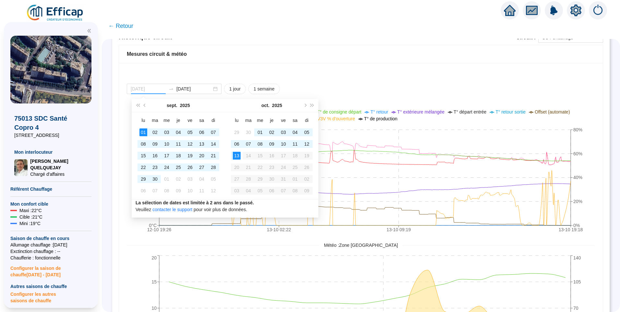
type input "2025-09-01"
click at [143, 134] on div "01" at bounding box center [144, 132] width 8 height 8
type input "[DATE]"
click at [239, 155] on div "13" at bounding box center [237, 156] width 8 height 8
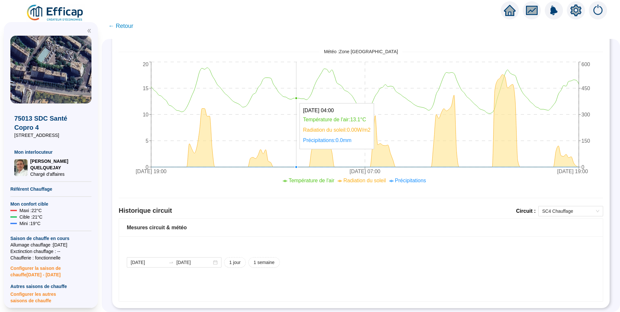
scroll to position [266, 0]
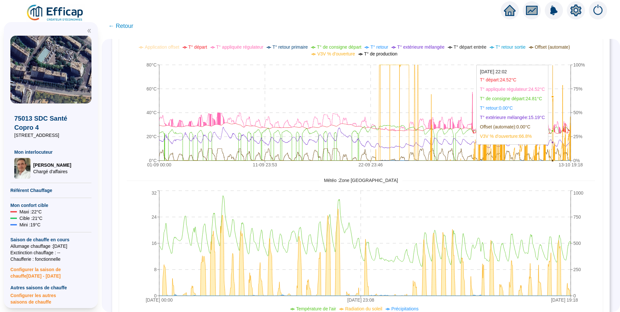
scroll to position [461, 0]
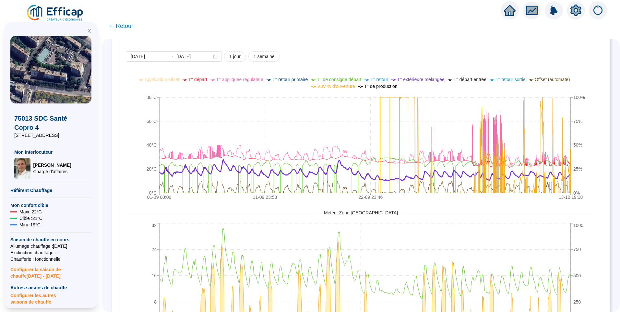
click at [380, 87] on span "T° de production" at bounding box center [380, 86] width 33 height 5
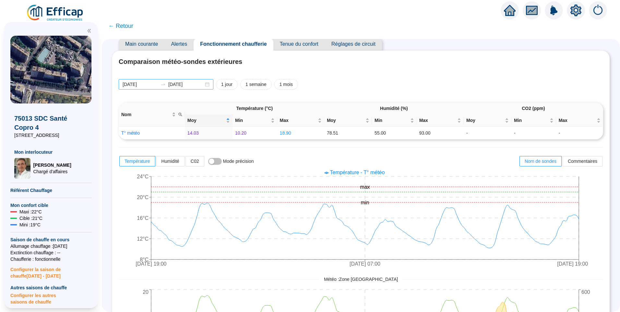
scroll to position [0, 0]
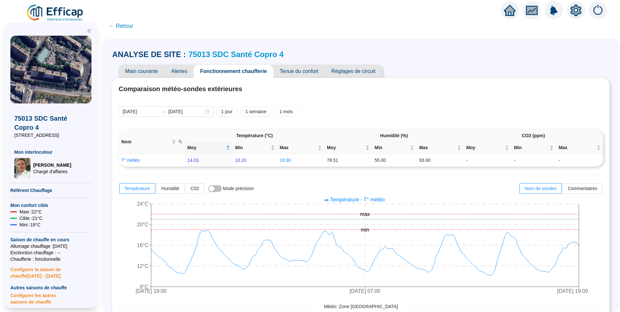
click at [184, 74] on span "Alertes" at bounding box center [179, 71] width 29 height 13
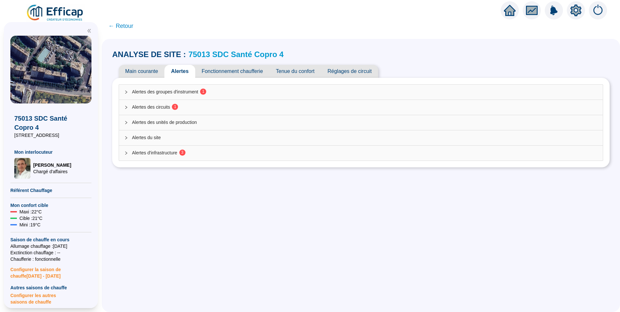
click at [153, 134] on span "Alertes du site" at bounding box center [365, 137] width 466 height 7
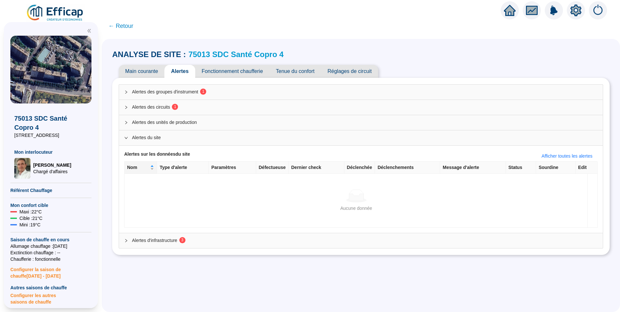
click at [161, 102] on div "Alertes des circuits 1" at bounding box center [361, 107] width 484 height 15
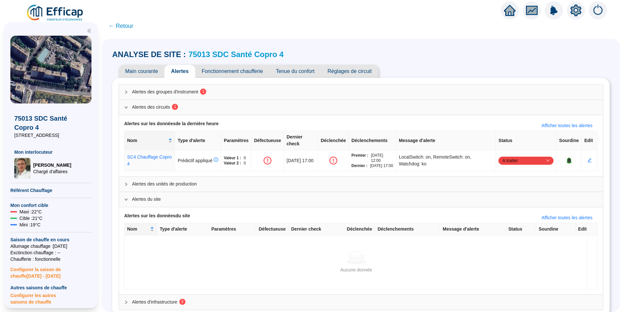
click at [140, 185] on span "Alertes des unités de production" at bounding box center [365, 184] width 466 height 7
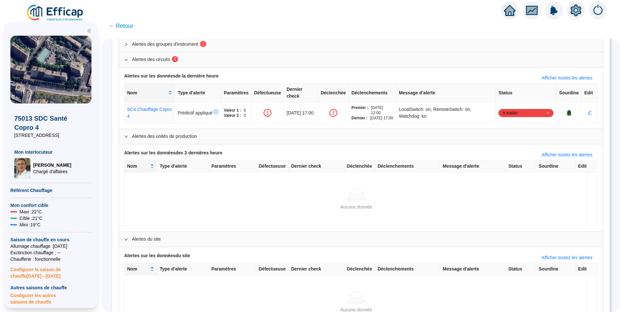
scroll to position [99, 0]
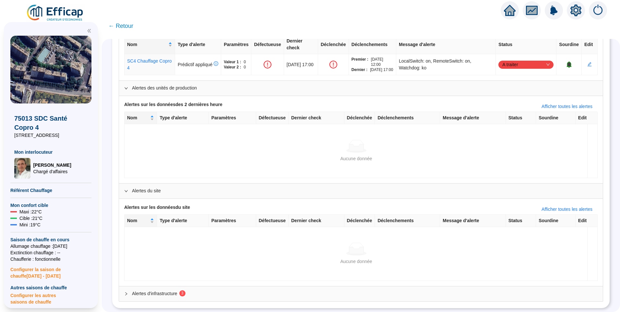
click at [170, 290] on span "Alertes d'infrastructure 3" at bounding box center [365, 293] width 466 height 7
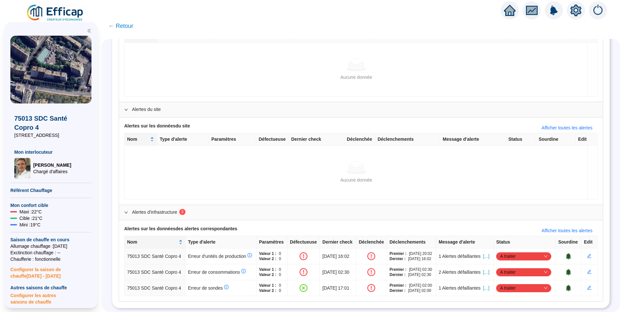
scroll to position [212, 0]
click at [486, 253] on span "[...]" at bounding box center [486, 256] width 6 height 7
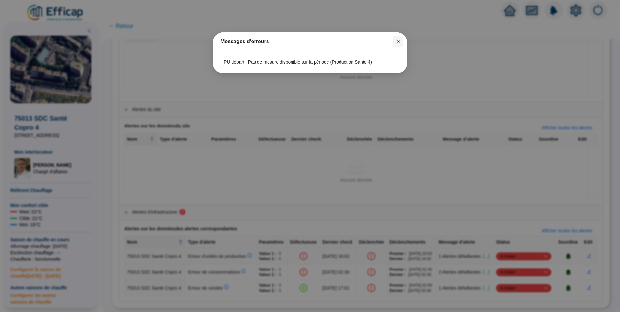
click at [399, 42] on icon "close" at bounding box center [398, 41] width 5 height 5
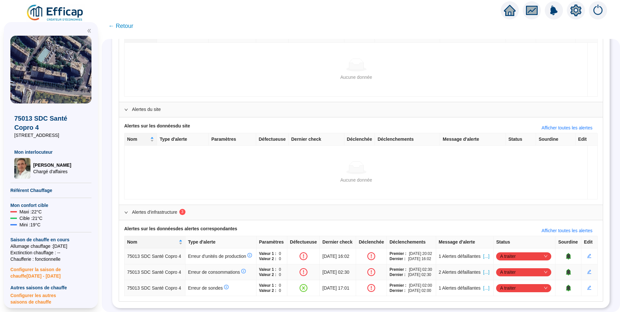
click at [487, 269] on span "[...]" at bounding box center [486, 272] width 6 height 7
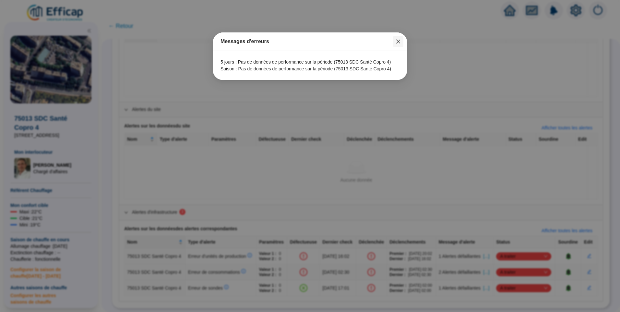
click at [397, 40] on icon "close" at bounding box center [398, 41] width 5 height 5
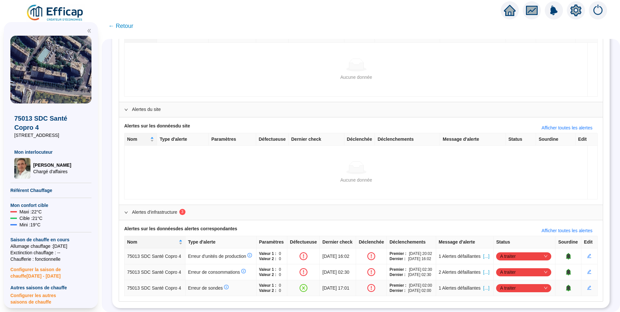
click at [484, 285] on span "[...]" at bounding box center [486, 288] width 6 height 7
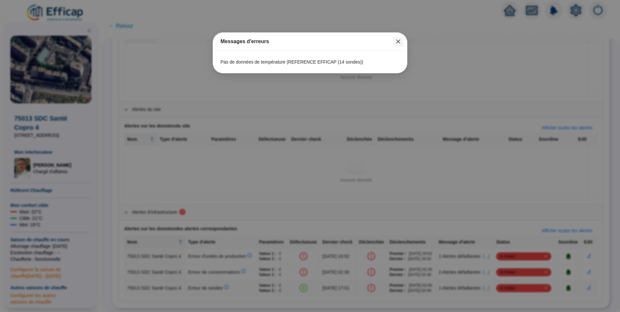
click at [396, 43] on icon "close" at bounding box center [398, 41] width 5 height 5
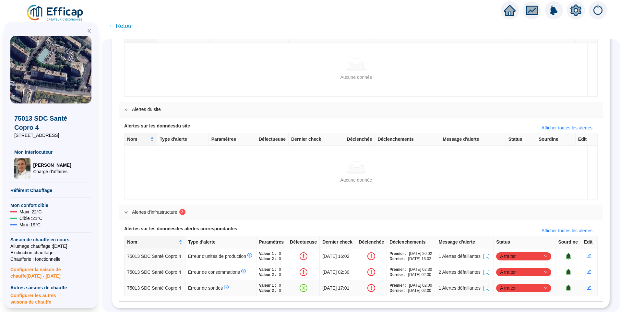
click at [507, 283] on span "A traiter" at bounding box center [523, 288] width 47 height 10
click at [514, 267] on div "Traité" at bounding box center [522, 266] width 45 height 7
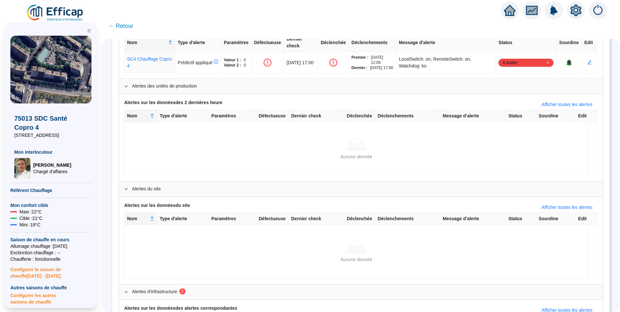
scroll to position [0, 0]
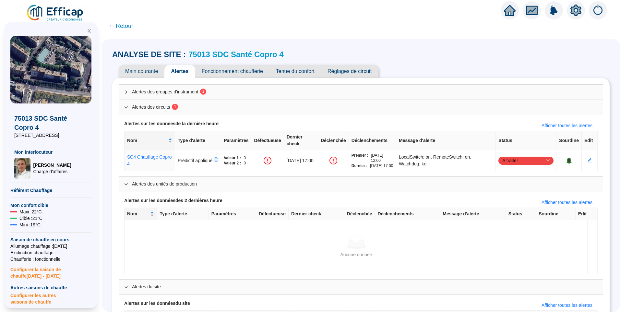
click at [242, 73] on span "Fonctionnement chaufferie" at bounding box center [232, 71] width 74 height 13
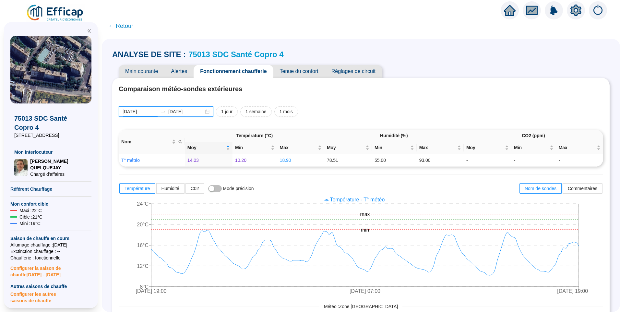
click at [155, 114] on input "[DATE]" at bounding box center [140, 111] width 35 height 7
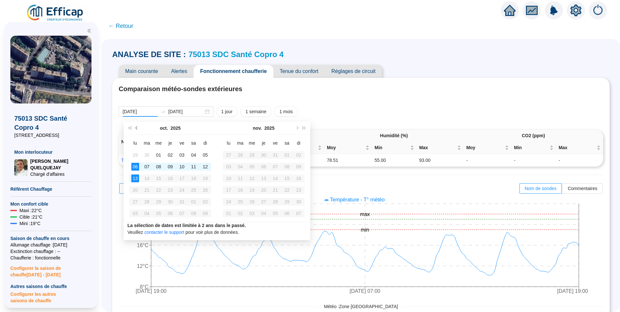
click at [139, 129] on button "Mois précédent (PageUp)" at bounding box center [136, 128] width 7 height 13
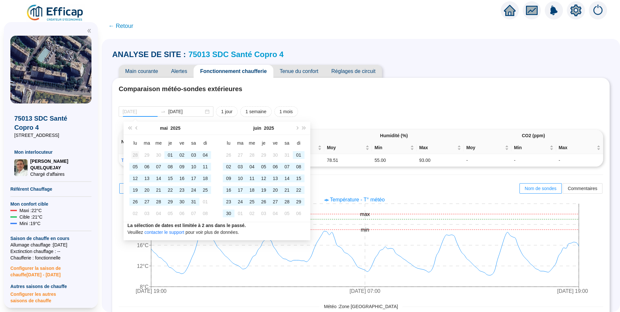
type input "2025-04-28"
click at [135, 155] on div "28" at bounding box center [135, 155] width 8 height 8
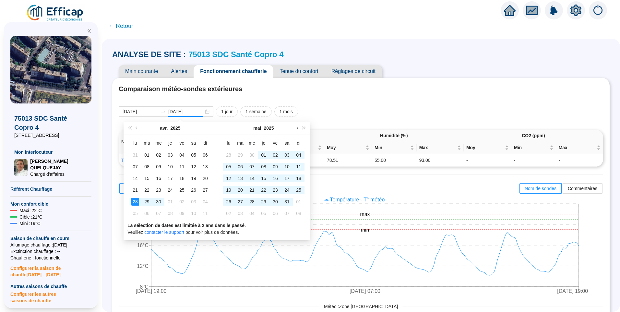
click at [299, 128] on button "Mois suivant (PageDown)" at bounding box center [296, 128] width 7 height 13
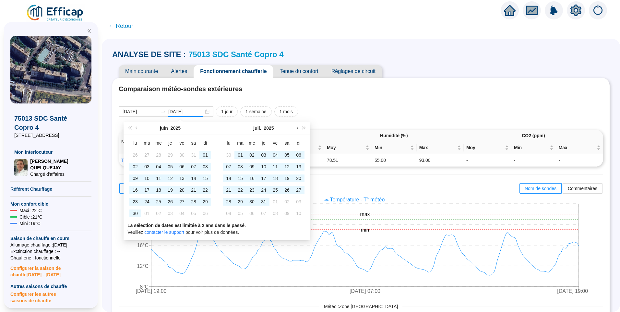
click at [299, 128] on button "Mois suivant (PageDown)" at bounding box center [296, 128] width 7 height 13
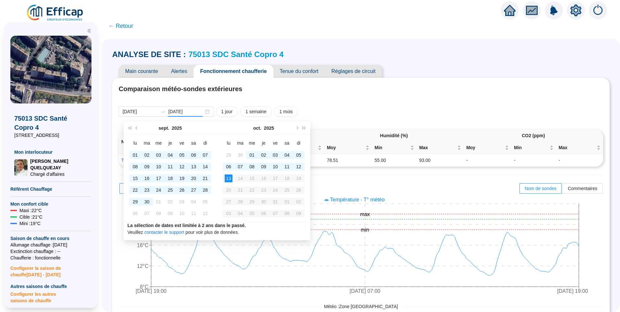
type input "[DATE]"
click at [229, 177] on div "13" at bounding box center [229, 179] width 8 height 8
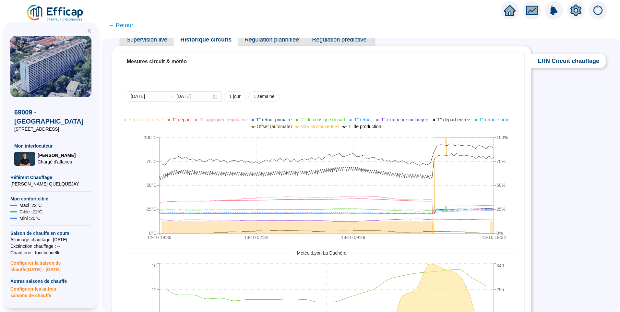
scroll to position [32, 0]
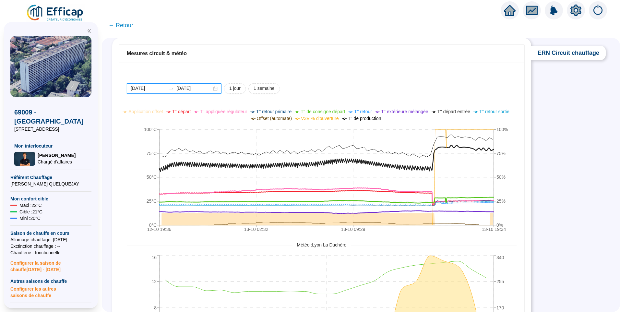
click at [163, 89] on input "[DATE]" at bounding box center [148, 88] width 35 height 7
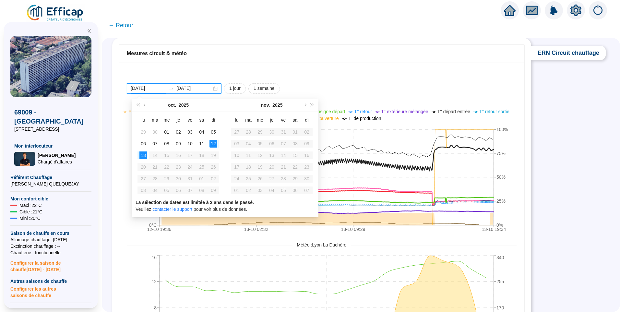
type input "[DATE]"
click at [143, 156] on div "13" at bounding box center [144, 156] width 8 height 8
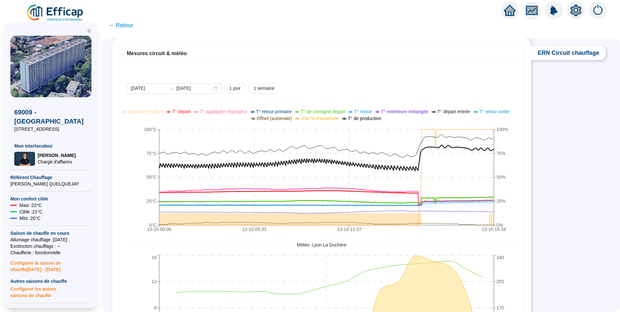
scroll to position [0, 0]
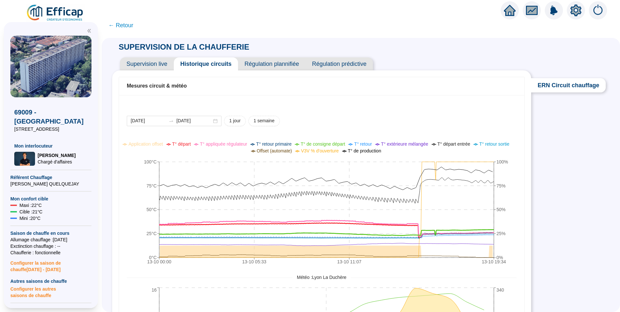
click at [576, 7] on icon "setting" at bounding box center [576, 10] width 11 height 10
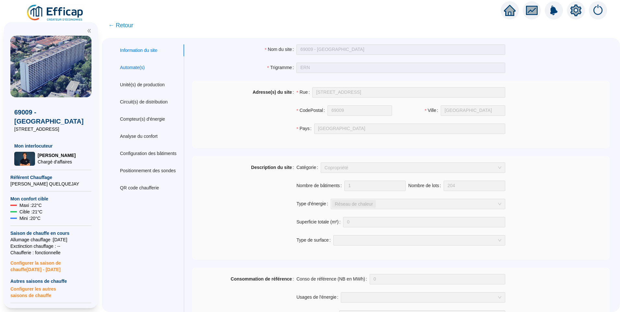
click at [145, 69] on div "Automate(s)" at bounding box center [132, 67] width 25 height 7
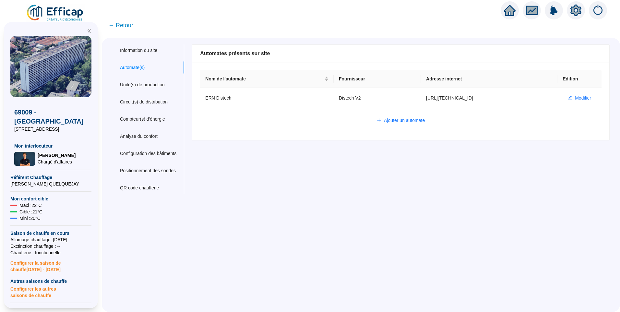
click at [120, 30] on span "← Retour" at bounding box center [120, 25] width 25 height 9
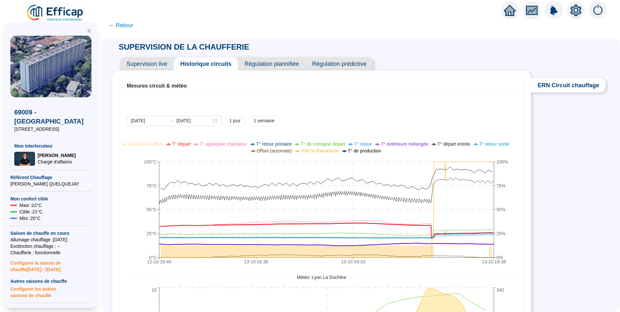
click at [188, 145] on span "T° départ" at bounding box center [181, 143] width 19 height 5
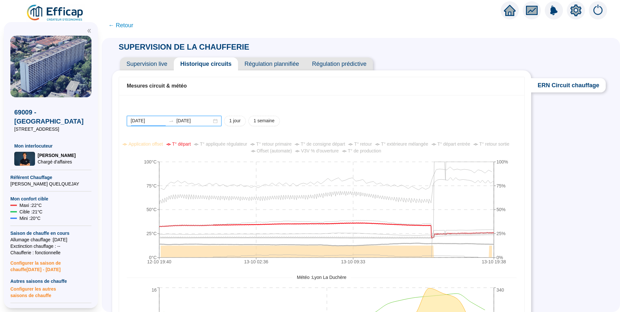
click at [164, 122] on input "[DATE]" at bounding box center [148, 120] width 35 height 7
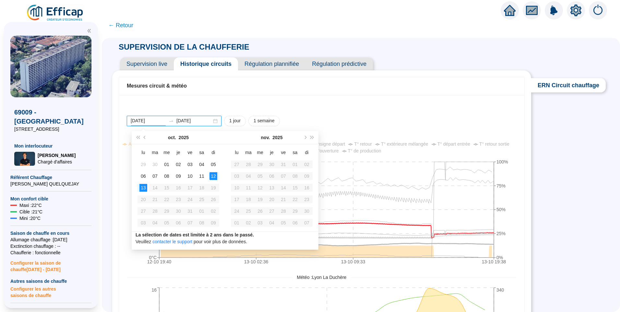
type input "[DATE]"
click at [143, 191] on div "13" at bounding box center [144, 188] width 8 height 8
click at [143, 188] on div "13" at bounding box center [144, 188] width 8 height 8
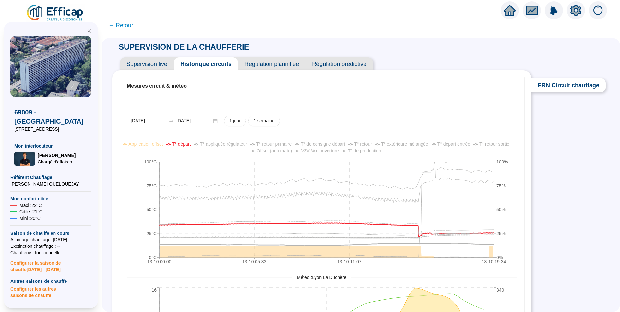
click at [88, 31] on icon "double-left" at bounding box center [89, 31] width 5 height 5
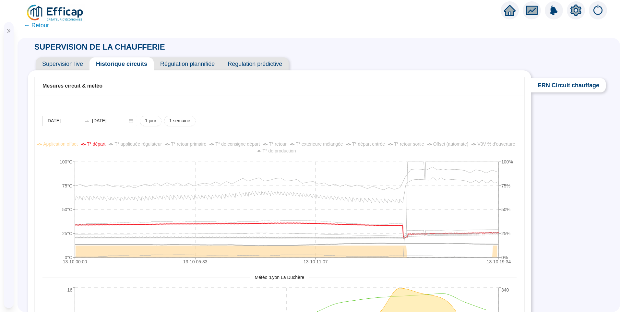
drag, startPoint x: 11, startPoint y: 30, endPoint x: 45, endPoint y: 26, distance: 33.7
click at [11, 30] on div at bounding box center [9, 31] width 10 height 5
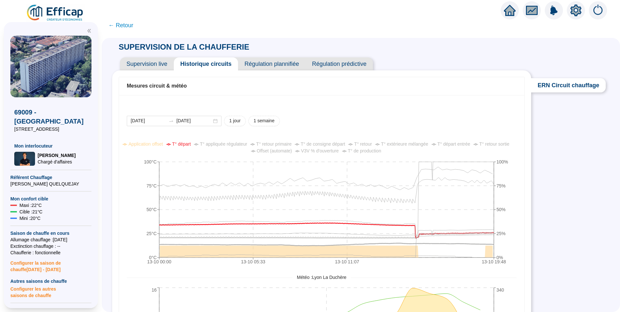
click at [230, 145] on span "T° appliquée régulateur" at bounding box center [223, 143] width 47 height 5
click at [316, 142] on span "T° de consigne départ" at bounding box center [323, 143] width 44 height 5
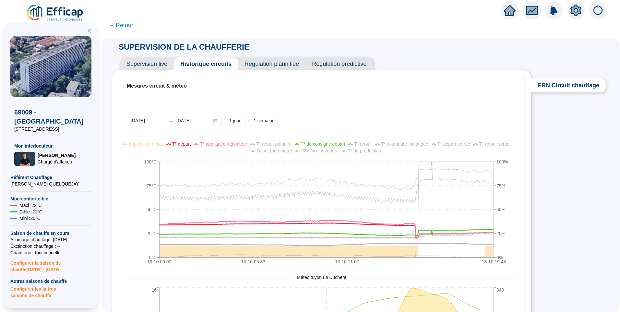
click at [379, 152] on span "T° de production" at bounding box center [364, 150] width 33 height 5
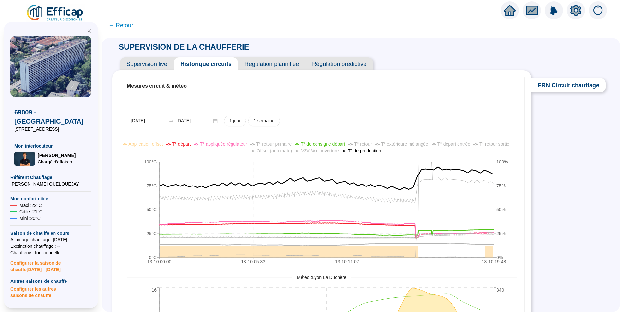
click at [450, 144] on span "T° départ entrée" at bounding box center [454, 143] width 33 height 5
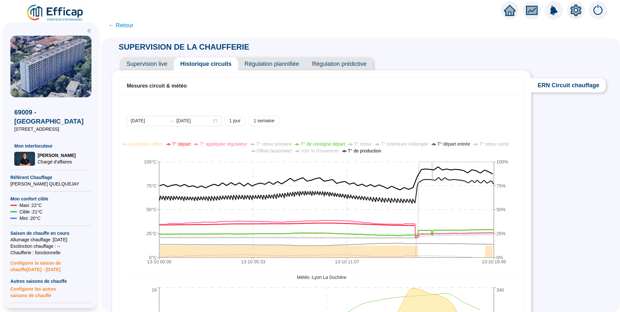
drag, startPoint x: 413, startPoint y: 90, endPoint x: 432, endPoint y: 89, distance: 19.5
click at [414, 90] on div "Mesures circuit & météo" at bounding box center [322, 86] width 390 height 8
click at [498, 145] on span "T° retour sortie" at bounding box center [495, 143] width 30 height 5
click at [470, 144] on span "T° départ entrée" at bounding box center [454, 143] width 33 height 5
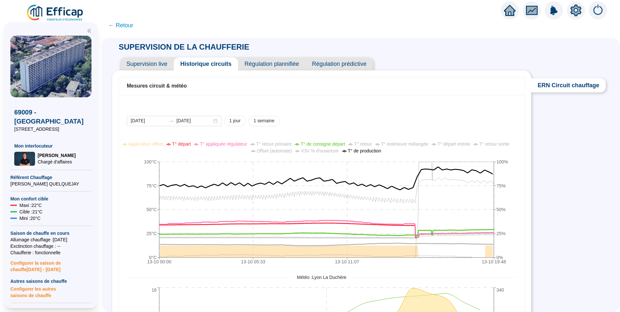
click at [470, 144] on span "T° départ entrée" at bounding box center [454, 143] width 33 height 5
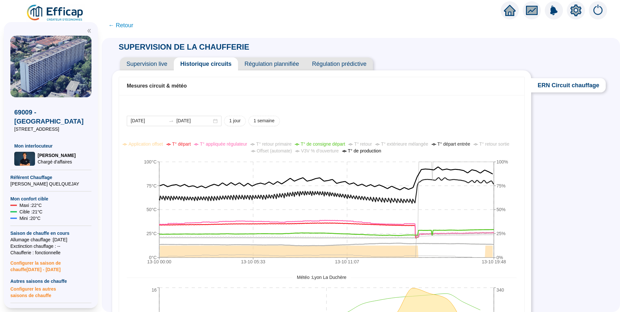
click at [292, 144] on span "T° retour primaire" at bounding box center [273, 143] width 35 height 5
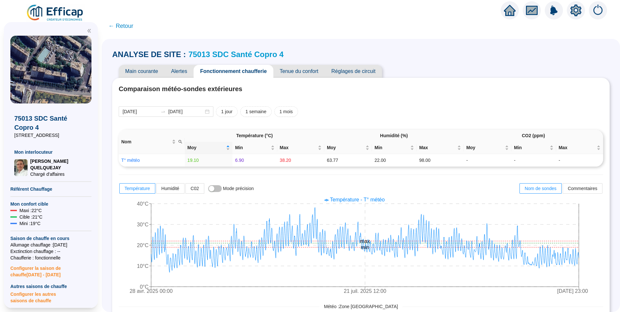
click at [344, 50] on div "ANALYSE DE SITE : 75013 SDC [GEOGRAPHIC_DATA] 4" at bounding box center [361, 54] width 498 height 10
